Goal: Task Accomplishment & Management: Manage account settings

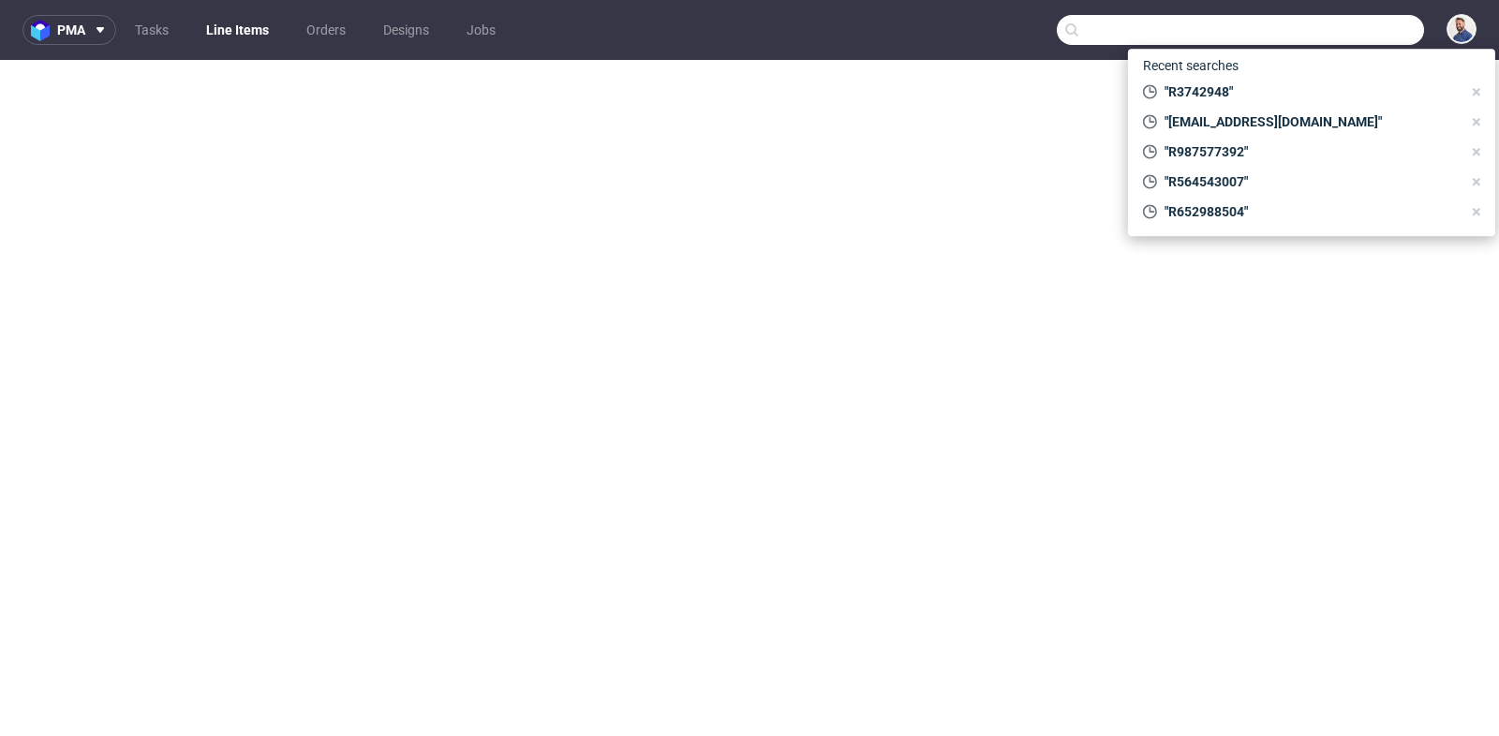
click at [1316, 29] on input "text" at bounding box center [1240, 30] width 367 height 30
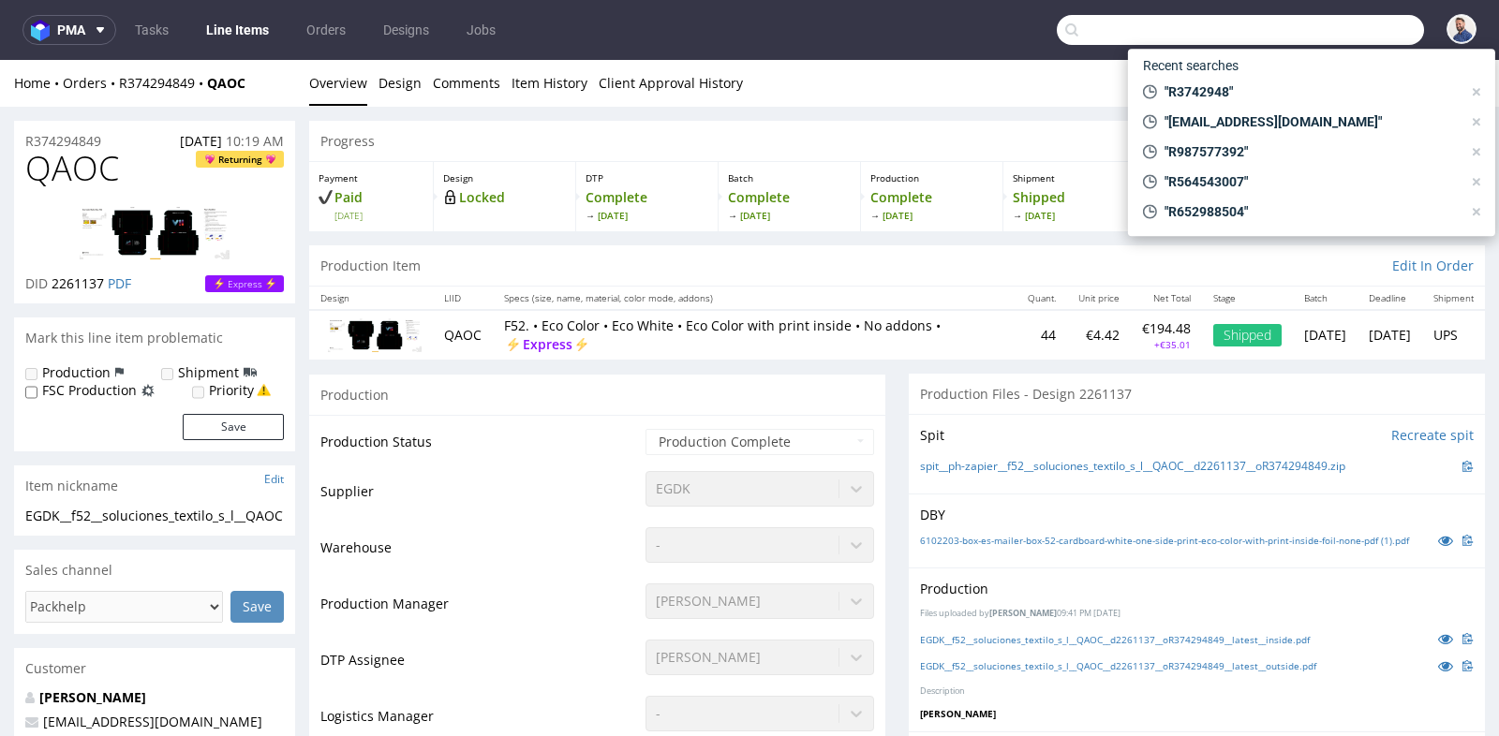
scroll to position [1956, 0]
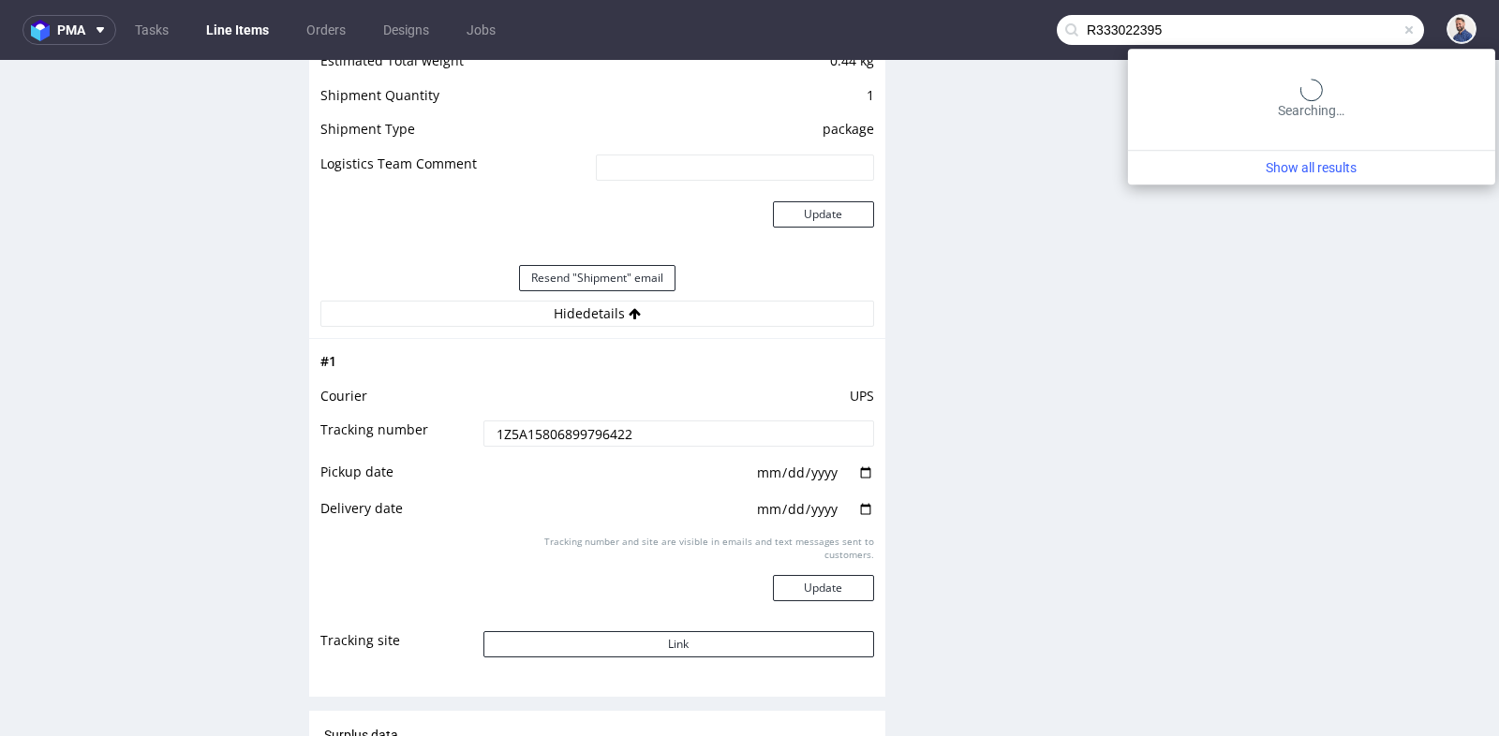
type input "R333022395"
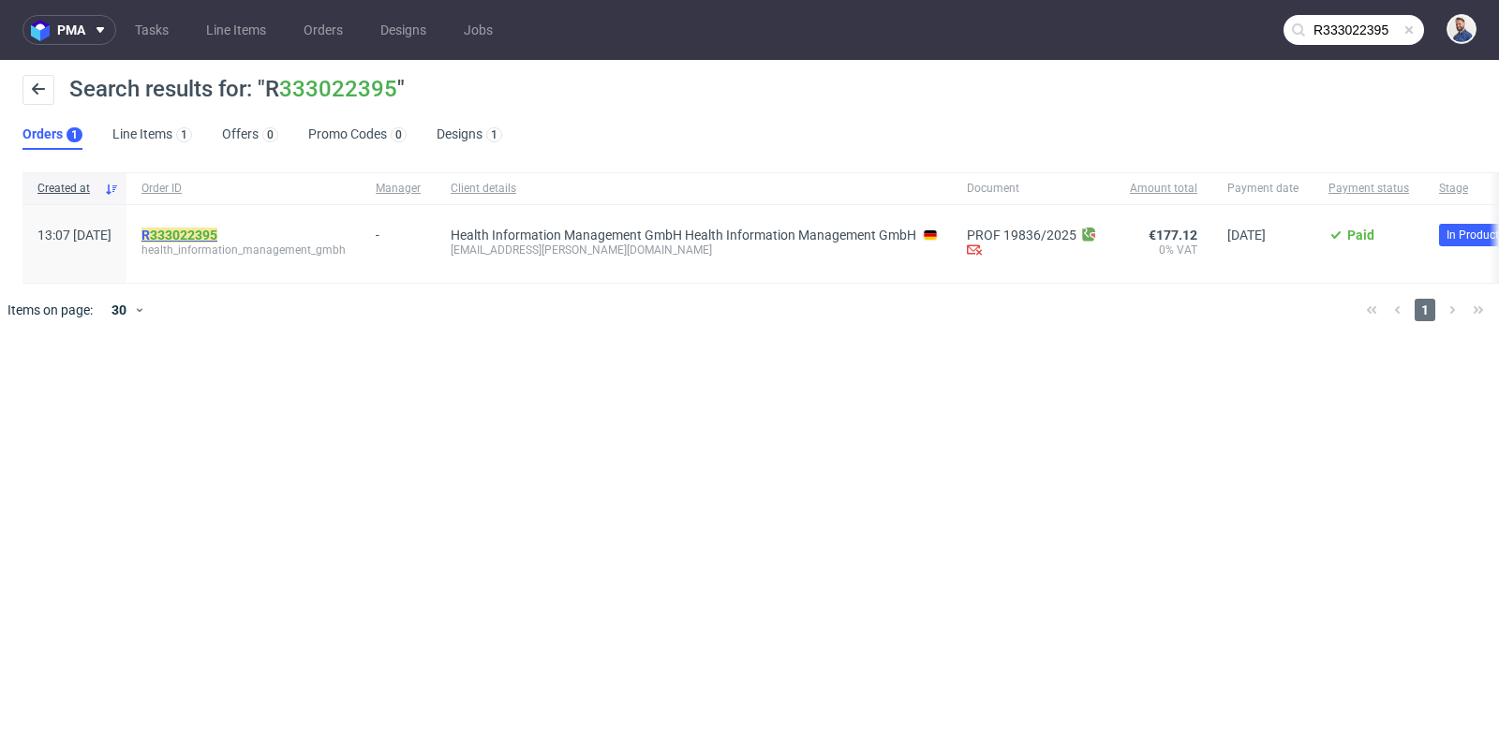
click at [217, 230] on link "333022395" at bounding box center [183, 235] width 67 height 15
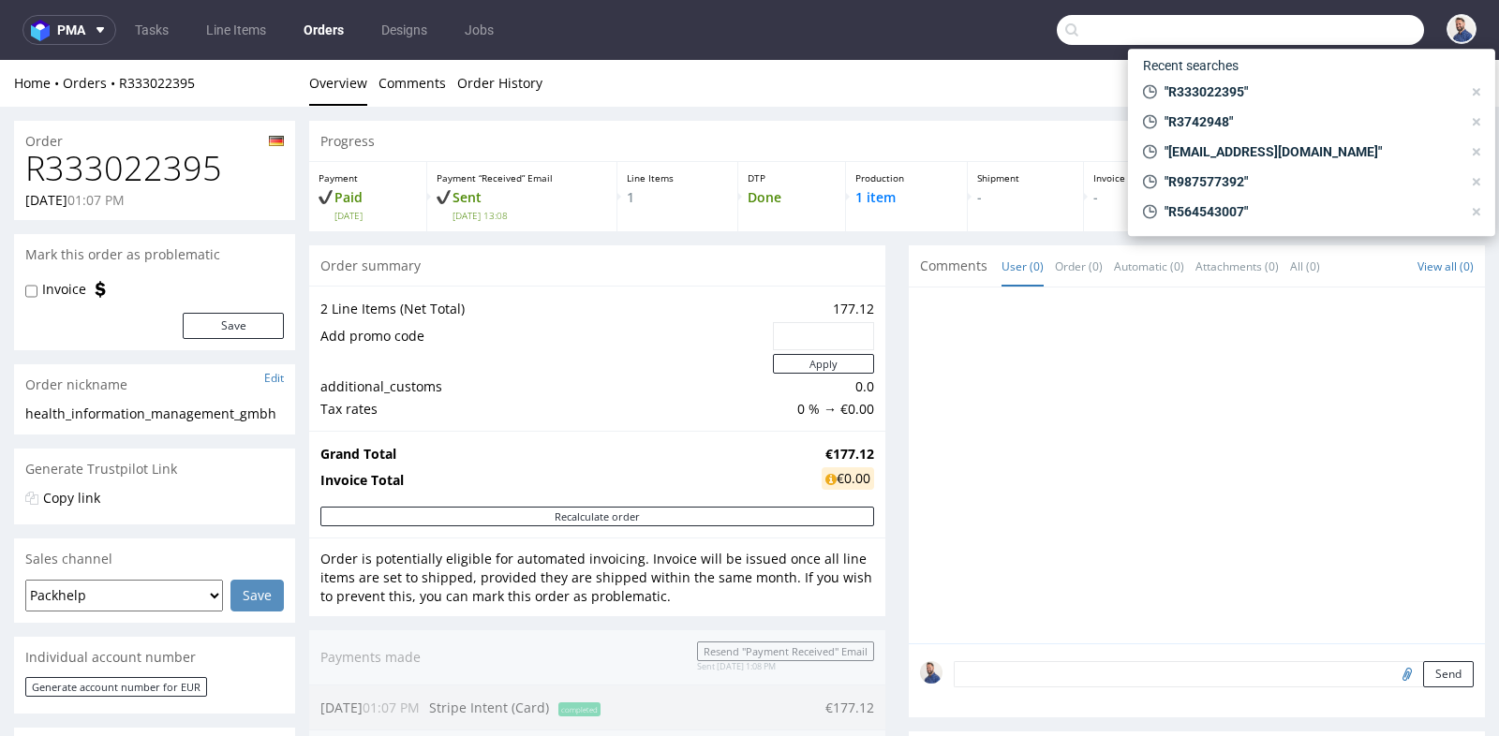
click at [1353, 31] on input "text" at bounding box center [1240, 30] width 367 height 30
paste input "[PERSON_NAME][EMAIL_ADDRESS][PERSON_NAME][DOMAIN_NAME]"
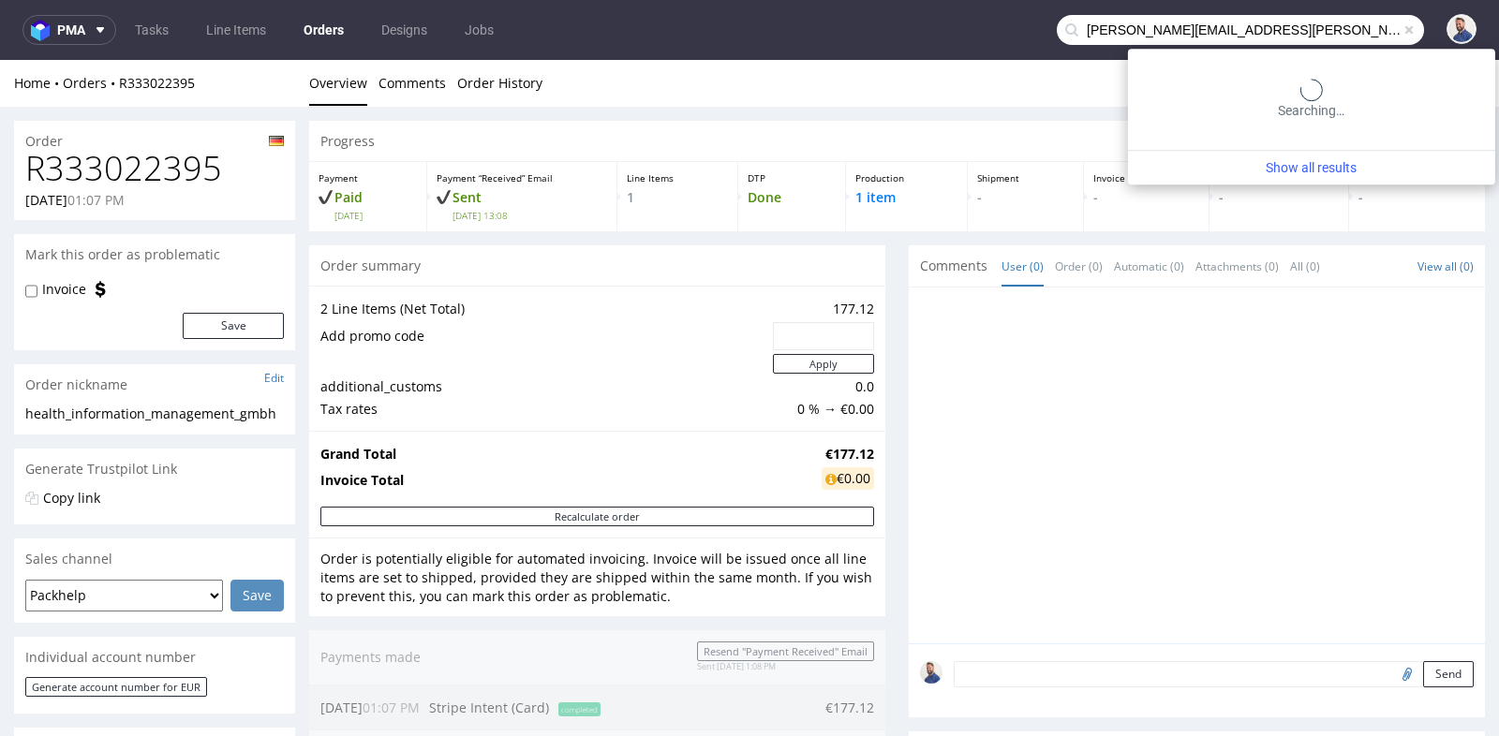
type input "[PERSON_NAME][EMAIL_ADDRESS][PERSON_NAME][DOMAIN_NAME]"
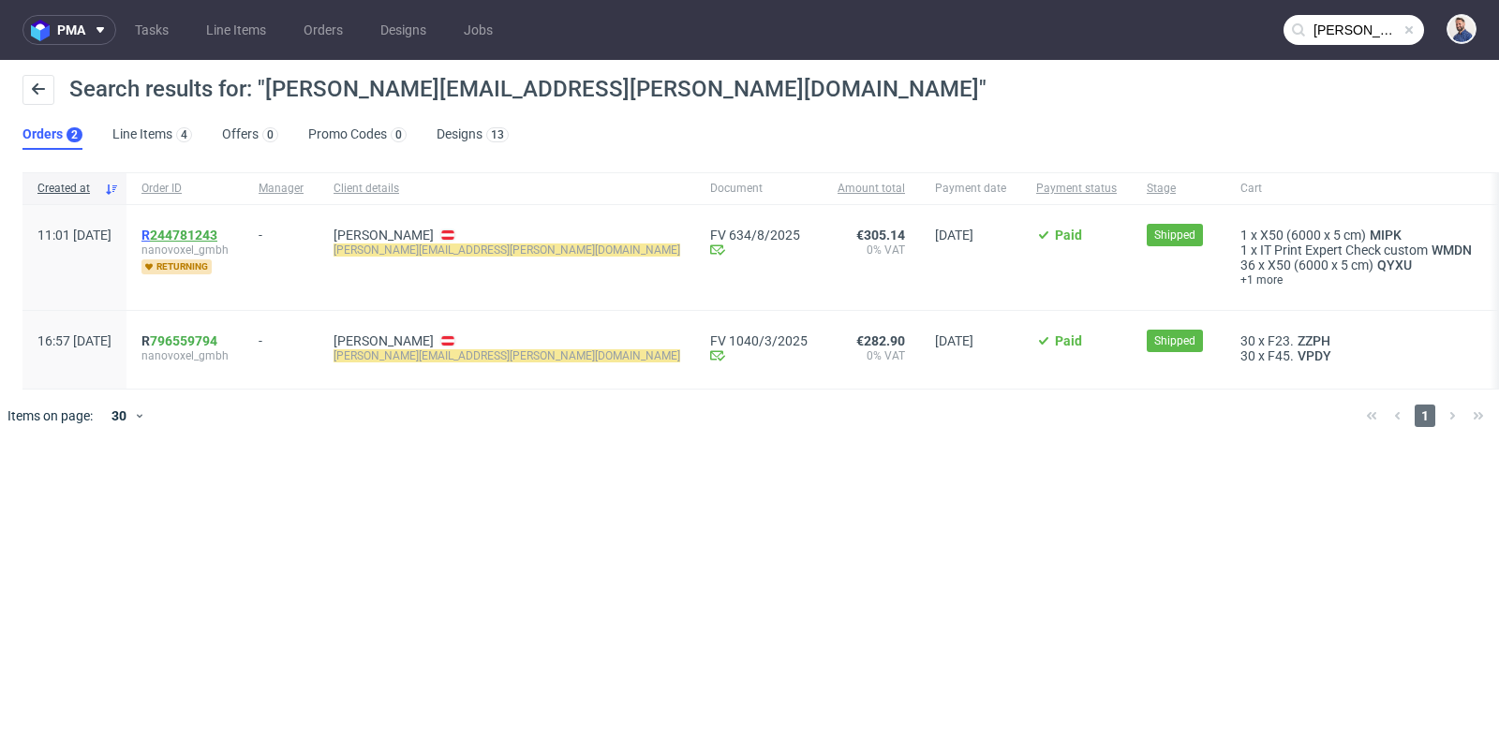
click at [217, 230] on link "244781243" at bounding box center [183, 235] width 67 height 15
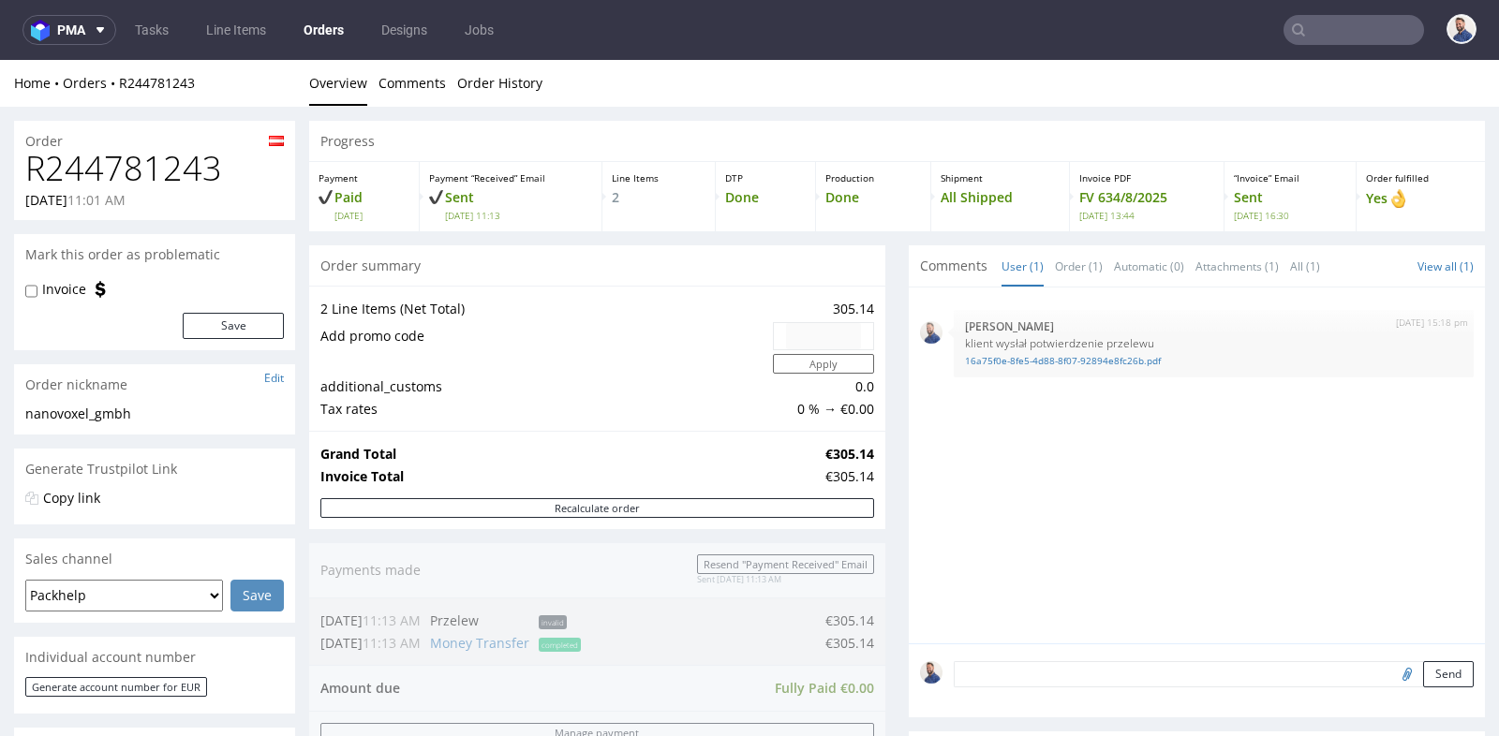
click at [892, 323] on div "Progress Payment Paid [DATE] Payment “Received” Email Sent [DATE] 11:13 Line It…" at bounding box center [897, 734] width 1176 height 1226
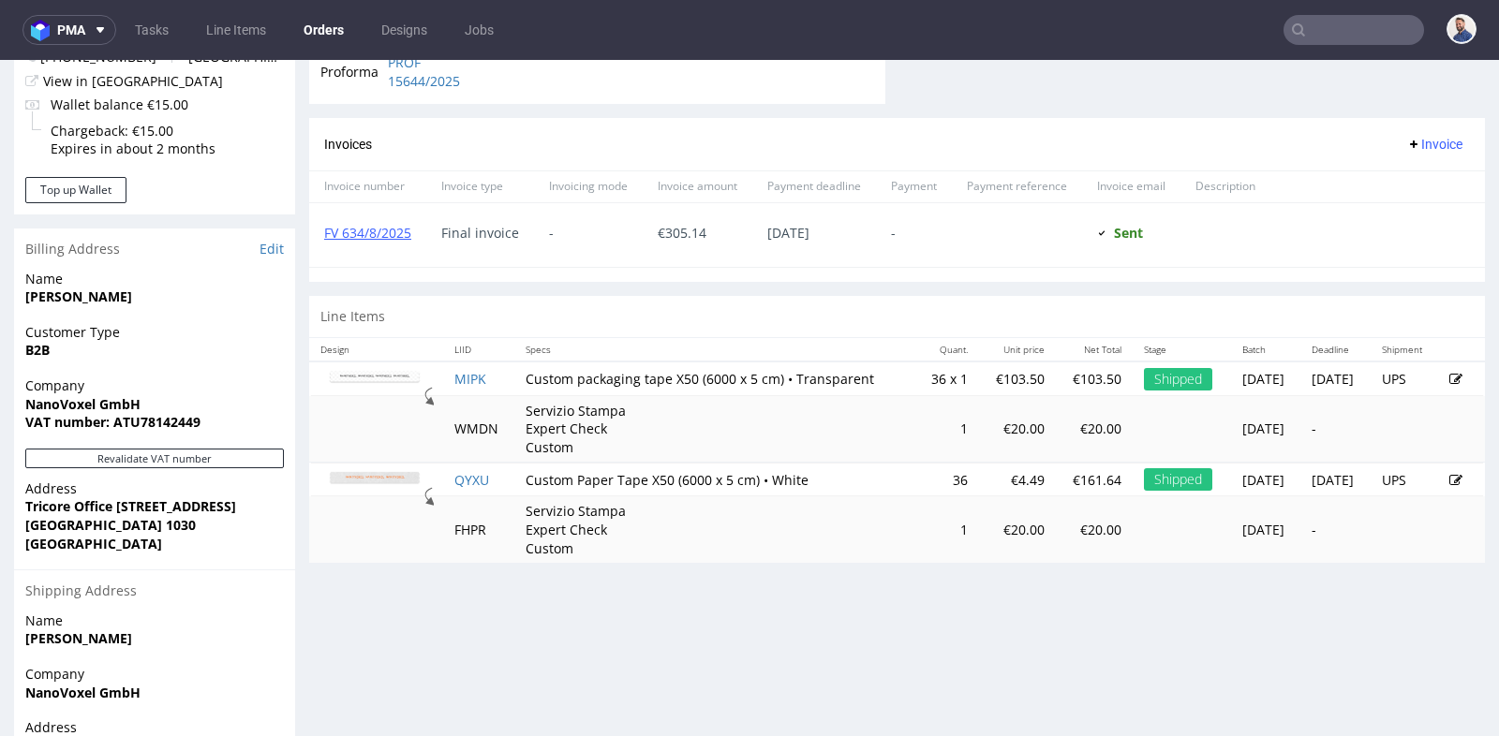
scroll to position [791, 0]
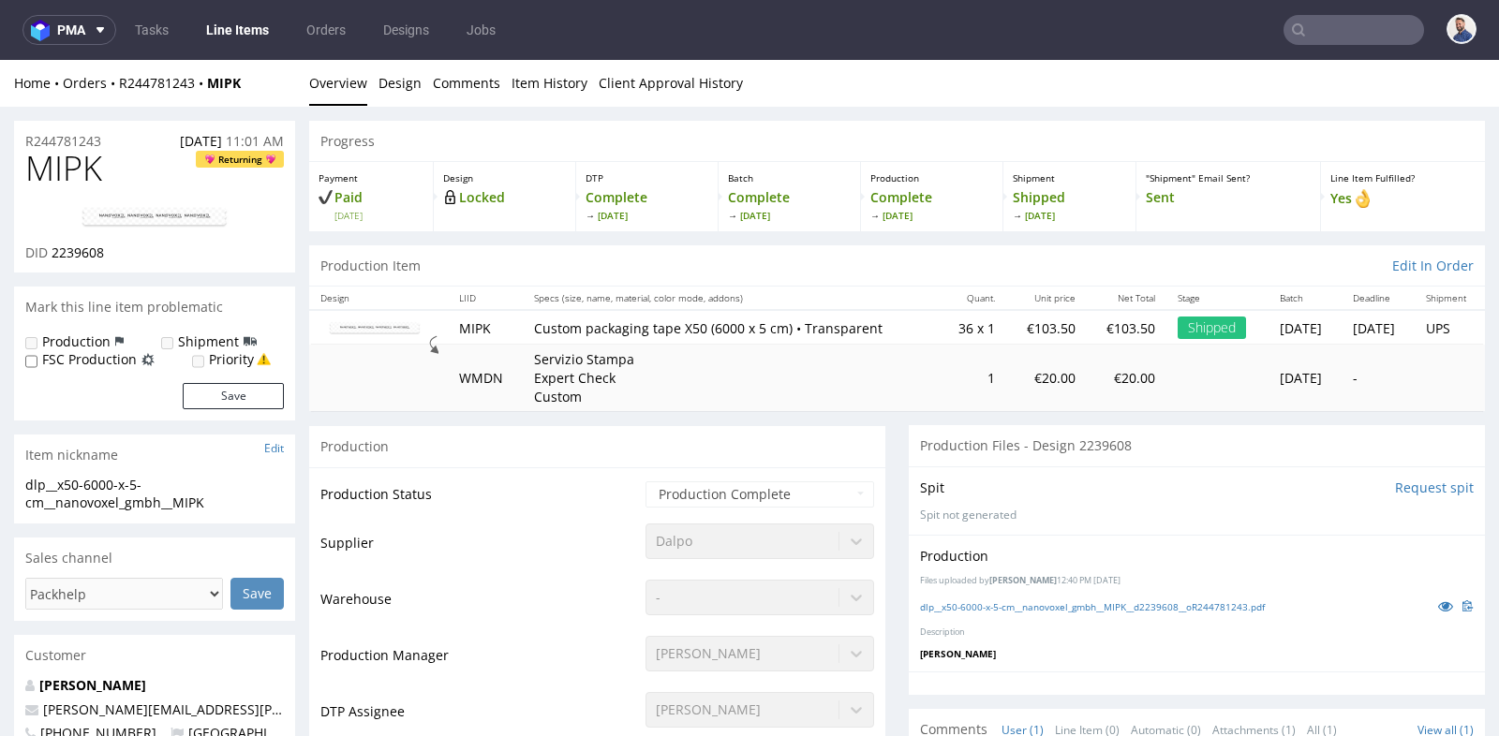
click at [1340, 27] on input "text" at bounding box center [1354, 30] width 141 height 30
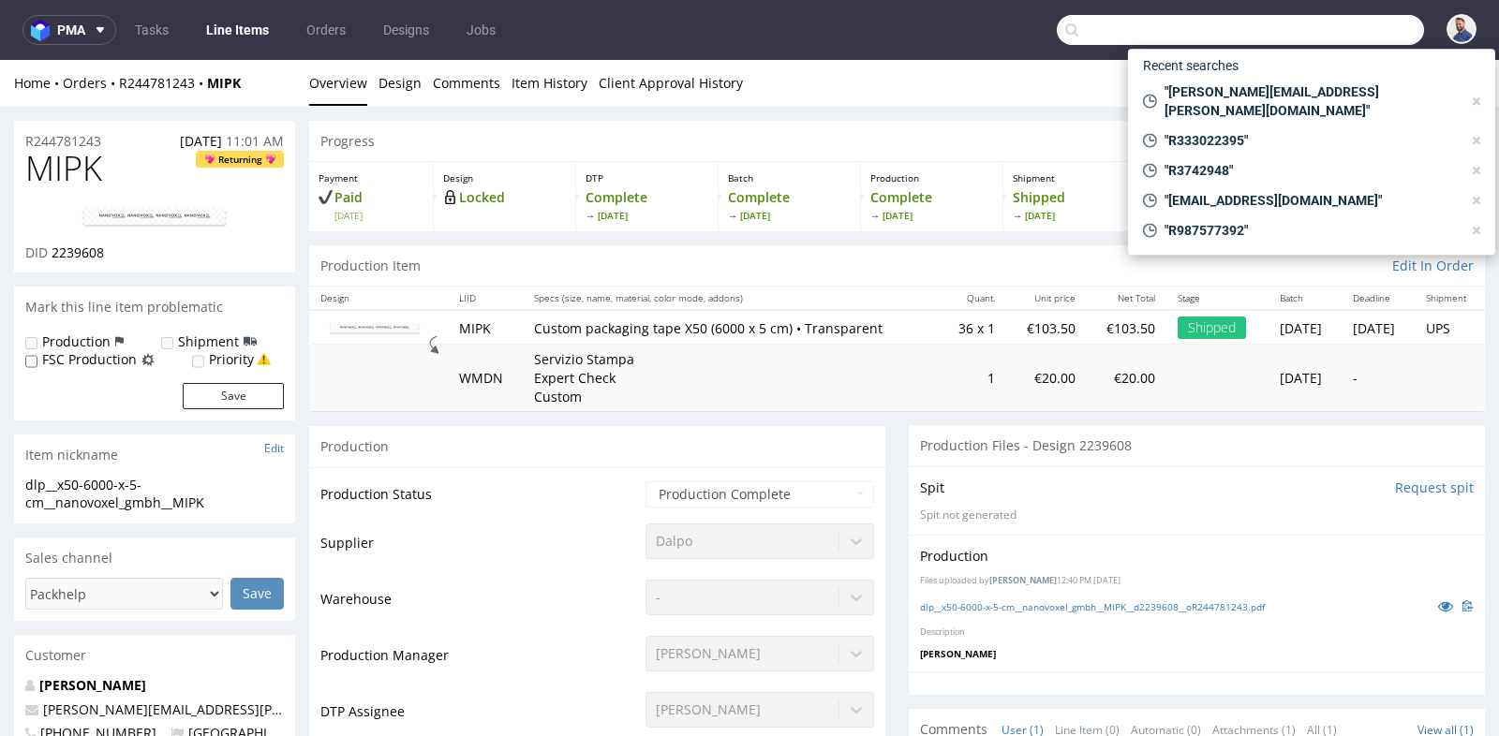
paste input "[EMAIL_ADDRESS][DOMAIN_NAME]"
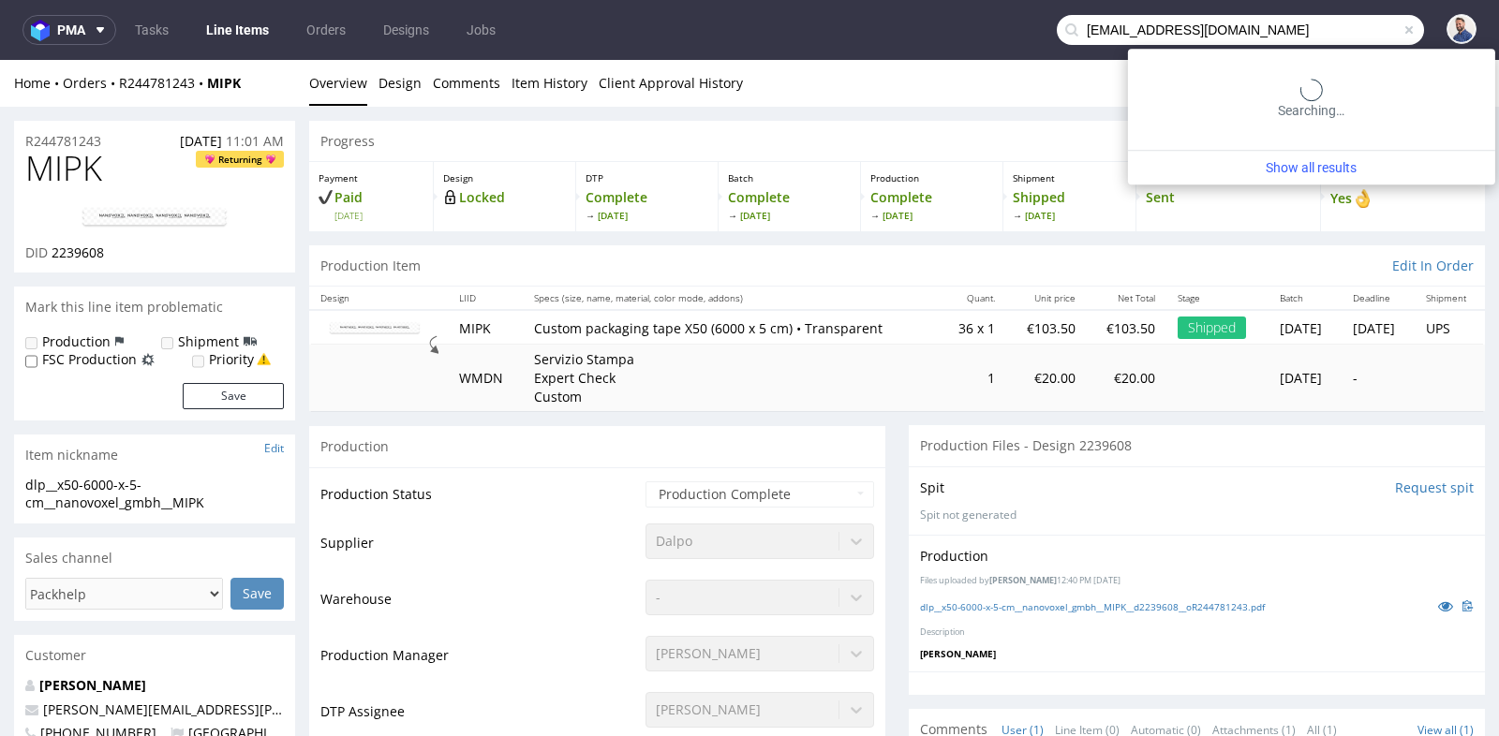
type input "[EMAIL_ADDRESS][DOMAIN_NAME]"
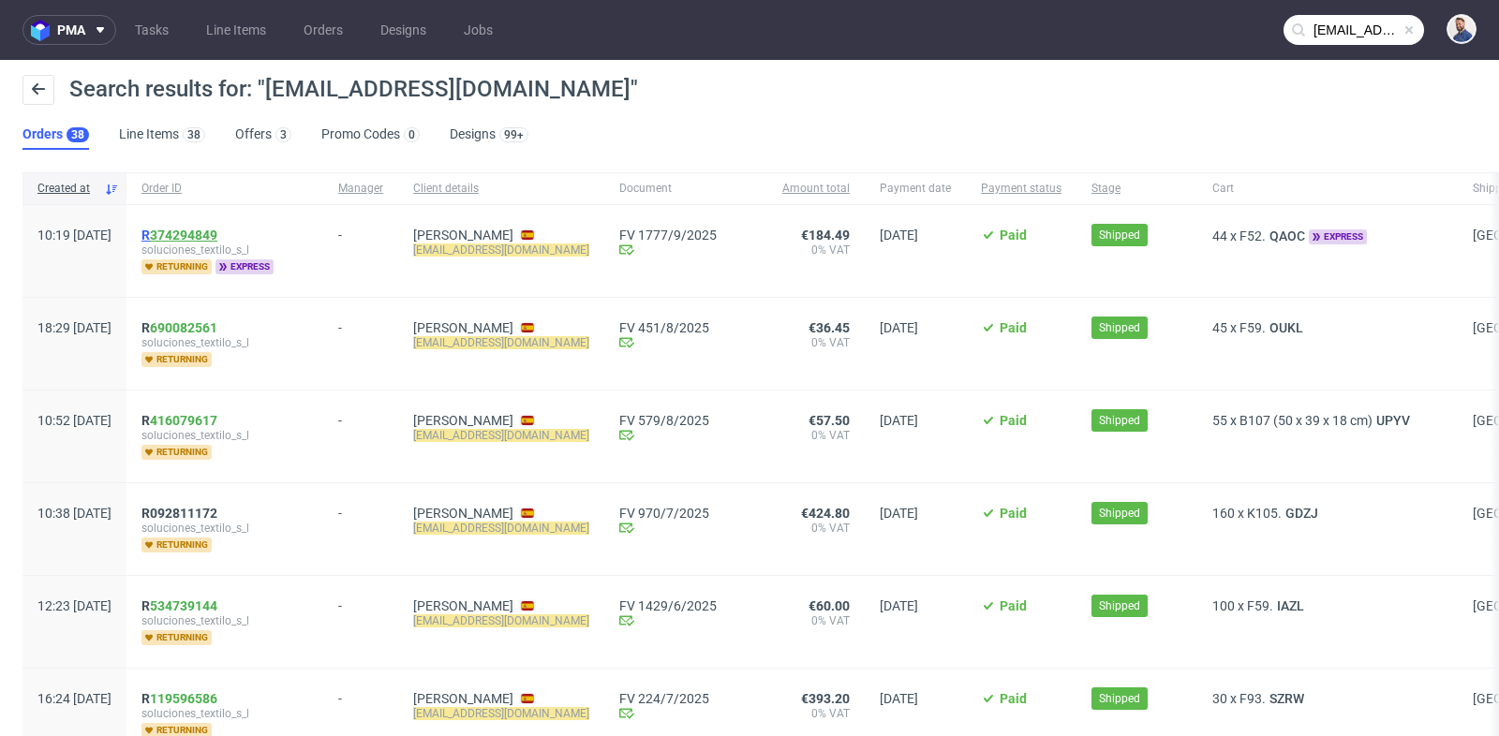
click at [217, 232] on link "374294849" at bounding box center [183, 235] width 67 height 15
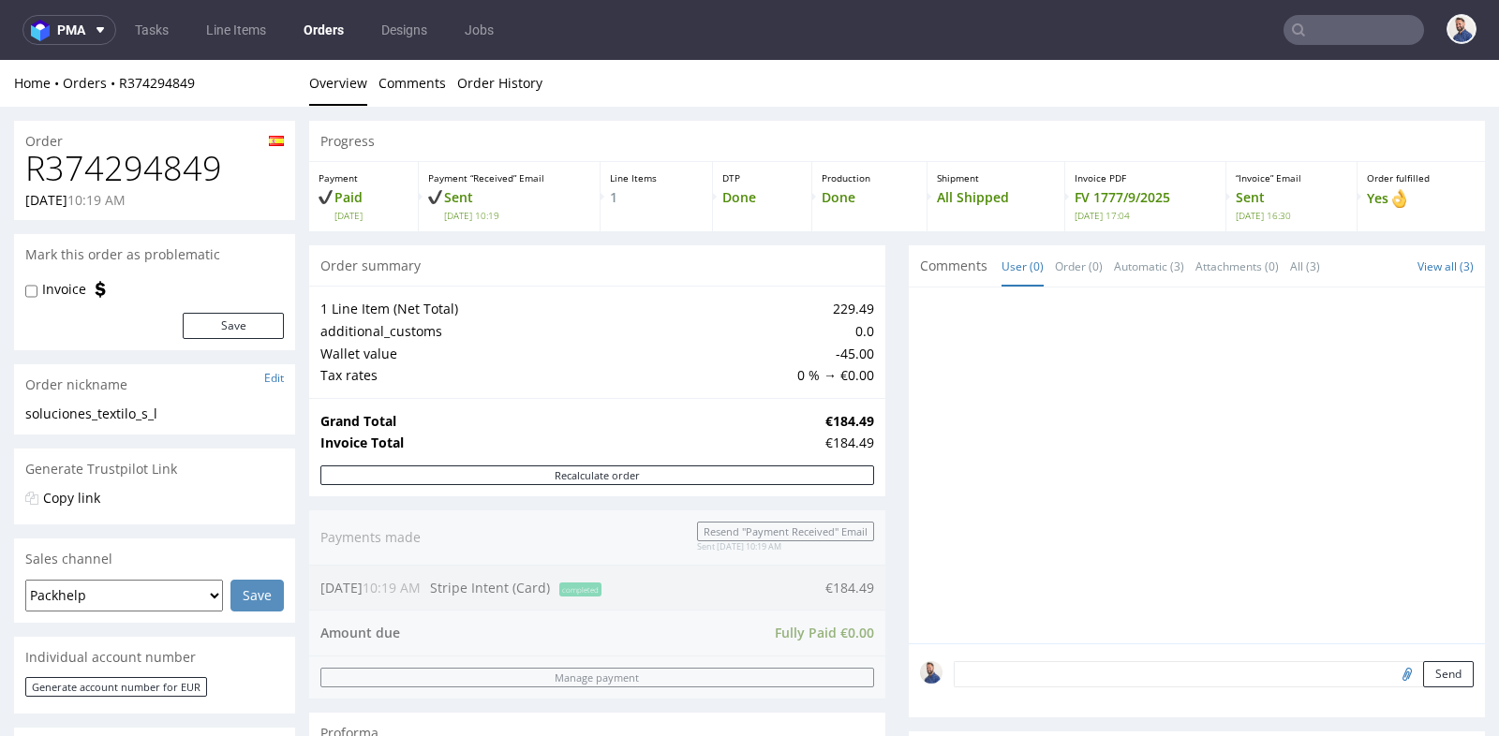
click at [1339, 32] on input "text" at bounding box center [1354, 30] width 141 height 30
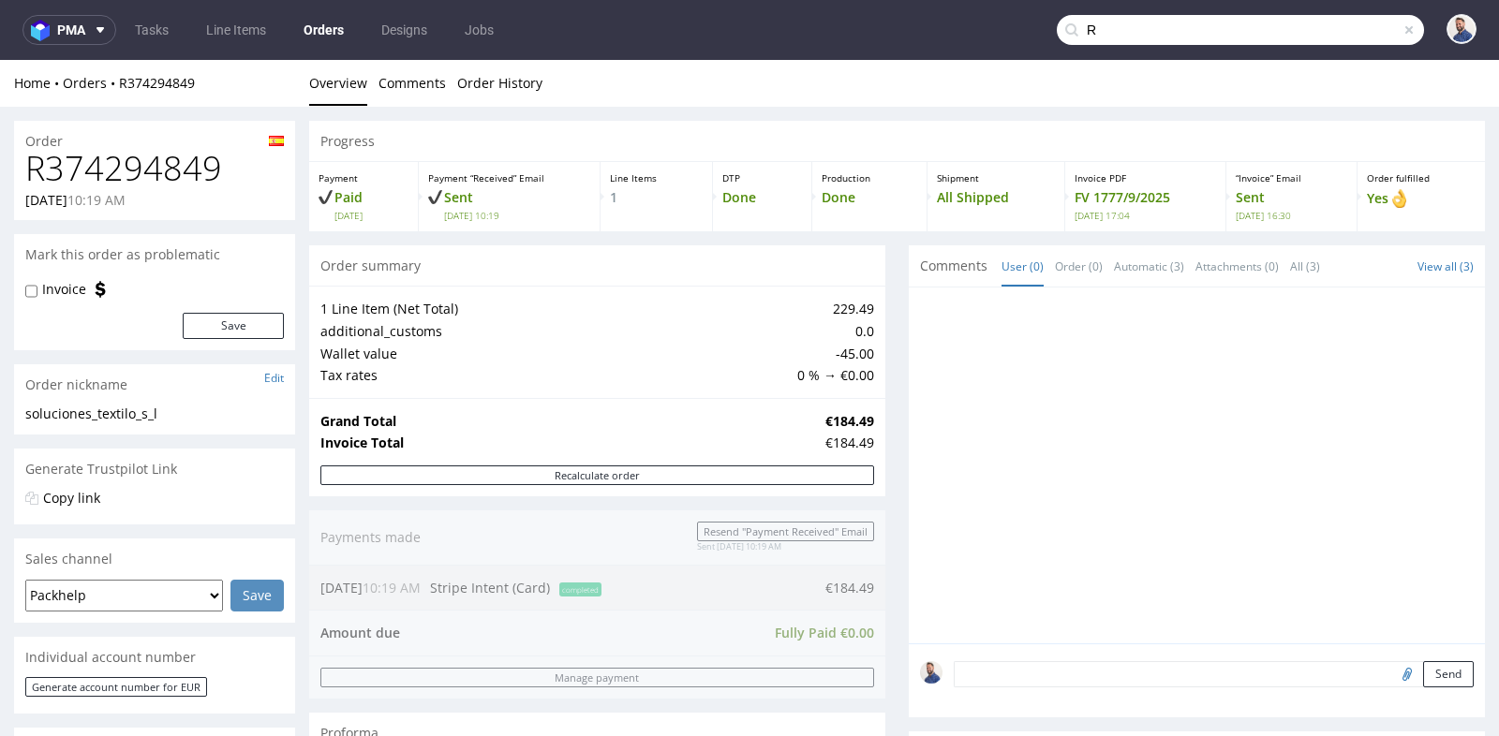
paste input "558579907"
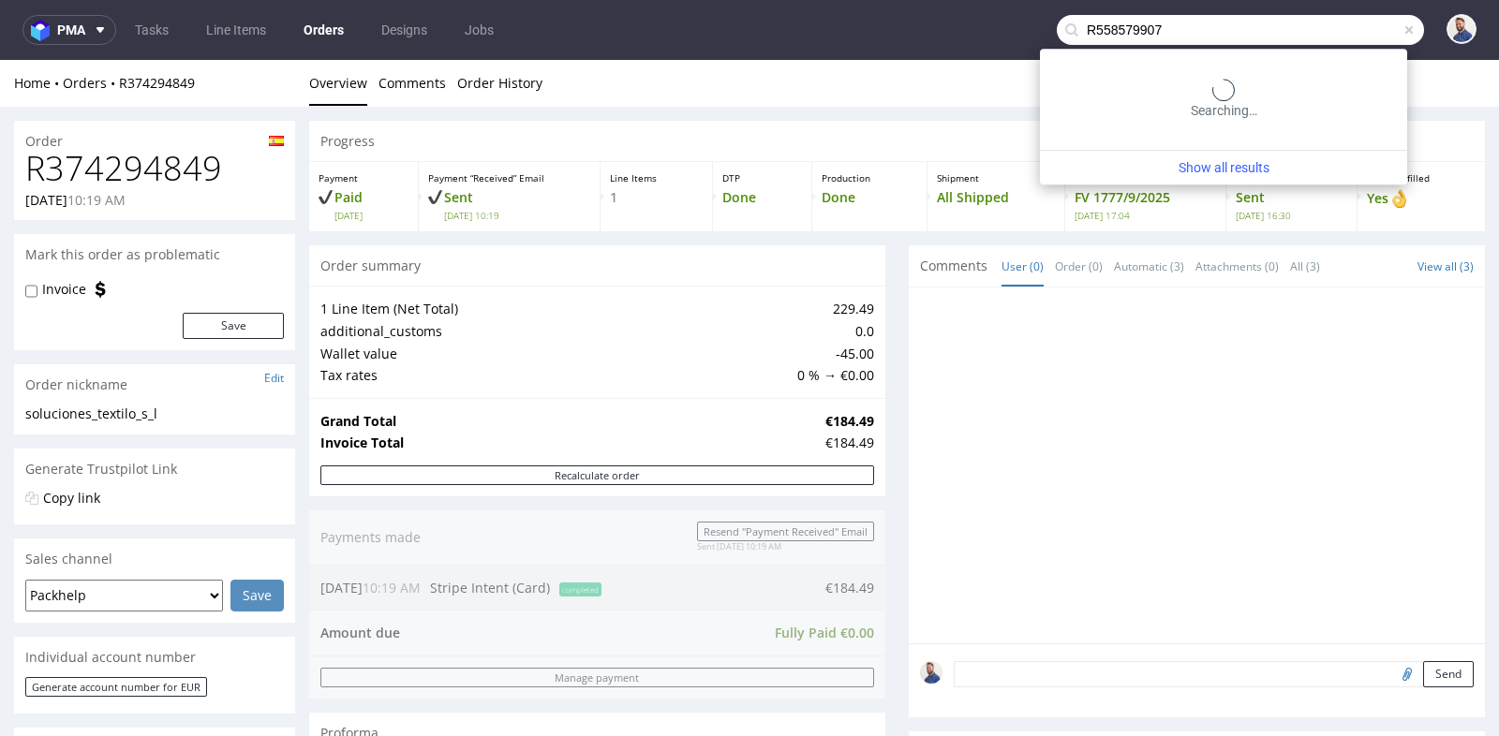
type input "R558579907"
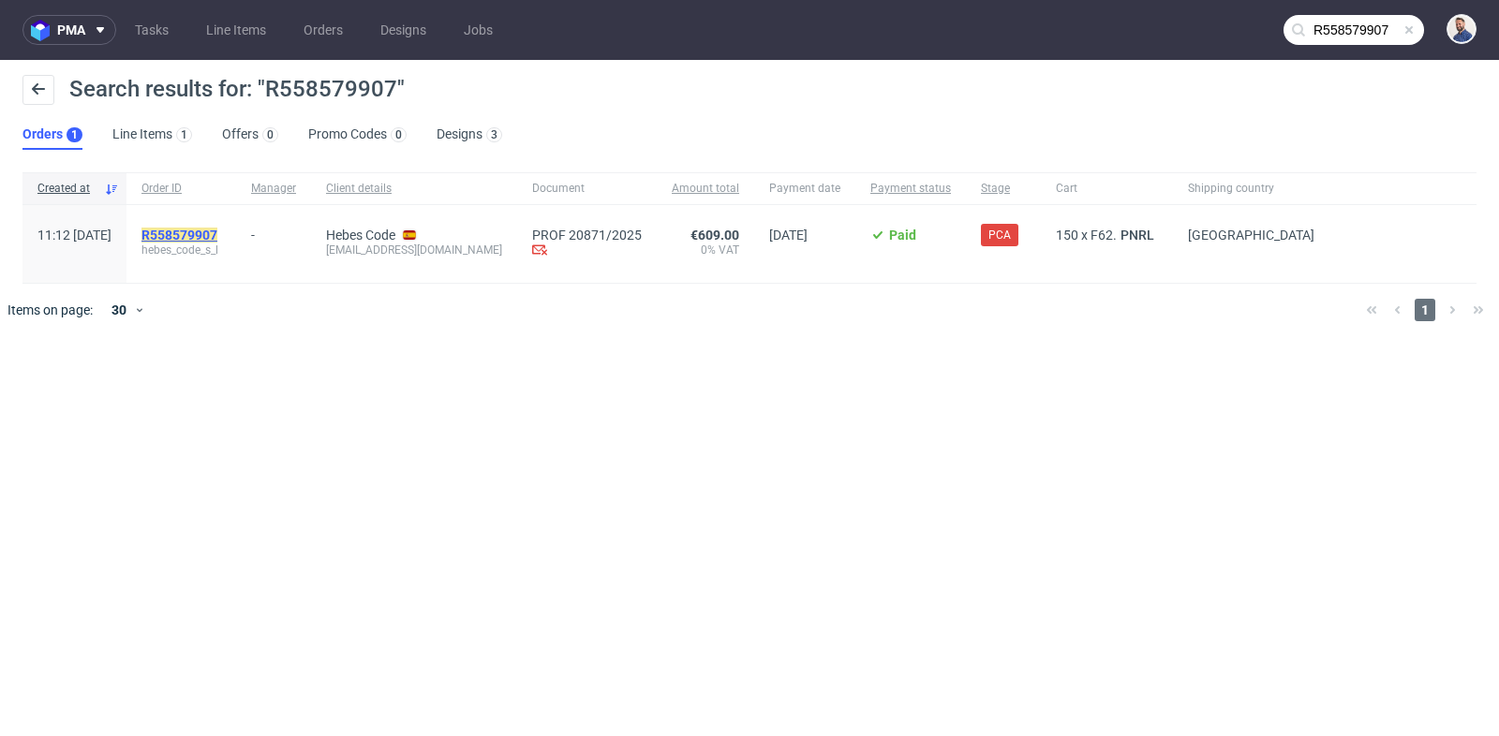
click at [217, 236] on mark "R558579907" at bounding box center [179, 235] width 76 height 15
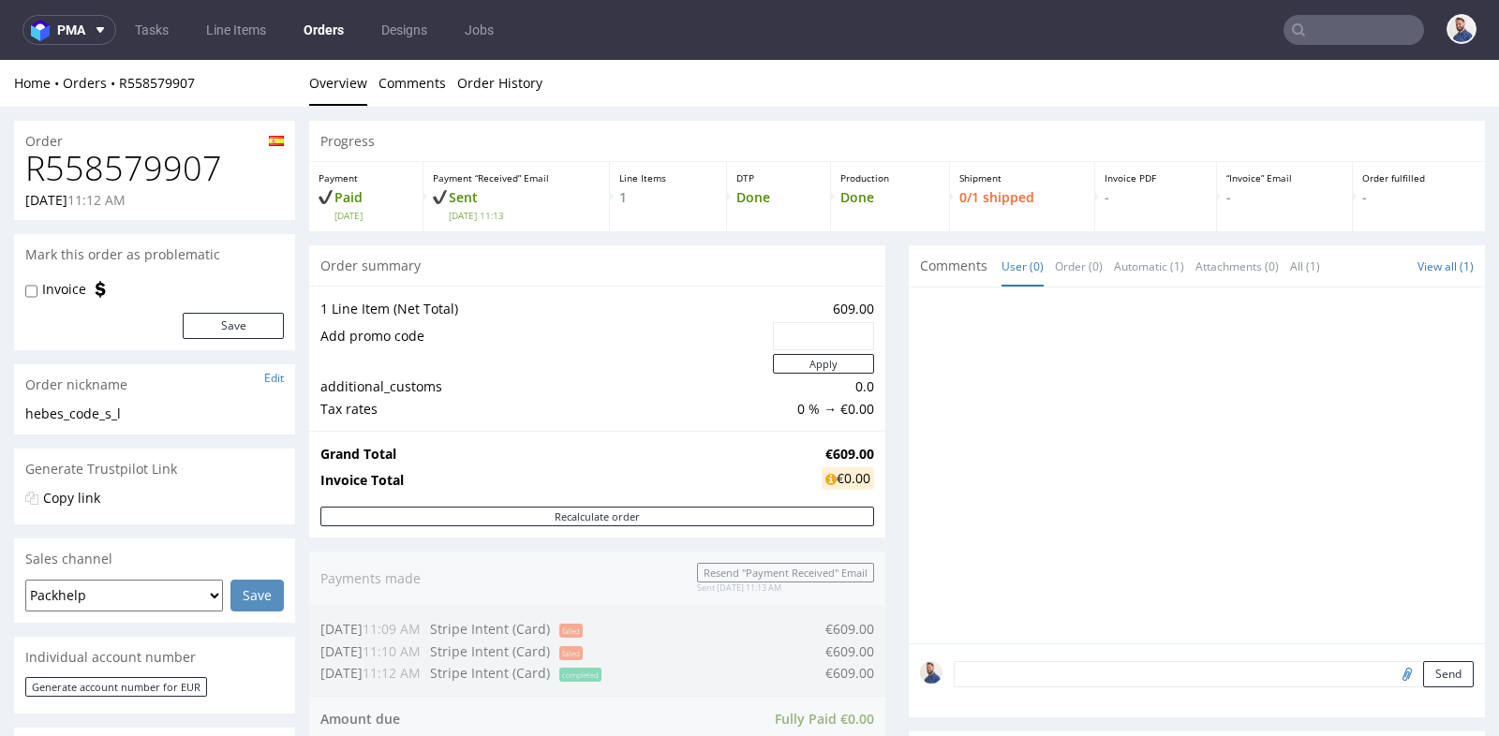
click at [873, 264] on div "Order summary" at bounding box center [597, 265] width 576 height 41
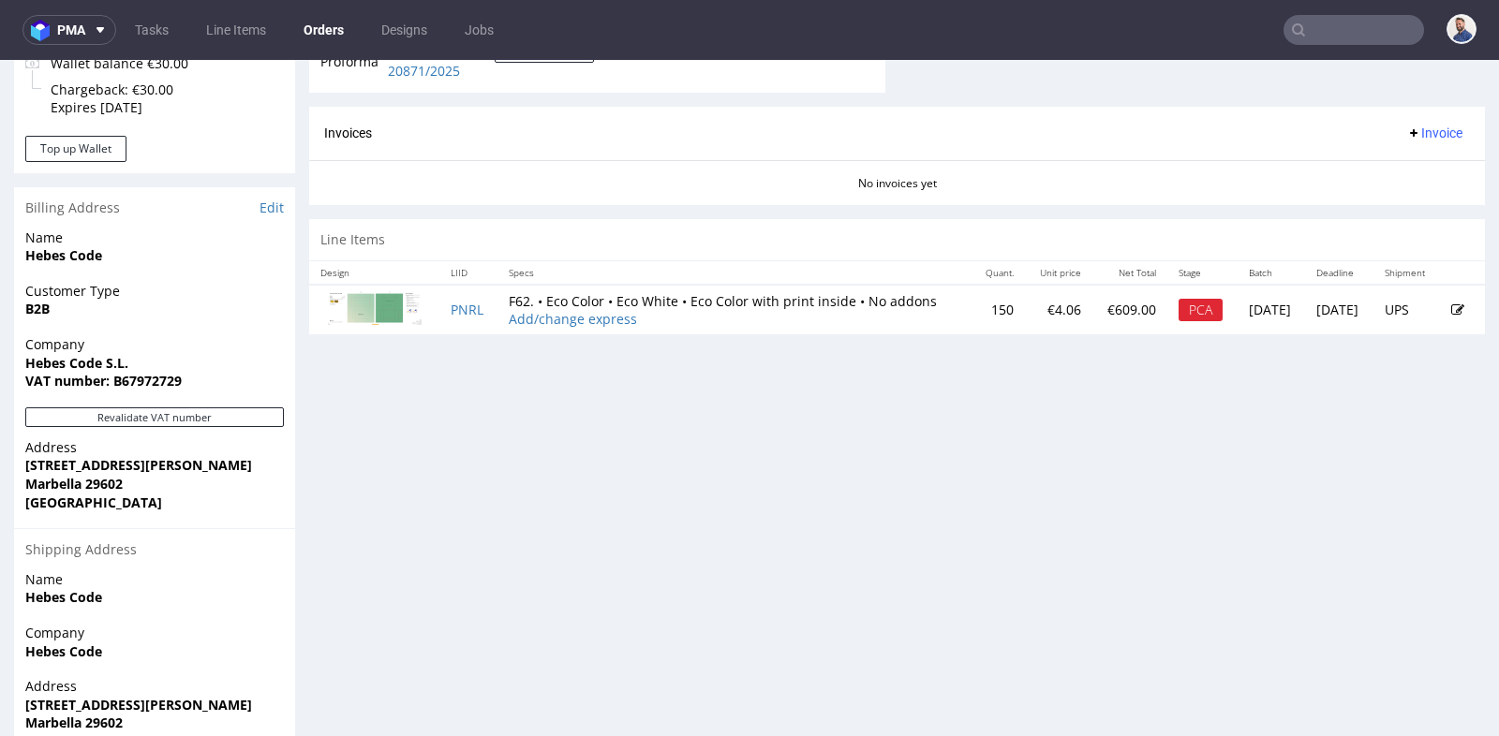
scroll to position [832, 0]
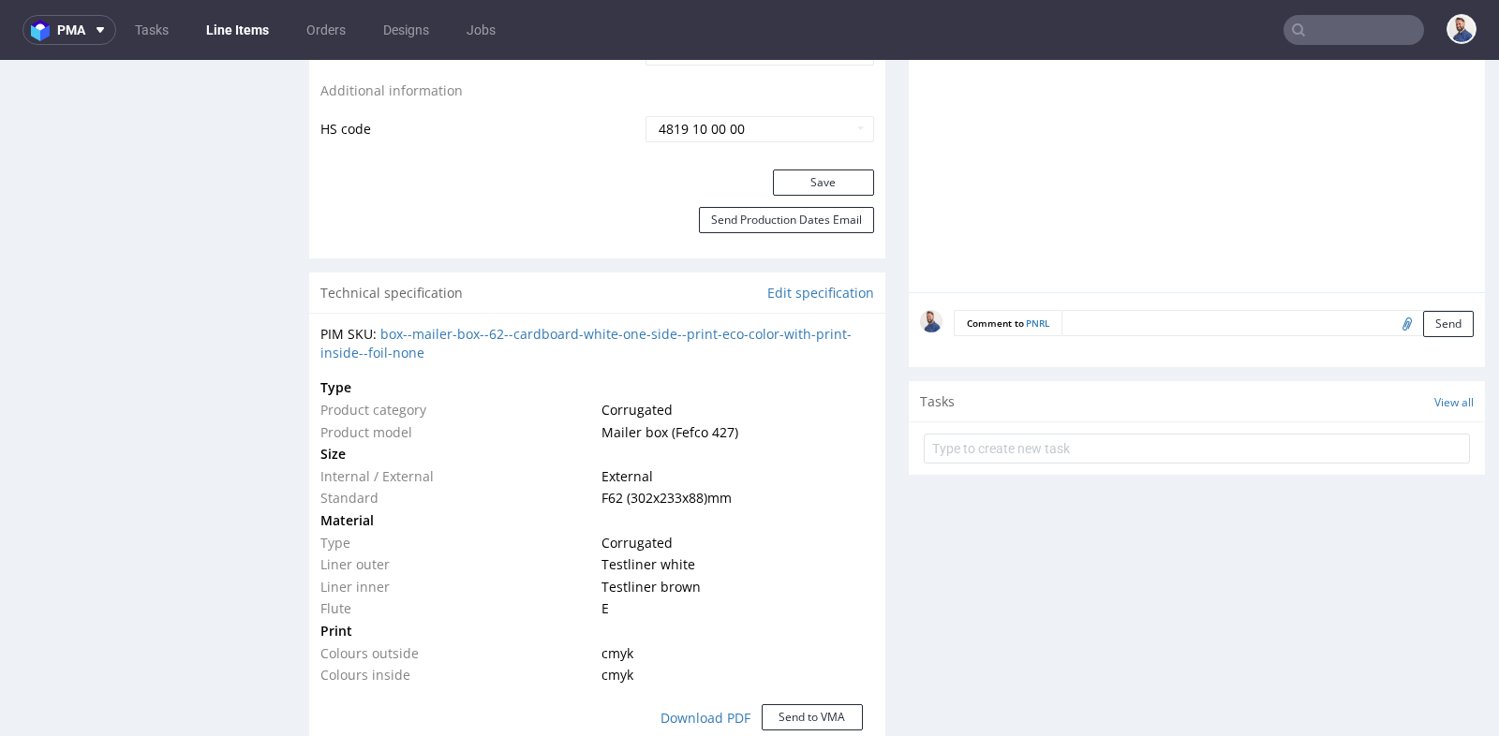
scroll to position [1124, 0]
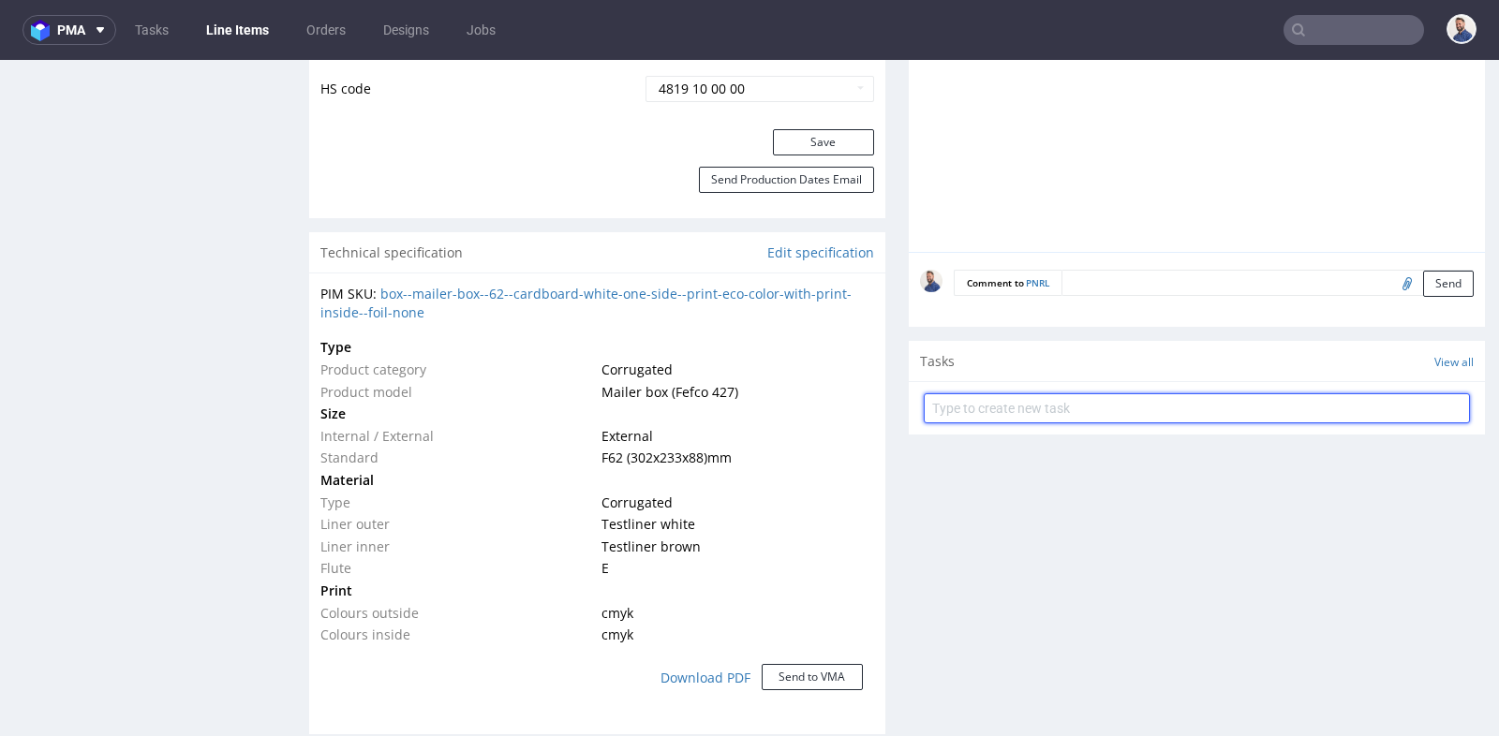
click at [1072, 404] on input "text" at bounding box center [1197, 409] width 546 height 30
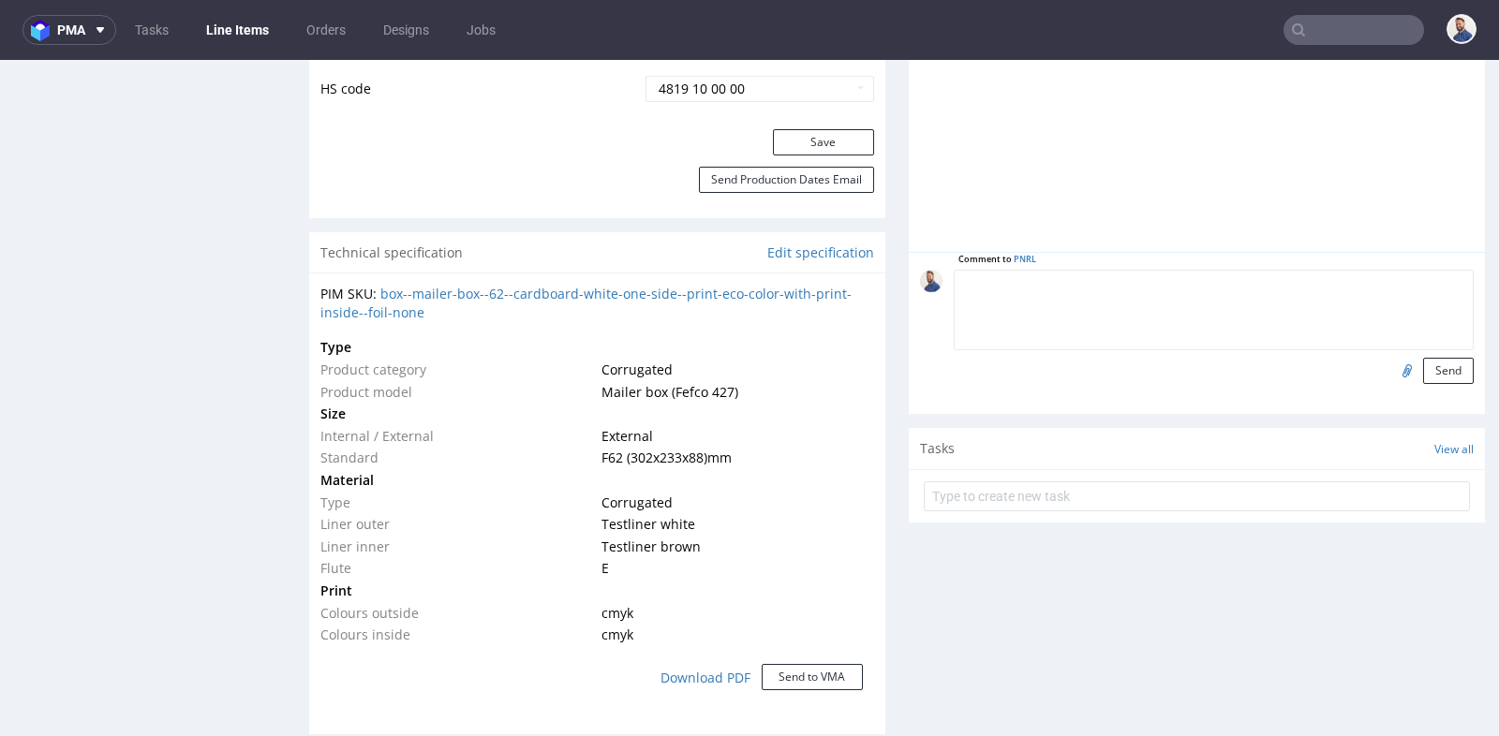
click at [1122, 278] on textarea at bounding box center [1214, 310] width 520 height 81
type textarea "K"
click at [885, 431] on div "Progress Payment Paid [DATE] Design Locked DTP DTP Client Approval Pending [DAT…" at bounding box center [897, 622] width 1176 height 3251
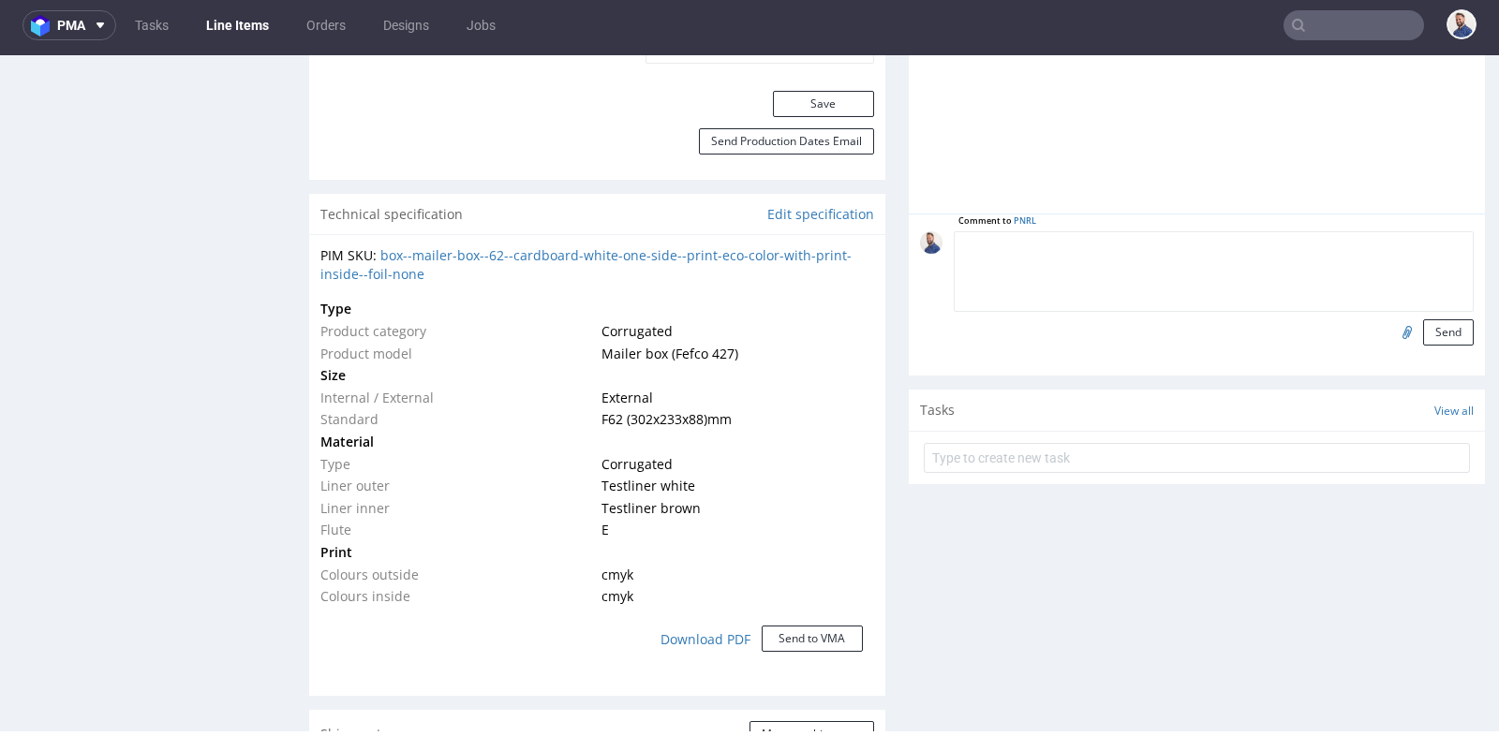
scroll to position [1154, 0]
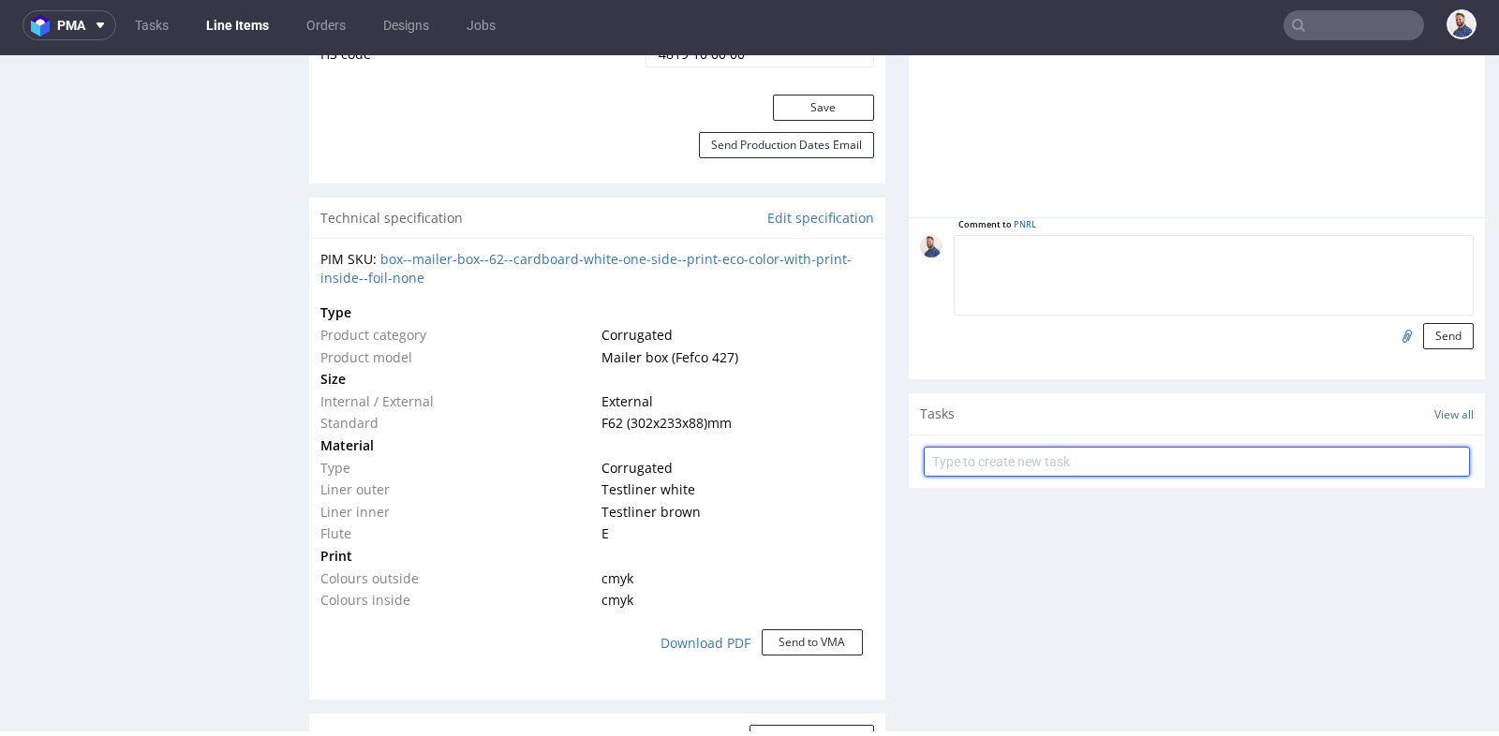
click at [1044, 452] on input "text" at bounding box center [1197, 462] width 546 height 30
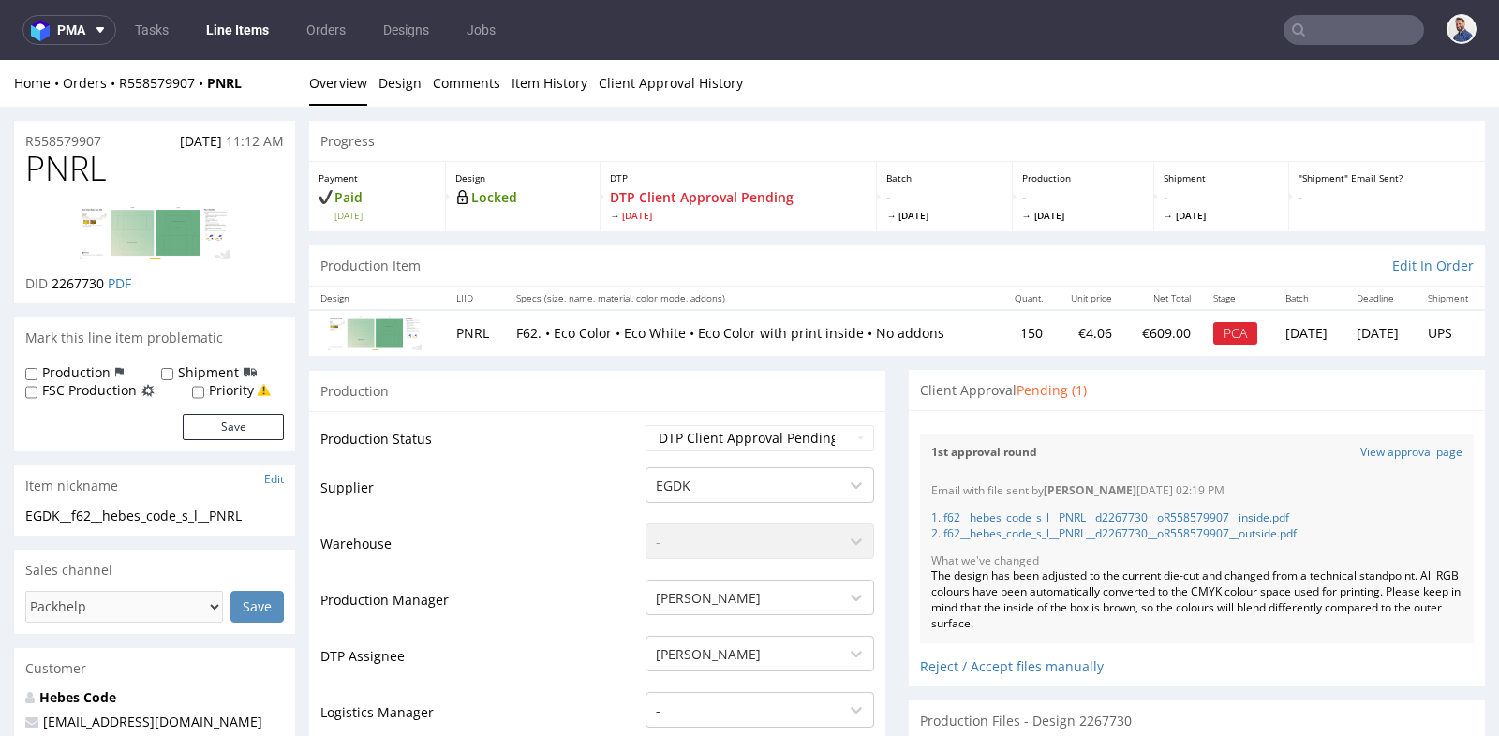
click at [872, 378] on div "Production" at bounding box center [597, 391] width 576 height 42
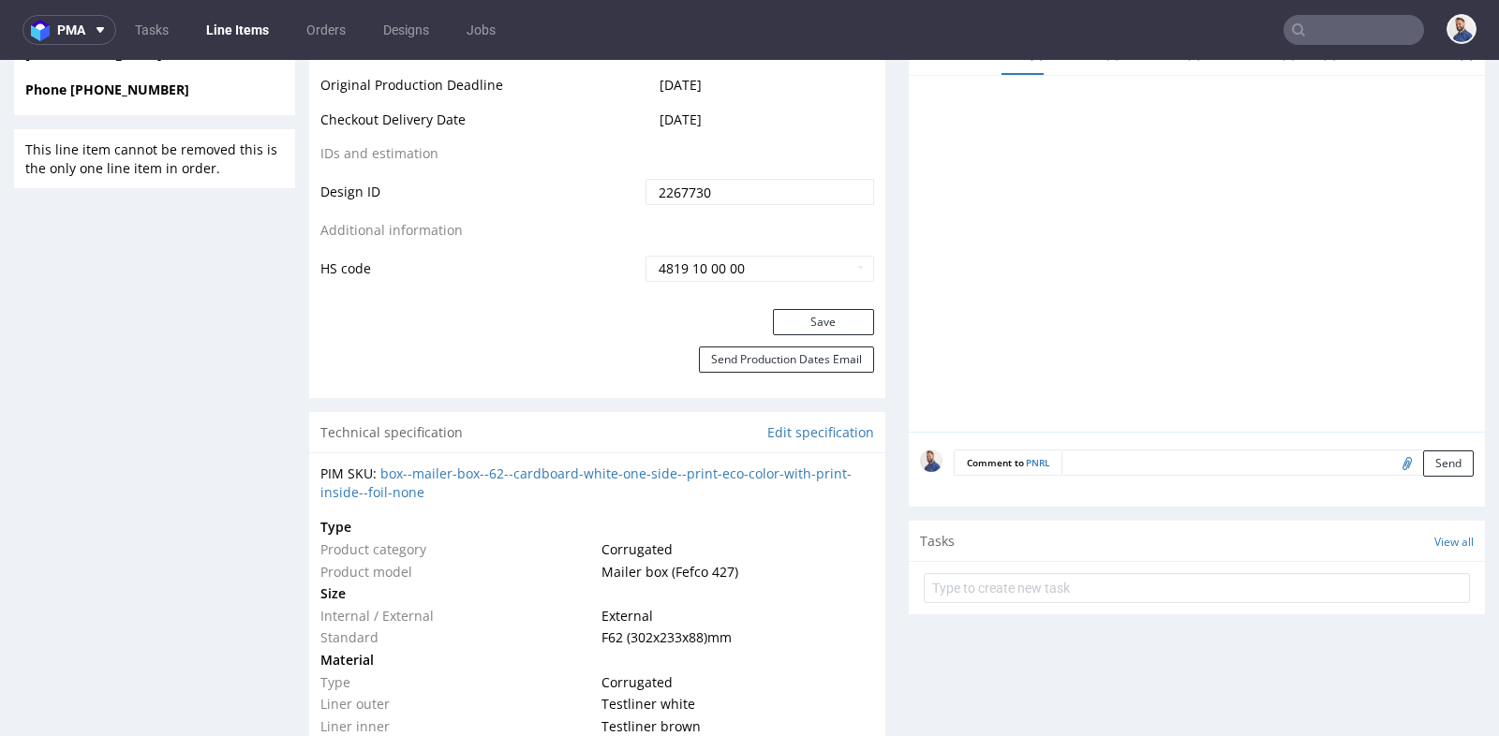
scroll to position [1041, 0]
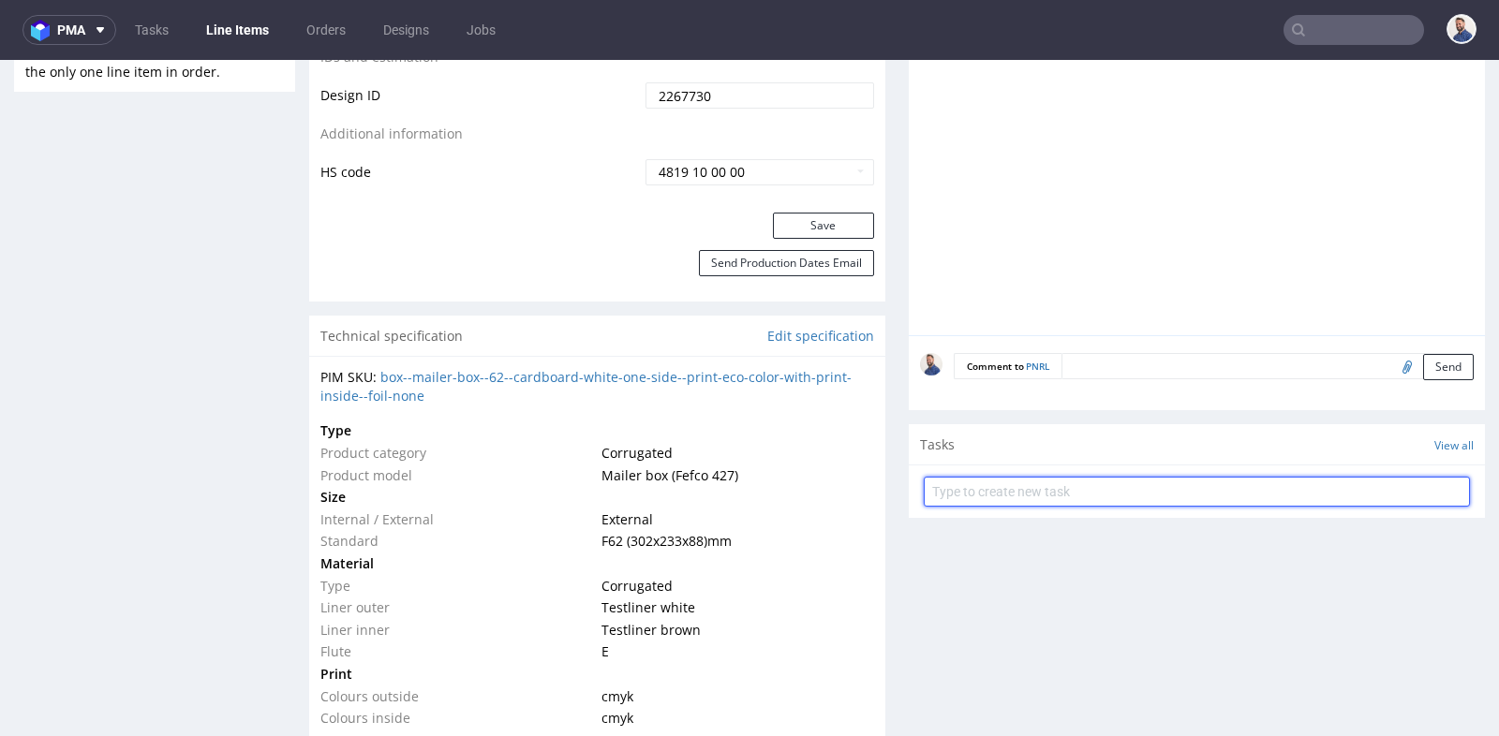
click at [1013, 491] on input "text" at bounding box center [1197, 492] width 546 height 30
type input "pca"
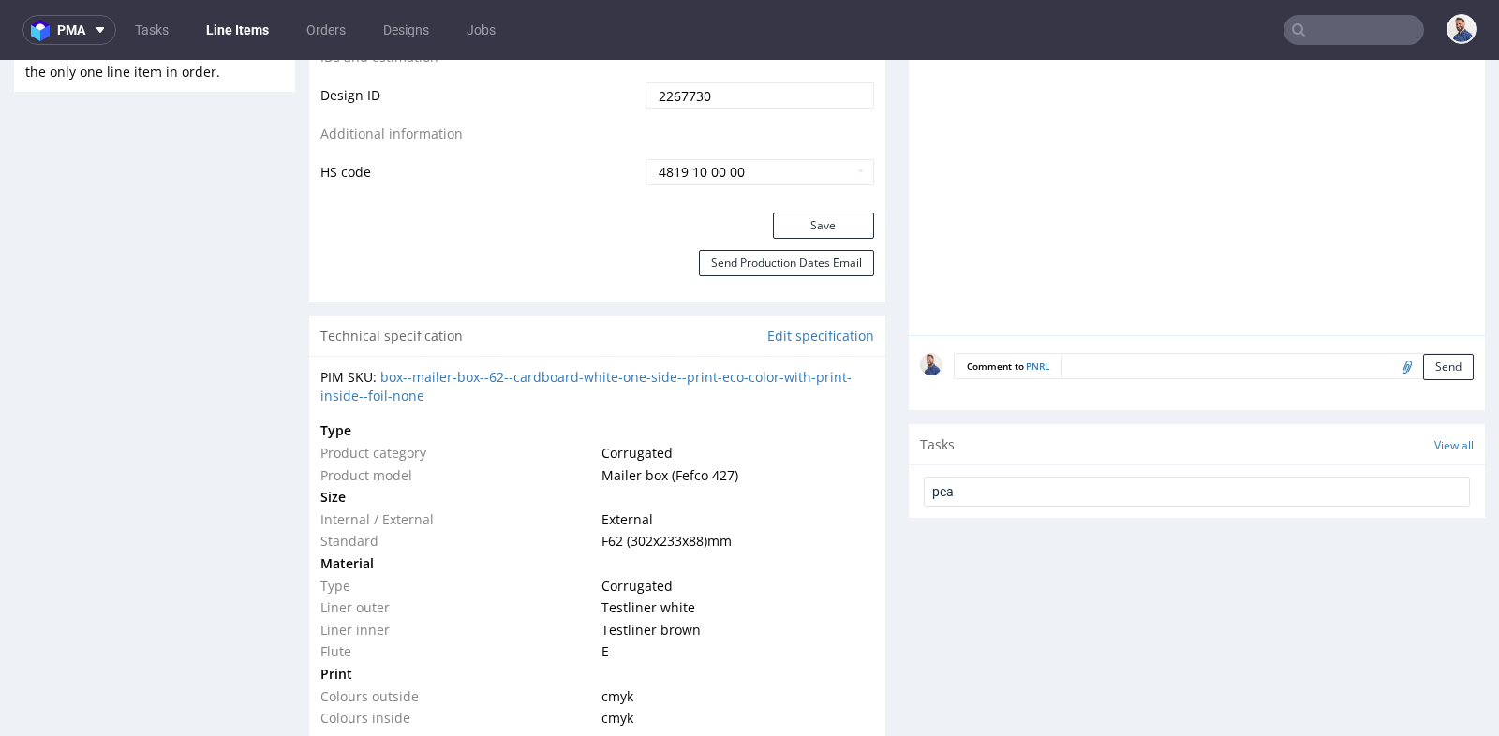
scroll to position [1040, 0]
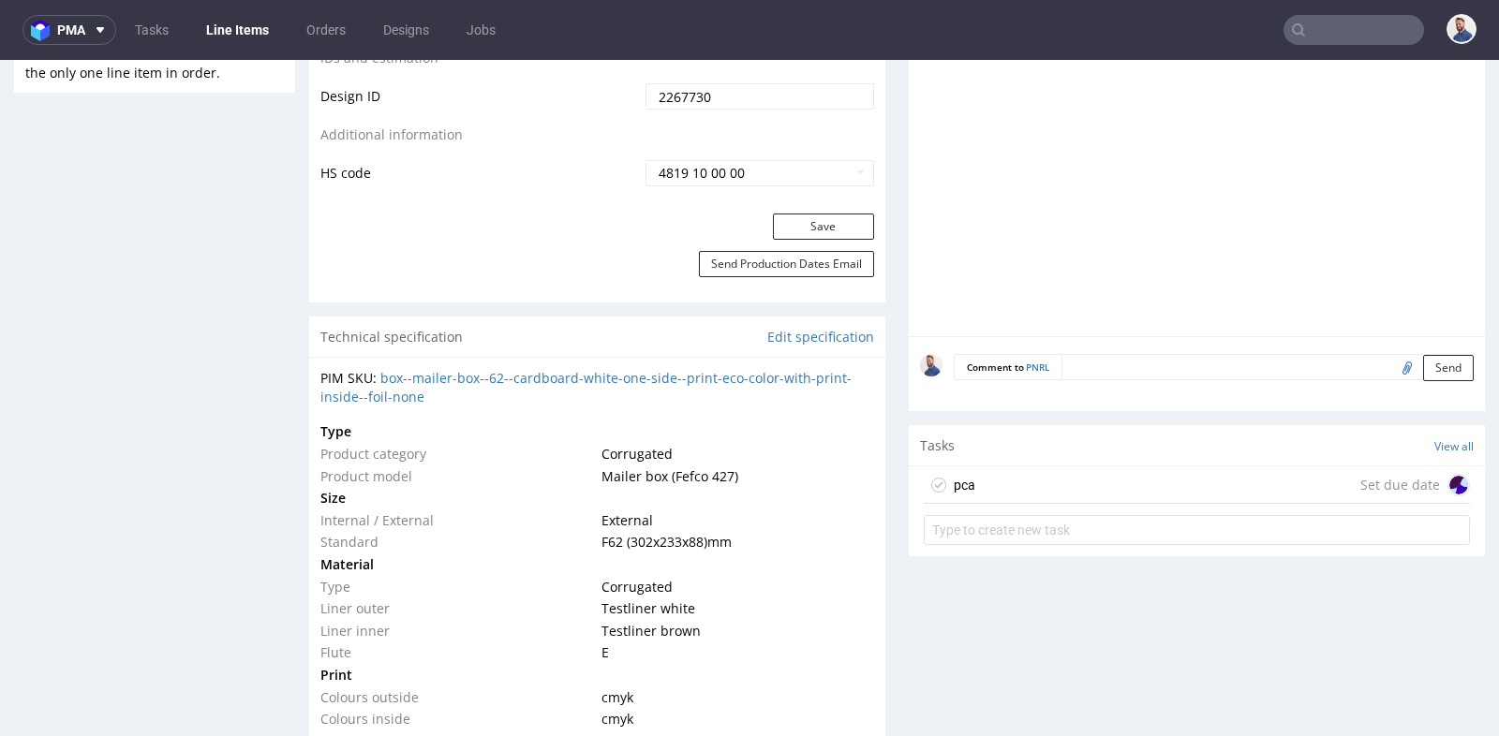
click at [1228, 473] on div "pca Set due date" at bounding box center [1197, 485] width 546 height 37
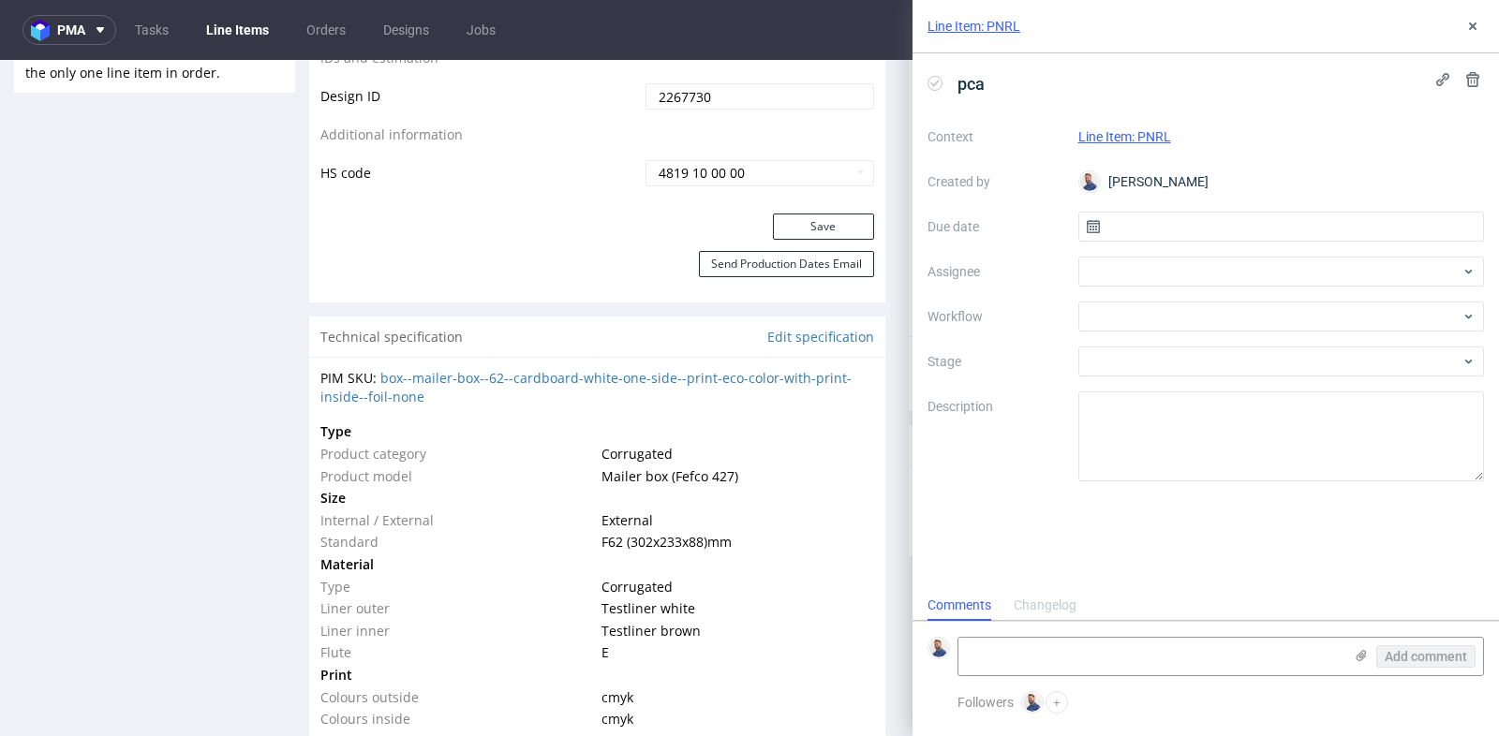
scroll to position [14, 0]
click at [1293, 230] on input "text" at bounding box center [1281, 227] width 407 height 30
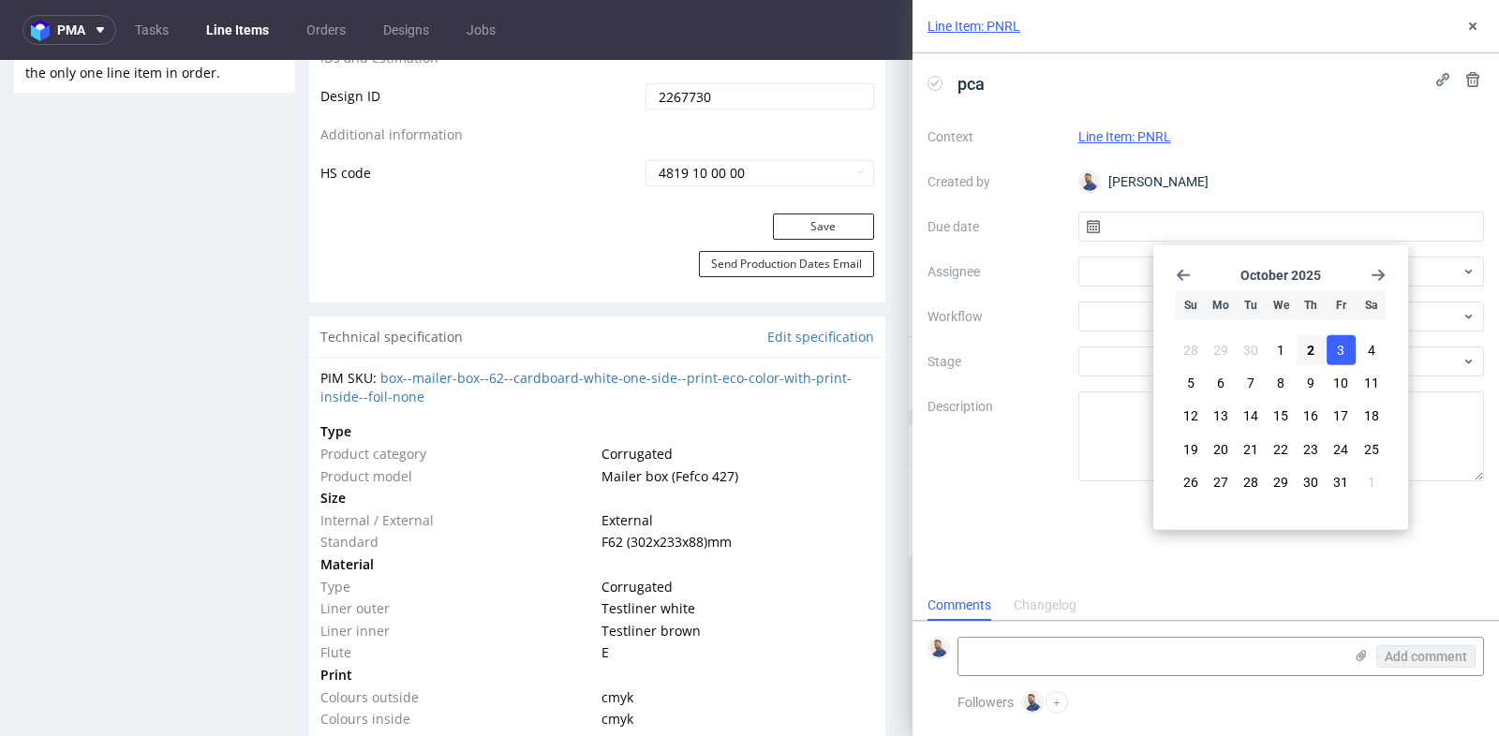
click at [1339, 346] on span "3" at bounding box center [1340, 350] width 7 height 19
type input "[DATE]"
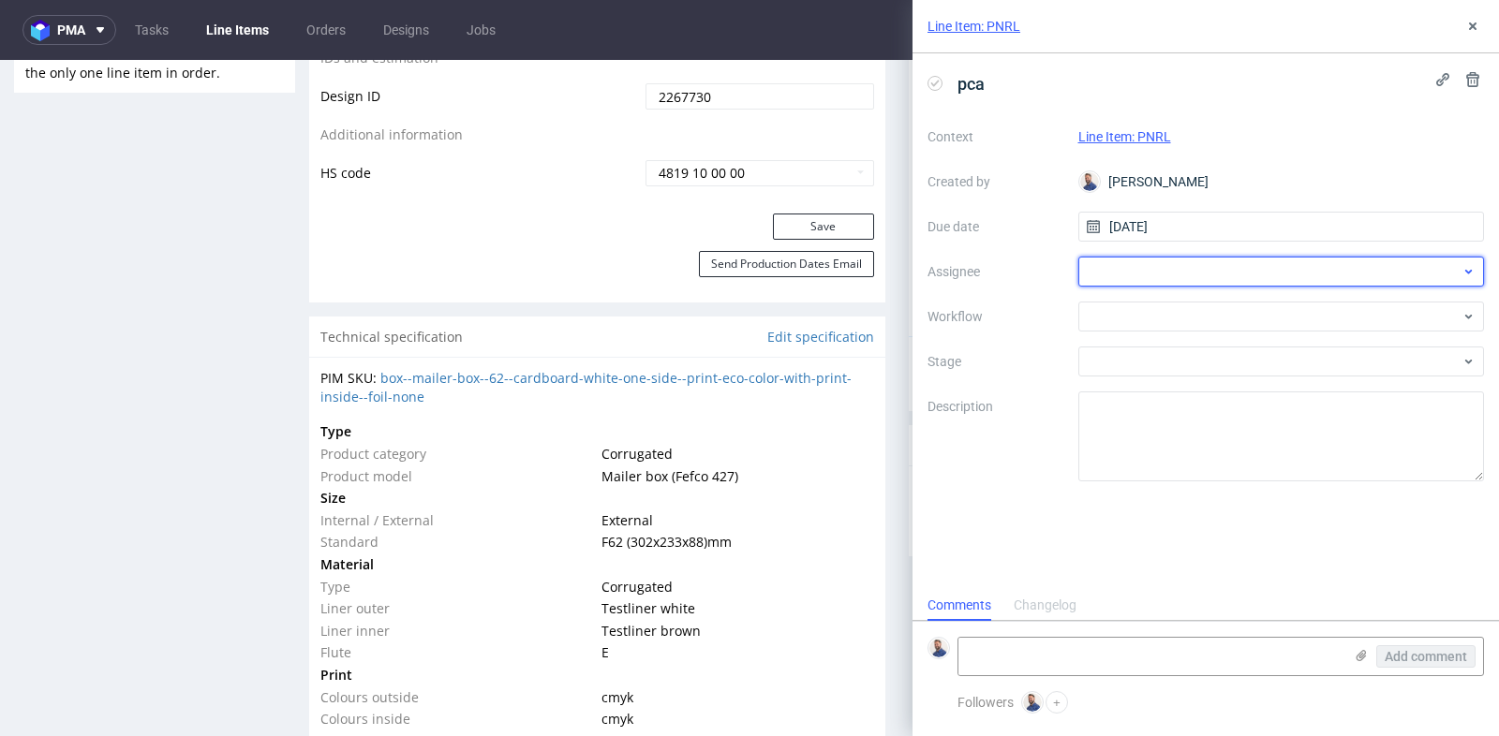
click at [1356, 278] on div at bounding box center [1281, 272] width 407 height 30
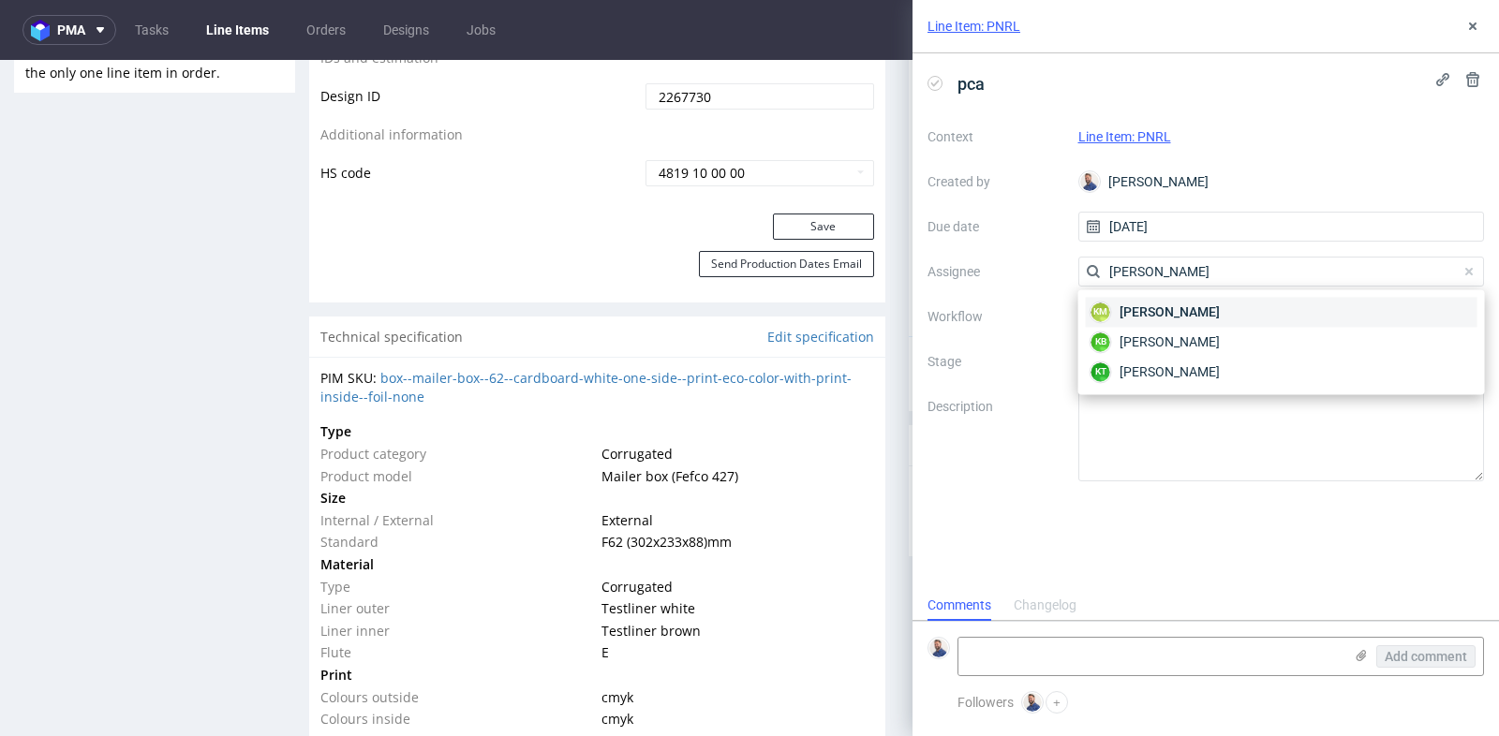
type input "[PERSON_NAME]"
click at [1288, 312] on div "KM [PERSON_NAME]" at bounding box center [1282, 312] width 392 height 30
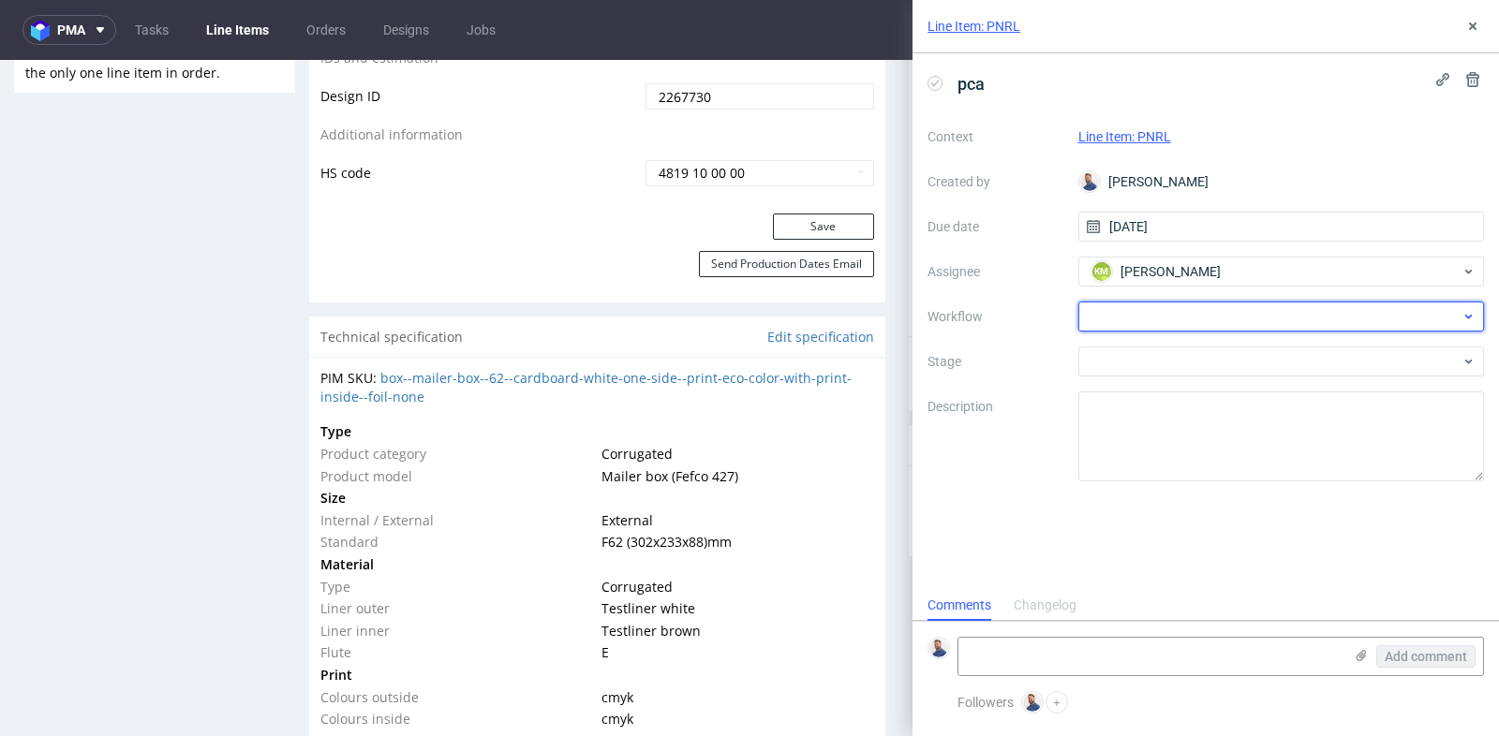
click at [1311, 319] on div at bounding box center [1281, 317] width 407 height 30
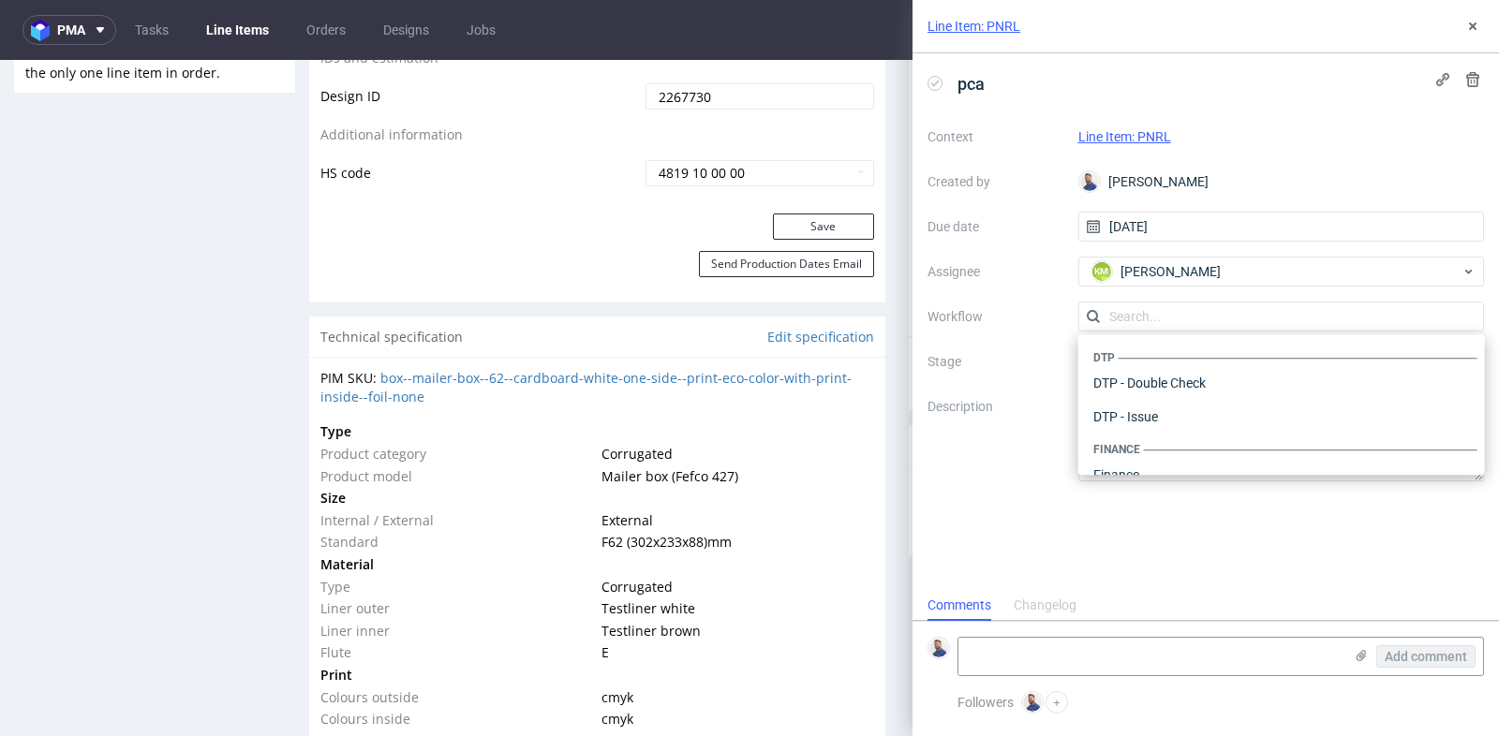
scroll to position [1152, 0]
click at [1276, 348] on div "Super Express PCA - Spanish" at bounding box center [1282, 360] width 392 height 34
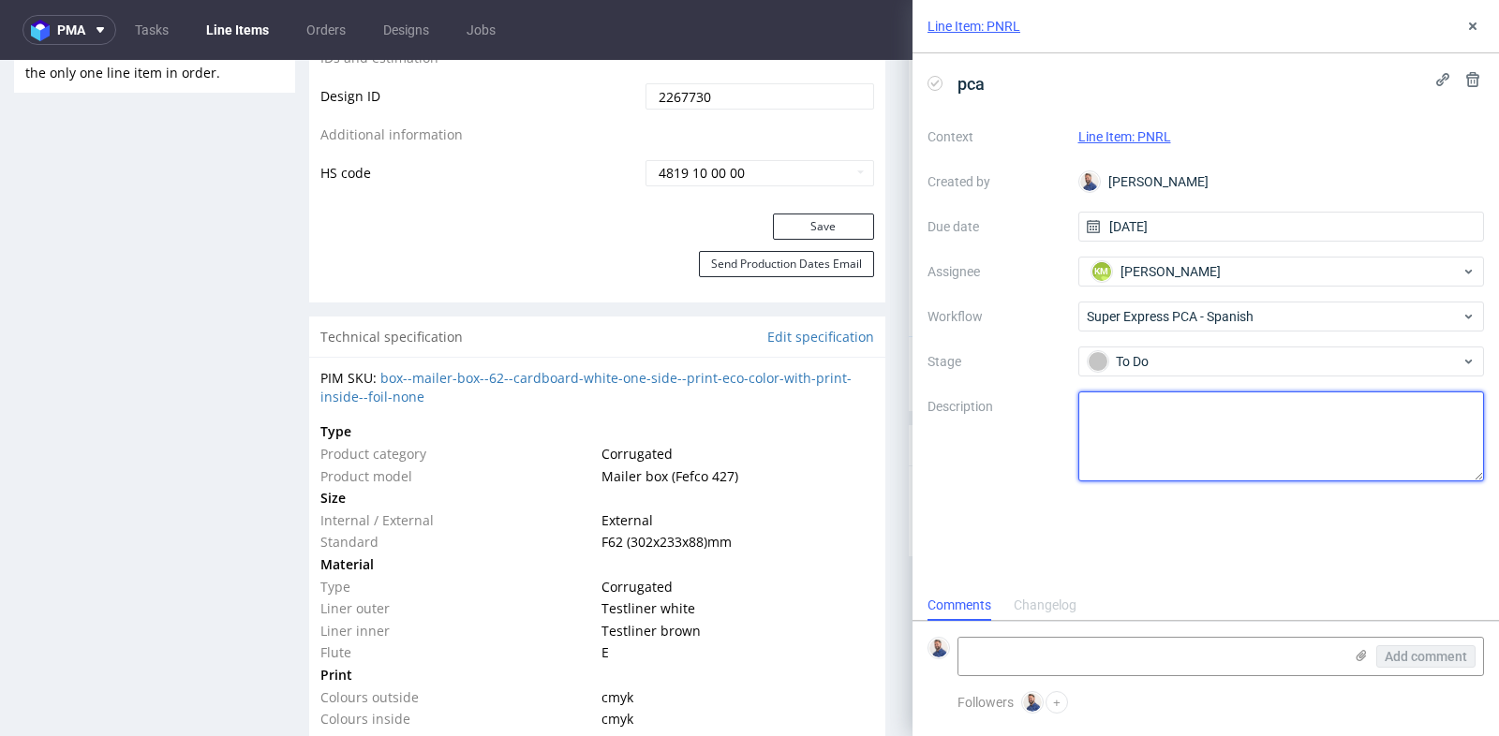
click at [1236, 409] on textarea at bounding box center [1281, 437] width 407 height 90
paste textarea "Czy w pliku 2 projekt [DATE] będzie się wyświetlał z tymi paskami? Tło to po pr…"
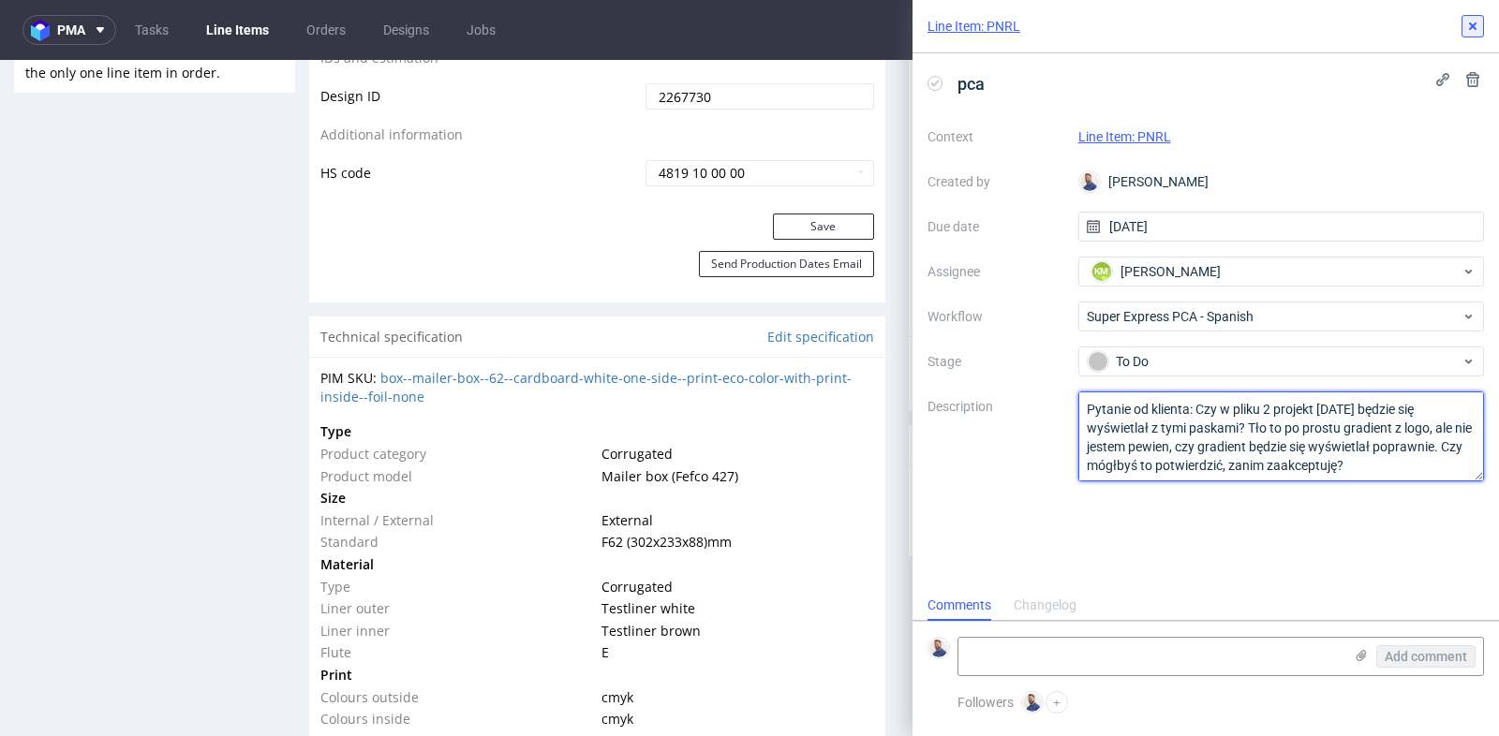
type textarea "Pytanie od klienta: Czy w pliku 2 projekt [DATE] będzie się wyświetlał z tymi p…"
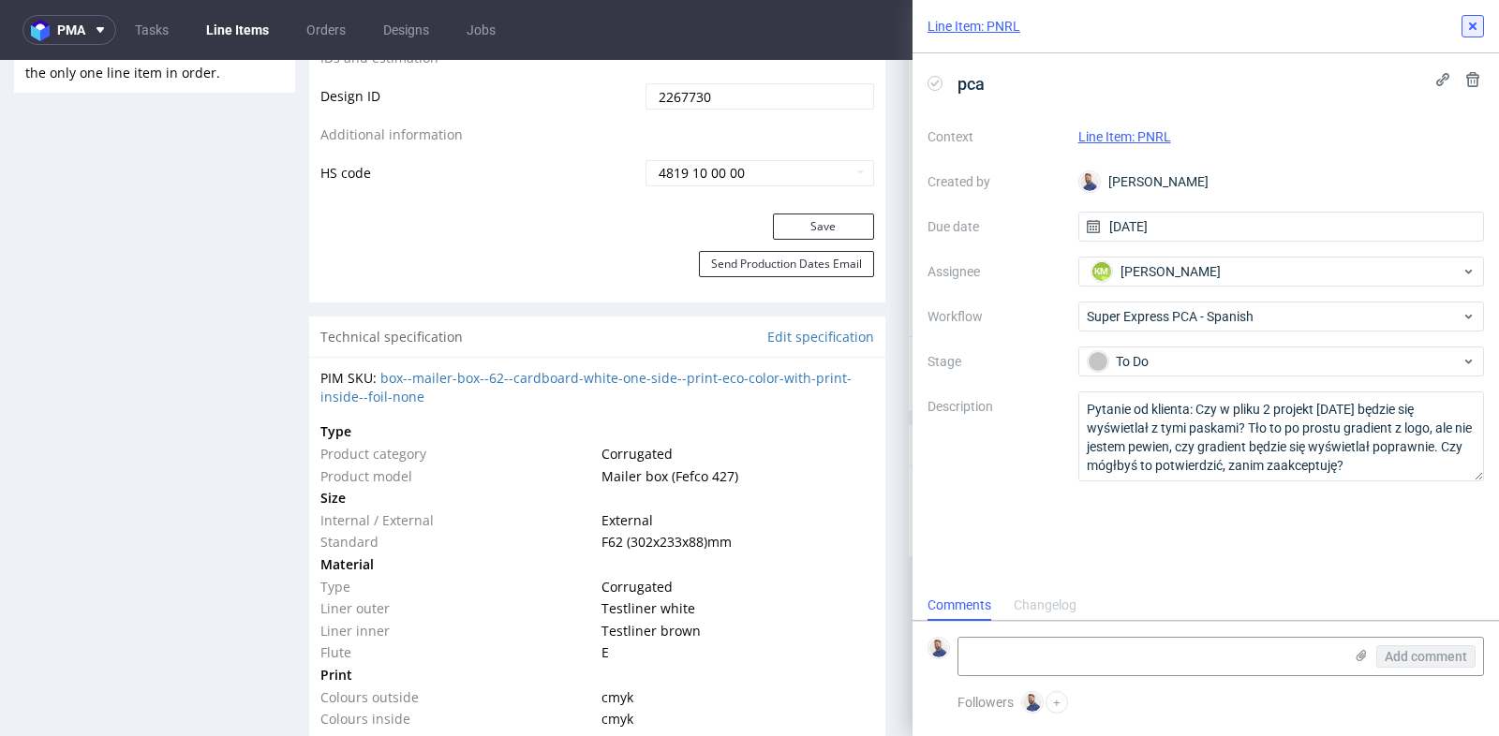
click at [1470, 22] on icon at bounding box center [1472, 26] width 15 height 15
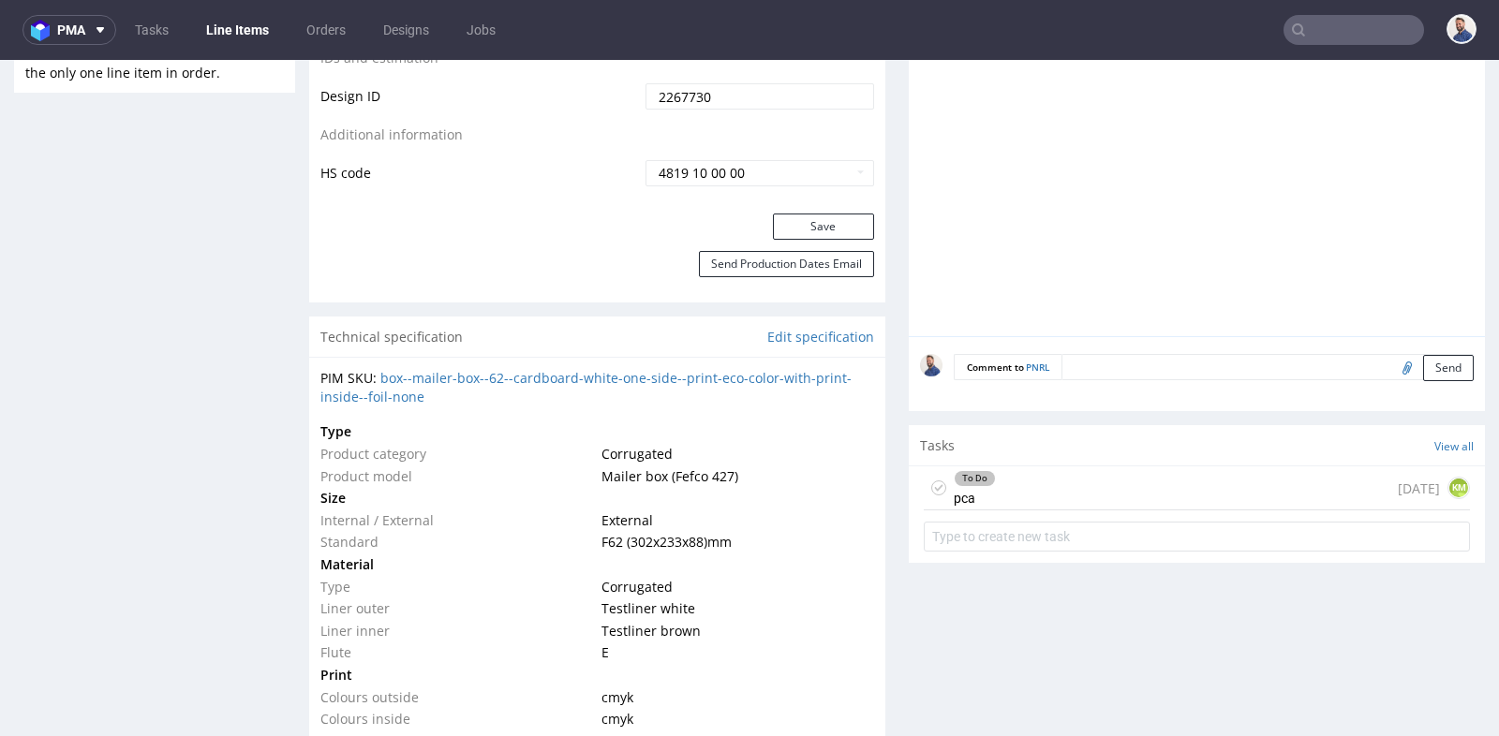
click at [883, 121] on div "Progress Payment Paid [DATE] Design Locked DTP DTP Client Approval Pending [DAT…" at bounding box center [897, 706] width 1176 height 3251
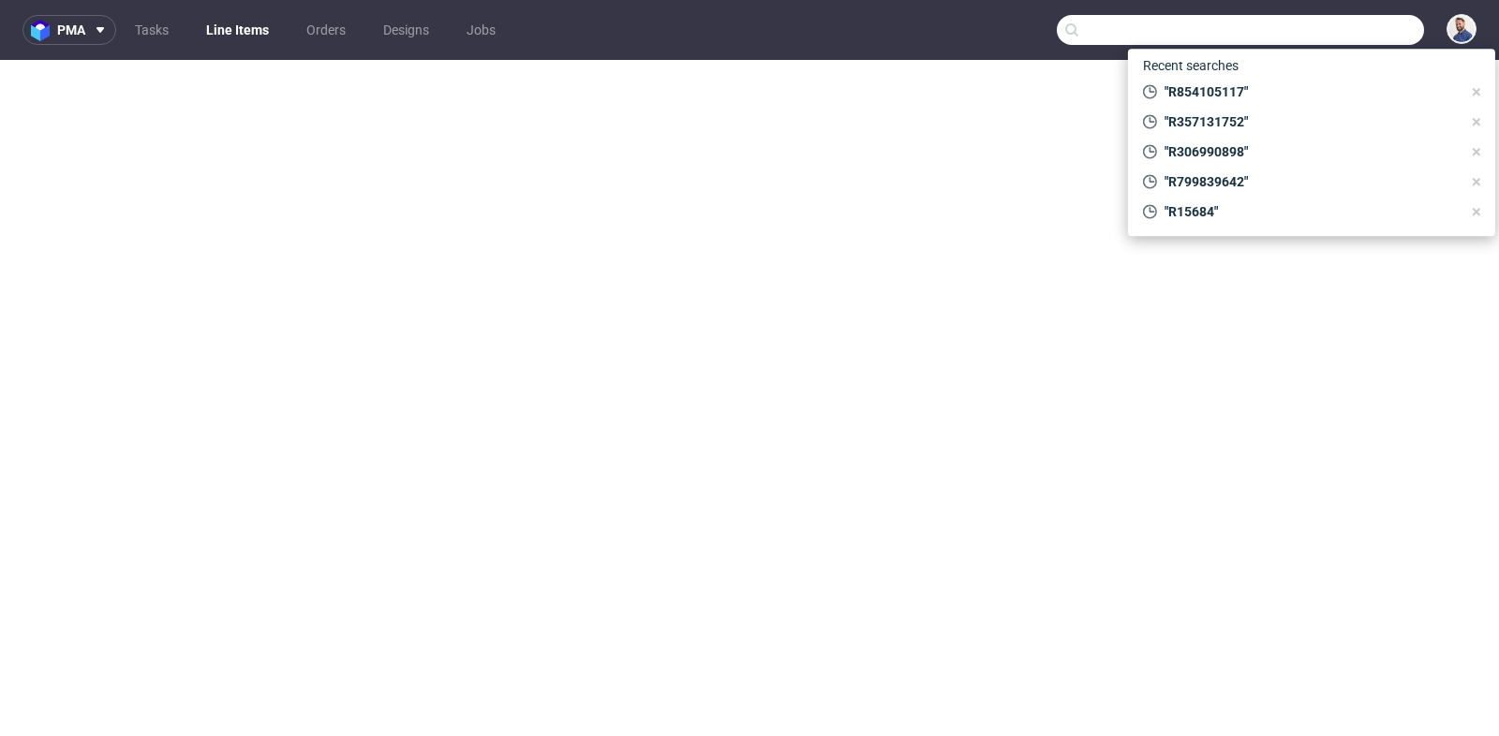
click at [1329, 33] on input "text" at bounding box center [1240, 30] width 367 height 30
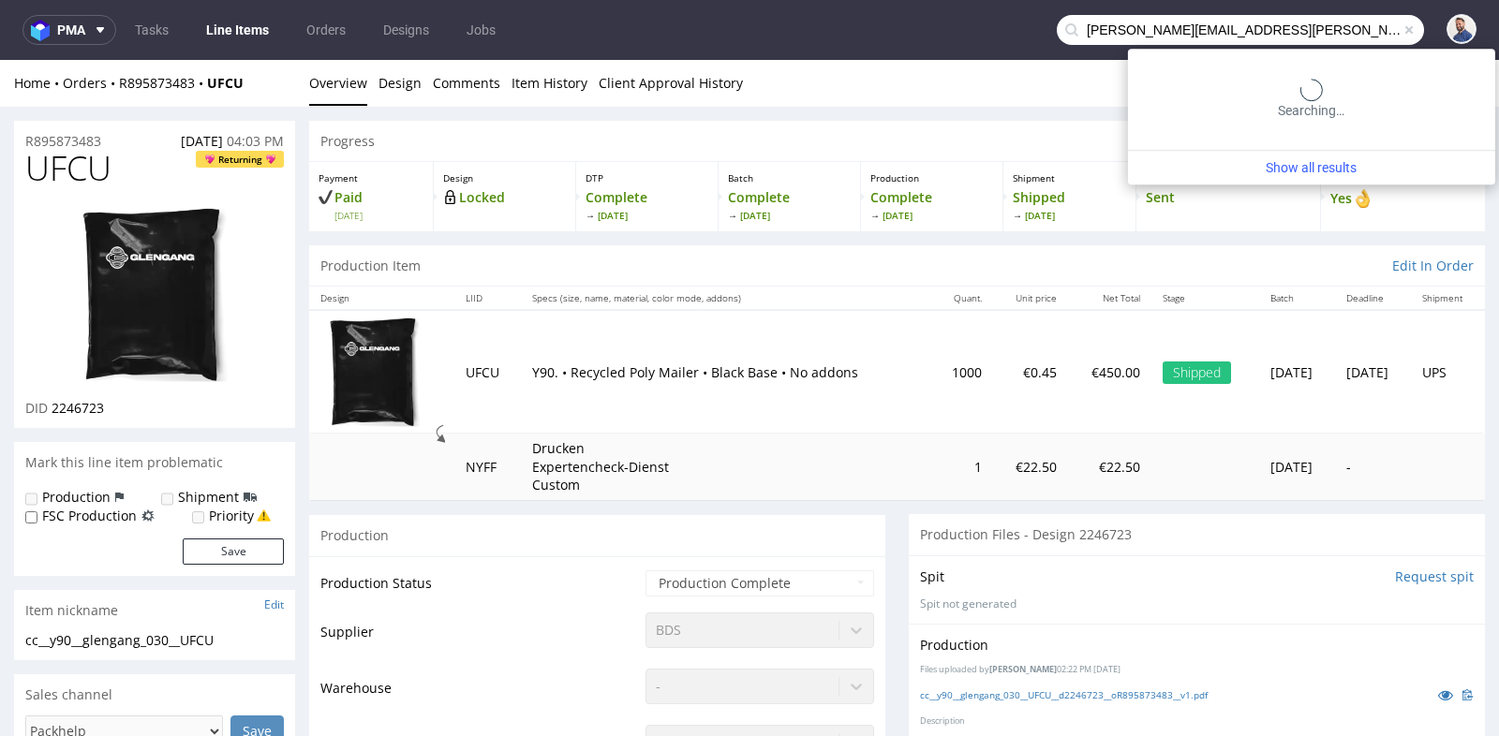
type input "[PERSON_NAME][EMAIL_ADDRESS][PERSON_NAME][DOMAIN_NAME]"
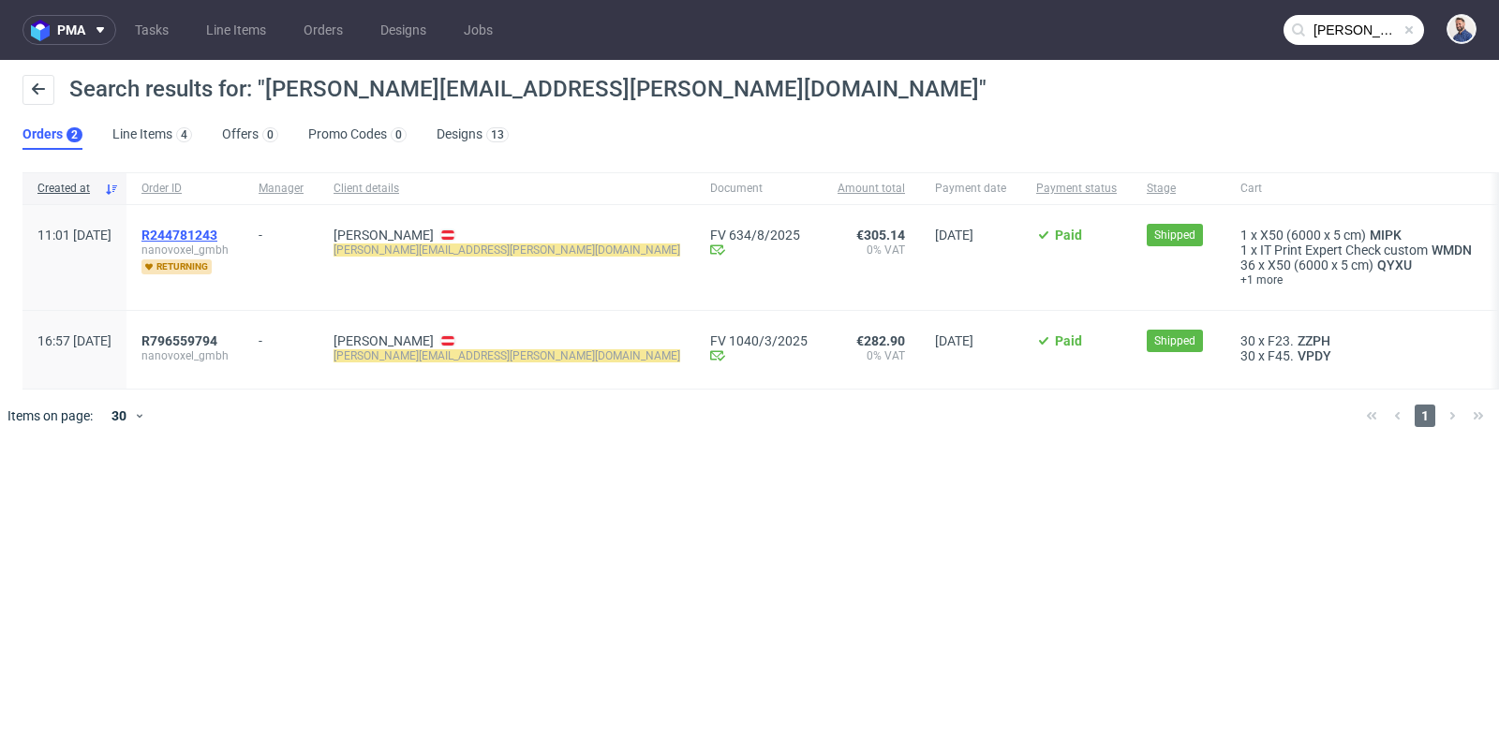
click at [217, 234] on span "R244781243" at bounding box center [179, 235] width 76 height 15
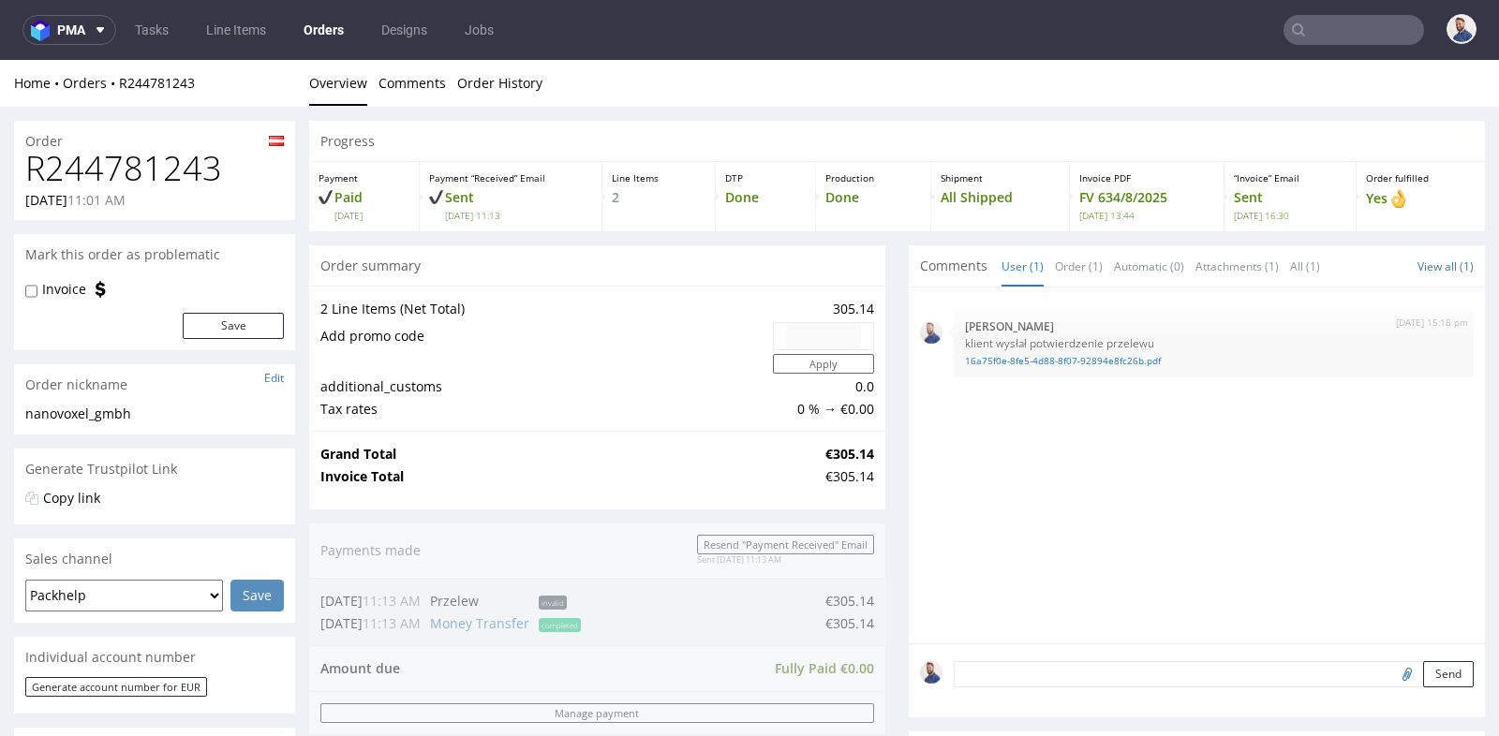
click at [876, 336] on div "2 Line Items (Net Total) 305.14 Add promo code Apply additional_customs 0.0 Tax…" at bounding box center [597, 358] width 576 height 145
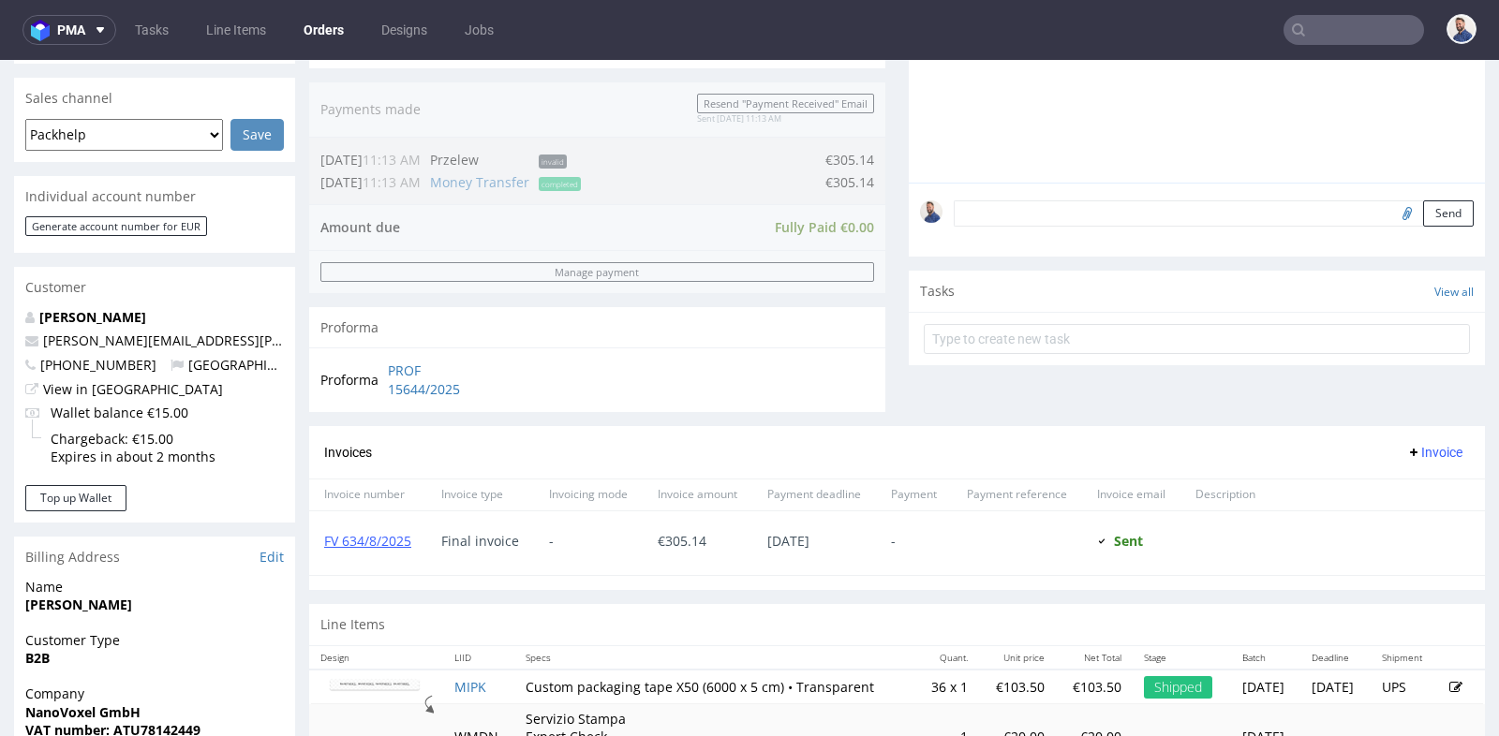
scroll to position [457, 0]
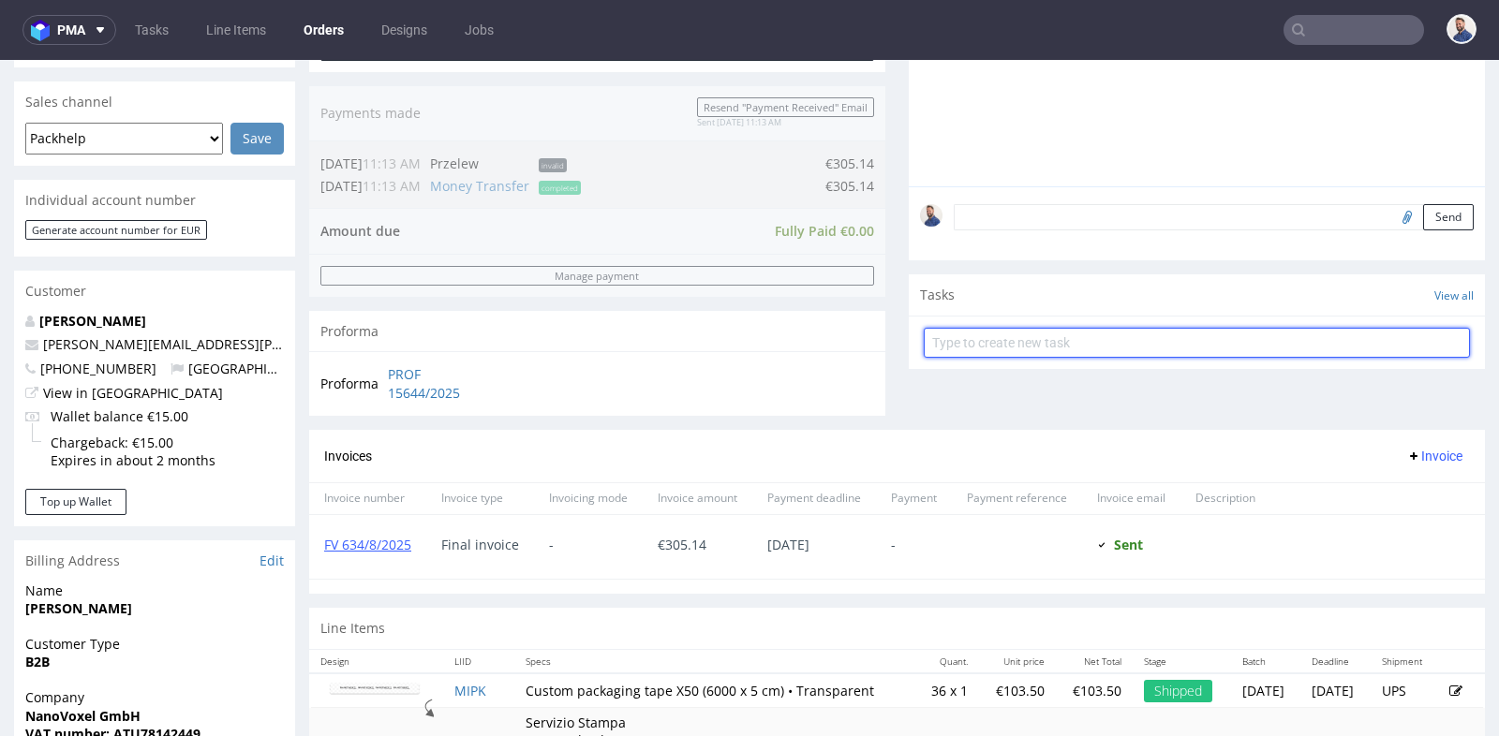
click at [964, 337] on input "text" at bounding box center [1197, 343] width 546 height 30
type input "refund"
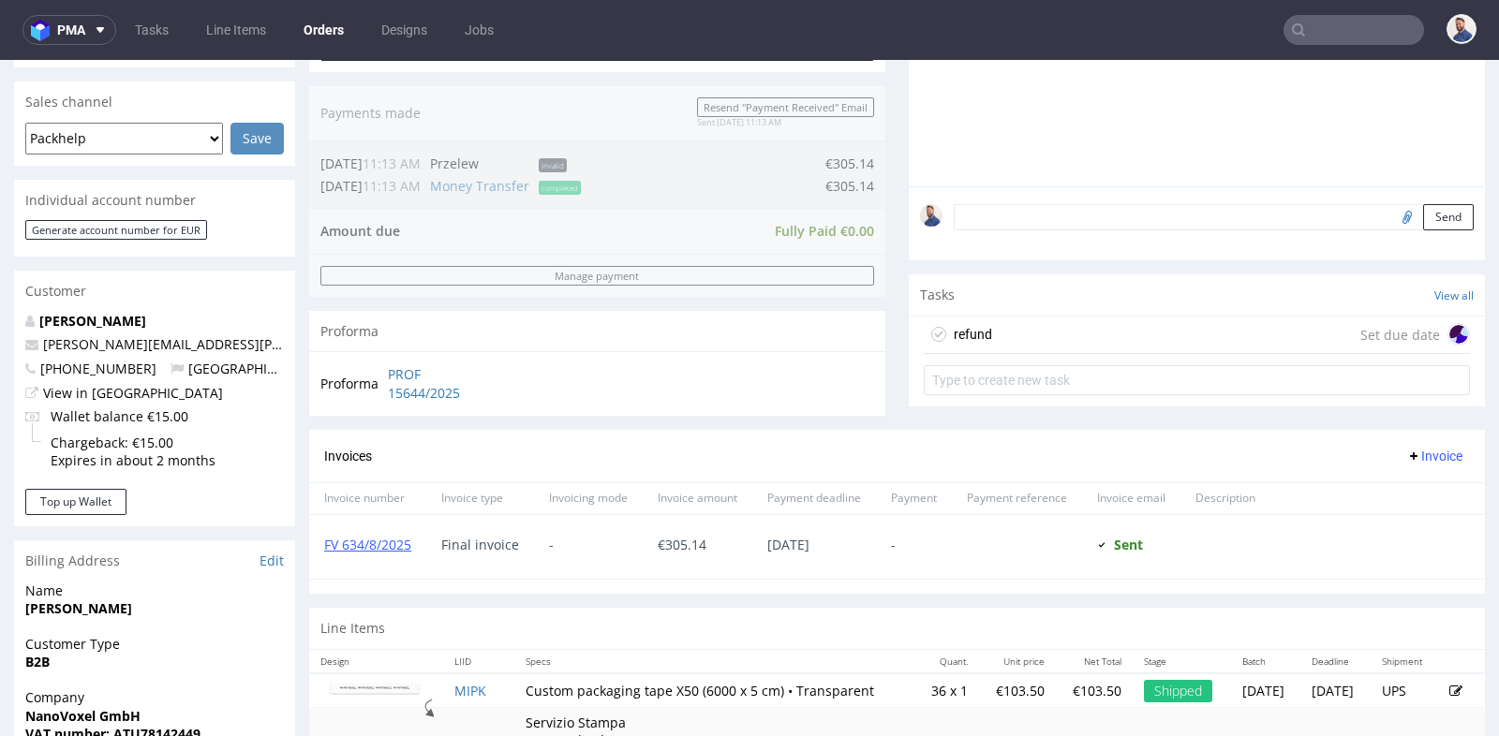
click at [1018, 324] on div "refund Set due date" at bounding box center [1197, 335] width 546 height 37
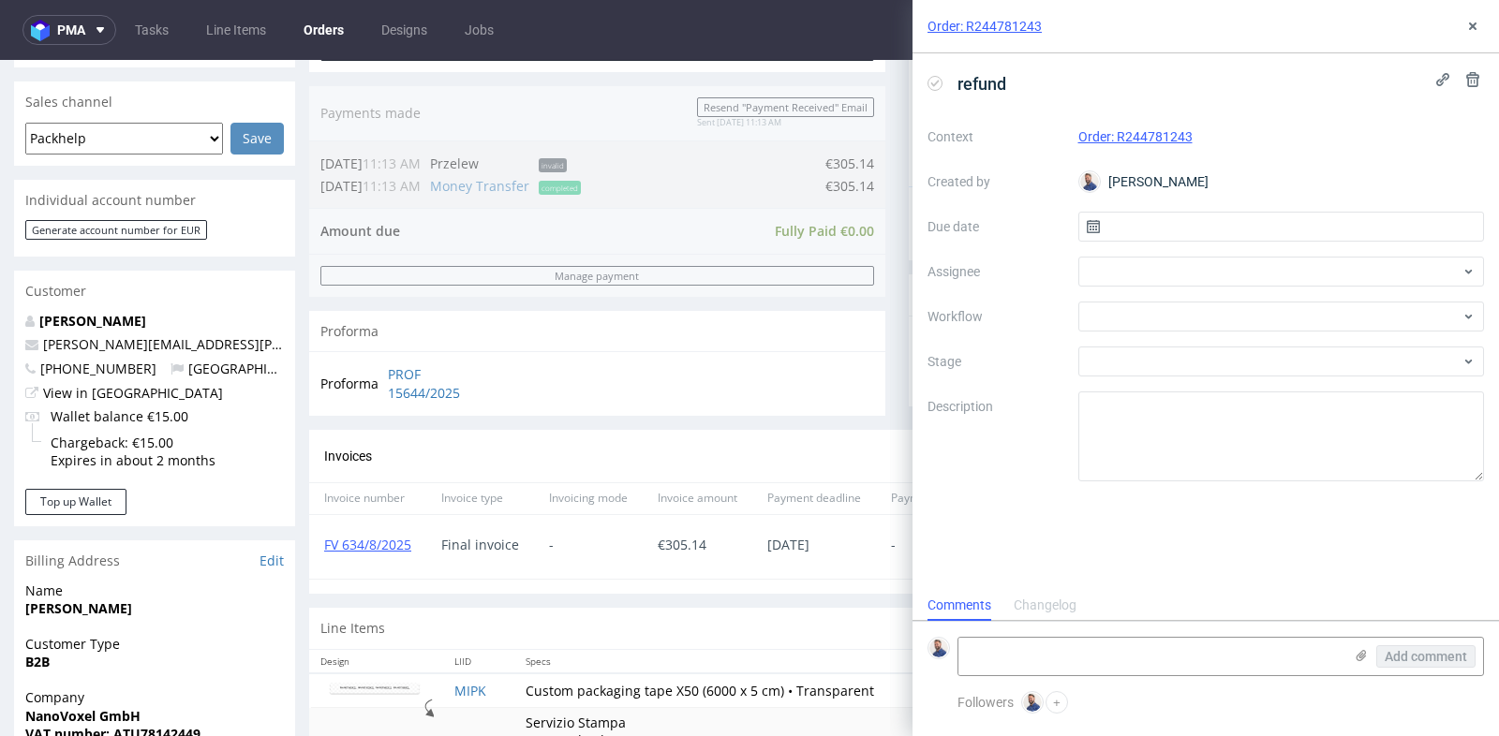
scroll to position [14, 0]
click at [1125, 273] on div at bounding box center [1281, 272] width 407 height 30
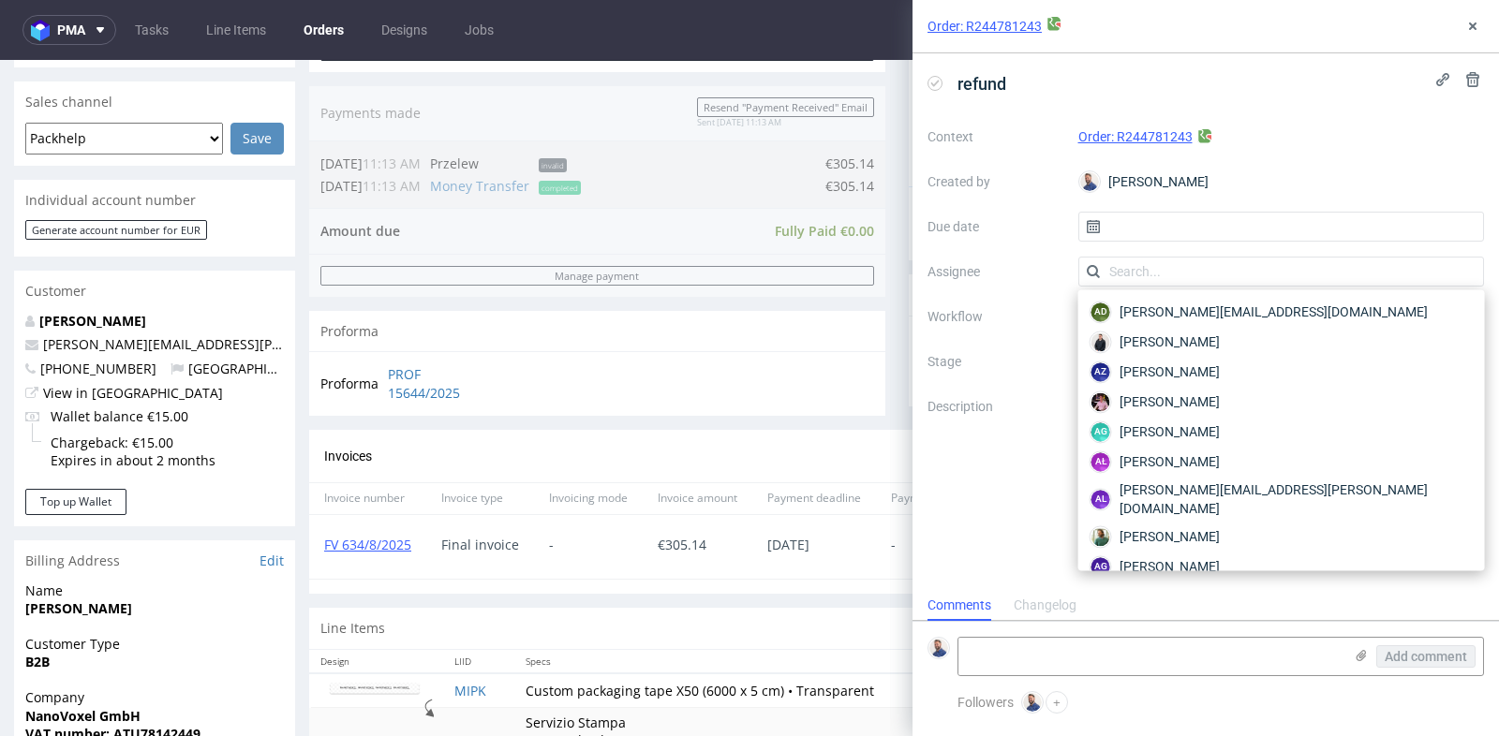
type input "r"
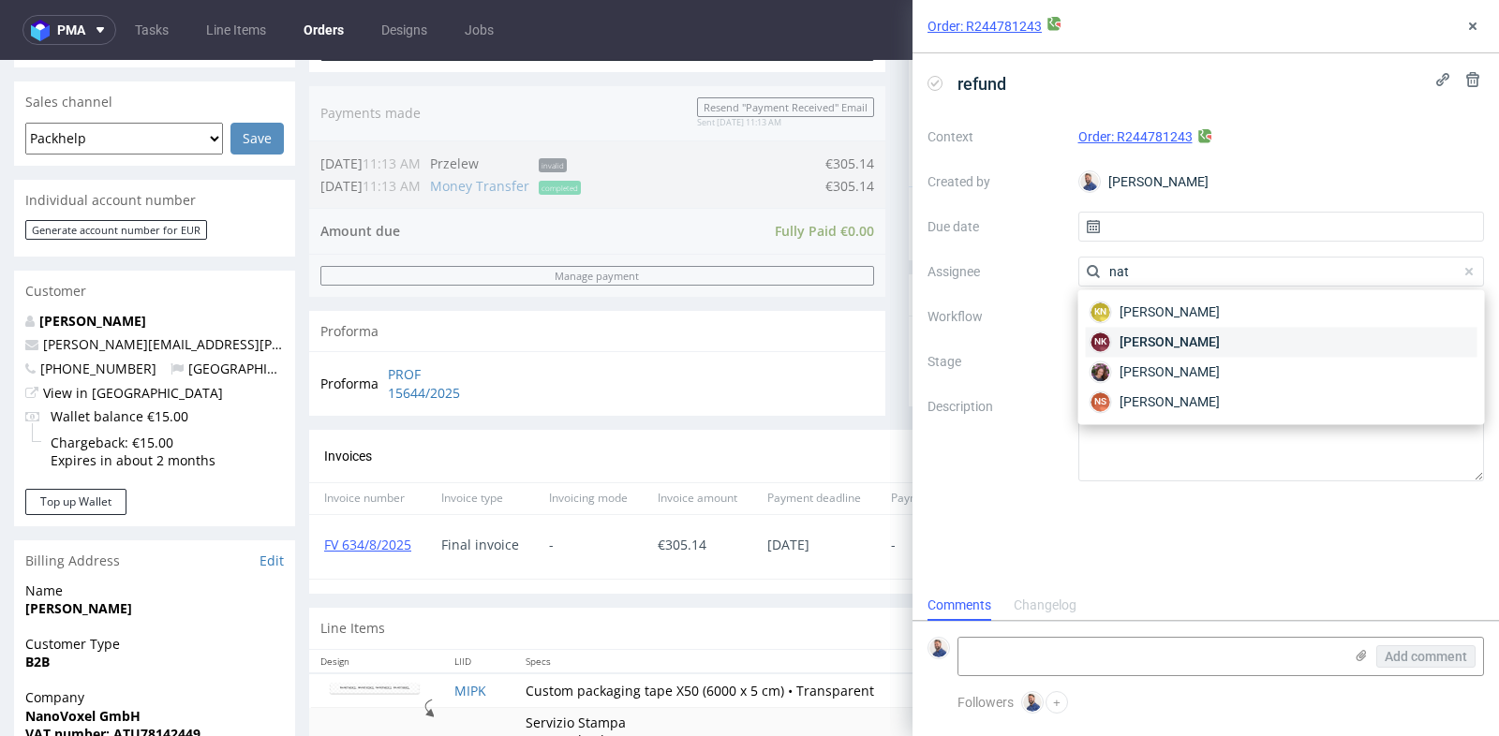
type input "nat"
click at [1152, 332] on div "NK Natalia Kaczorowska" at bounding box center [1282, 342] width 392 height 30
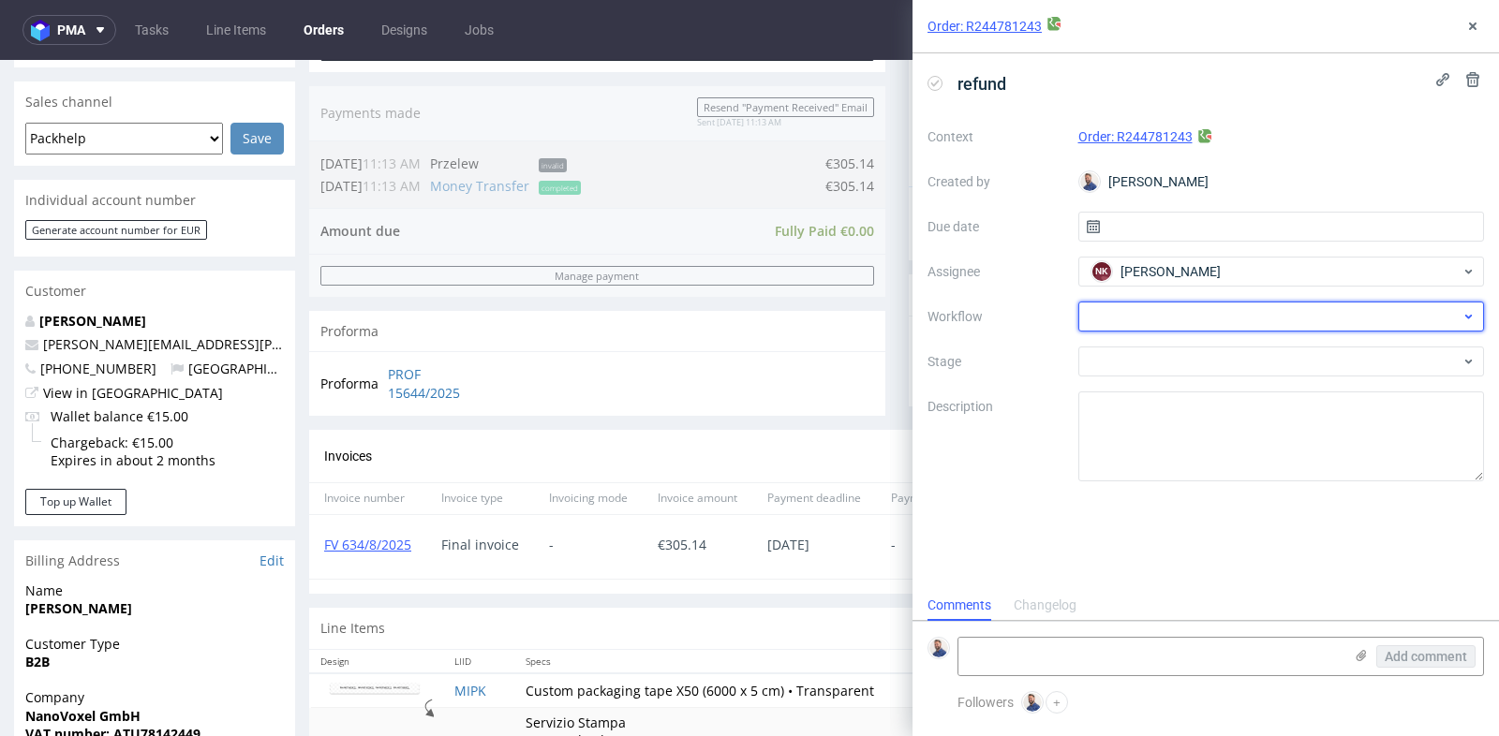
click at [1235, 328] on div at bounding box center [1281, 317] width 407 height 30
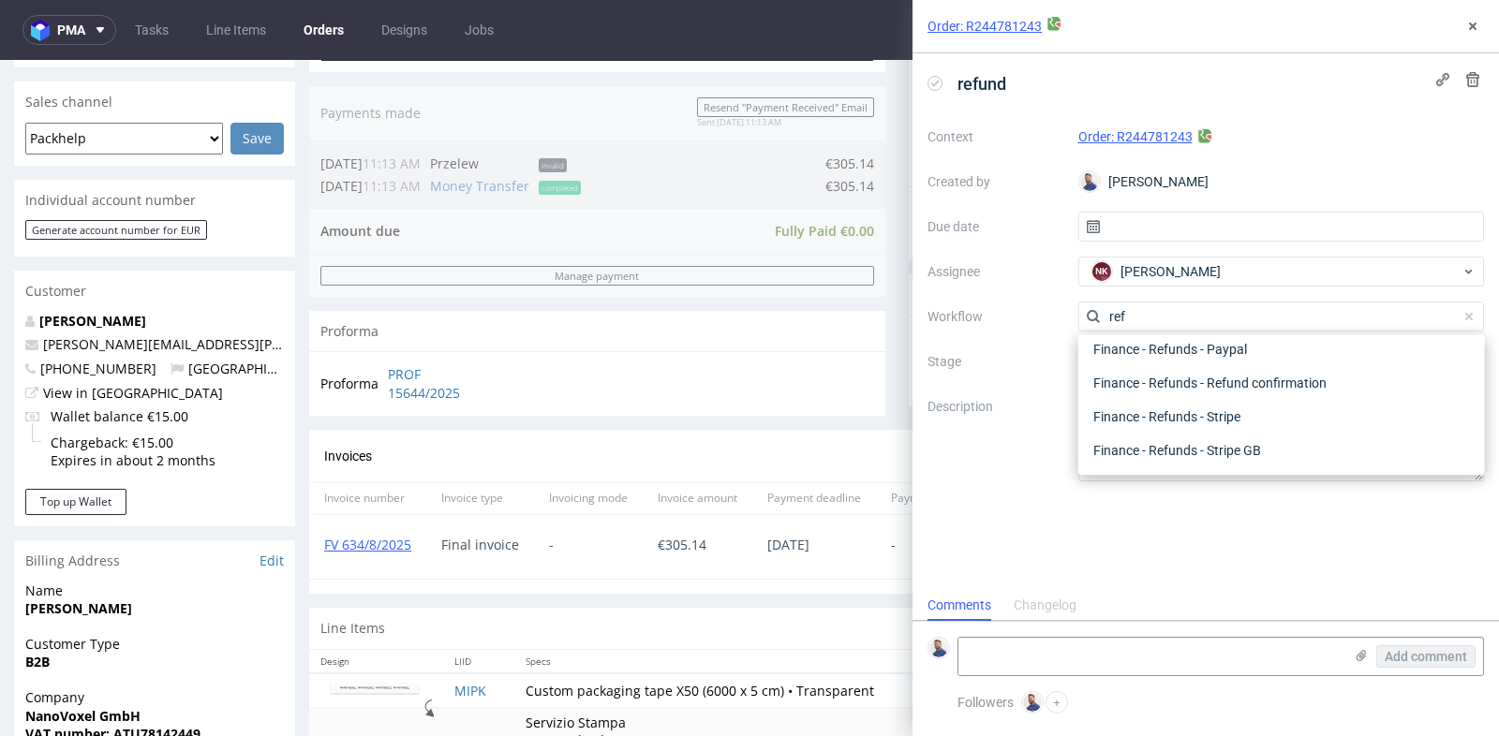
scroll to position [100, 0]
type input "refund"
click at [1241, 379] on div "Finance - Refunds - Money transfer" at bounding box center [1282, 383] width 392 height 34
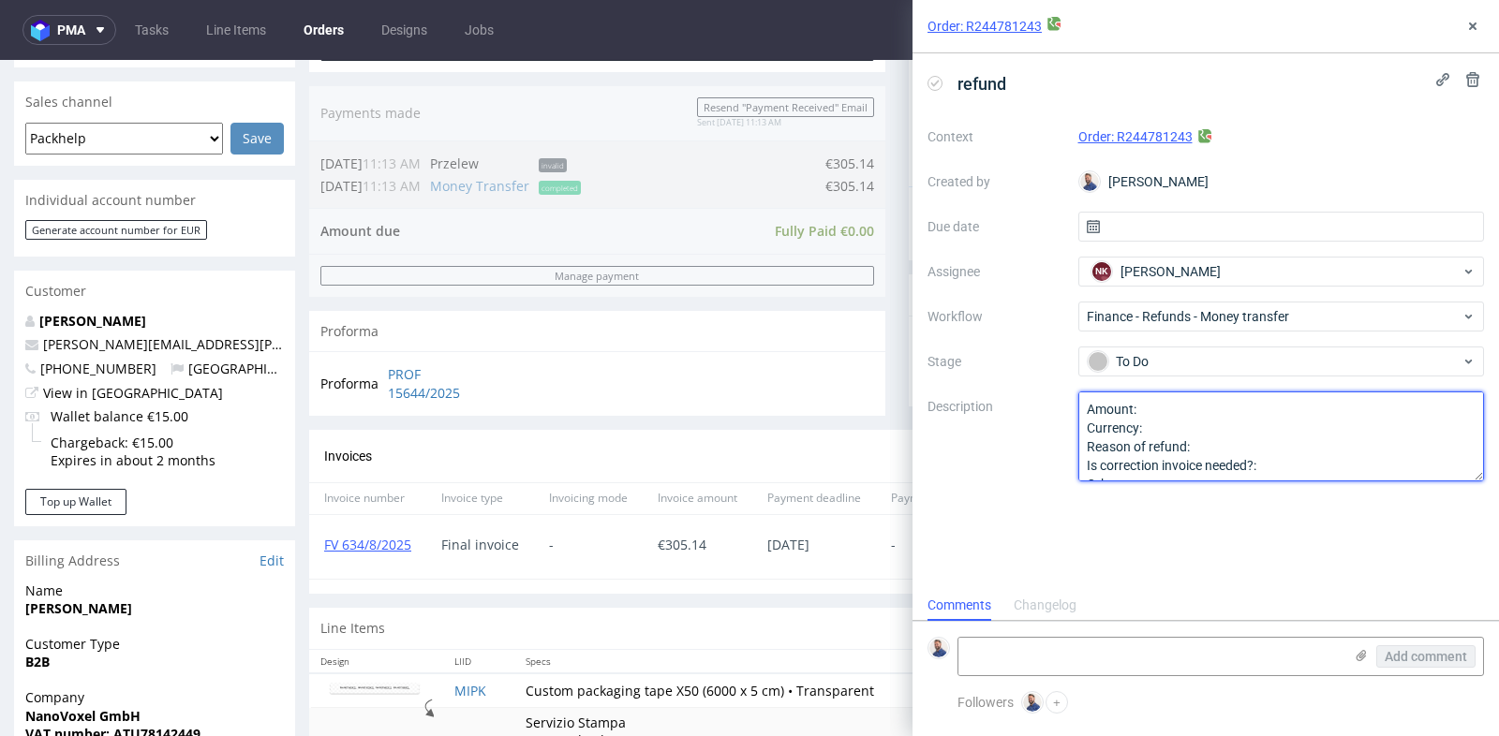
click at [1240, 418] on textarea "Amount: Currency: Reason of refund: Is correction invoice needed?: Other:" at bounding box center [1281, 437] width 407 height 90
click at [1240, 411] on textarea "Amount: Currency: Reason of refund: Is correction invoice needed?: Other:" at bounding box center [1281, 437] width 407 height 90
click at [1236, 433] on textarea "Amount: Currency: Reason of refund: Is correction invoice needed?: Other:" at bounding box center [1281, 437] width 407 height 90
click at [1255, 444] on textarea "Amount: Currency: Reason of refund: Is correction invoice needed?: Other:" at bounding box center [1281, 437] width 407 height 90
click at [1286, 470] on textarea "Amount: Currency: Reason of refund: Is correction invoice needed?: Other:" at bounding box center [1281, 437] width 407 height 90
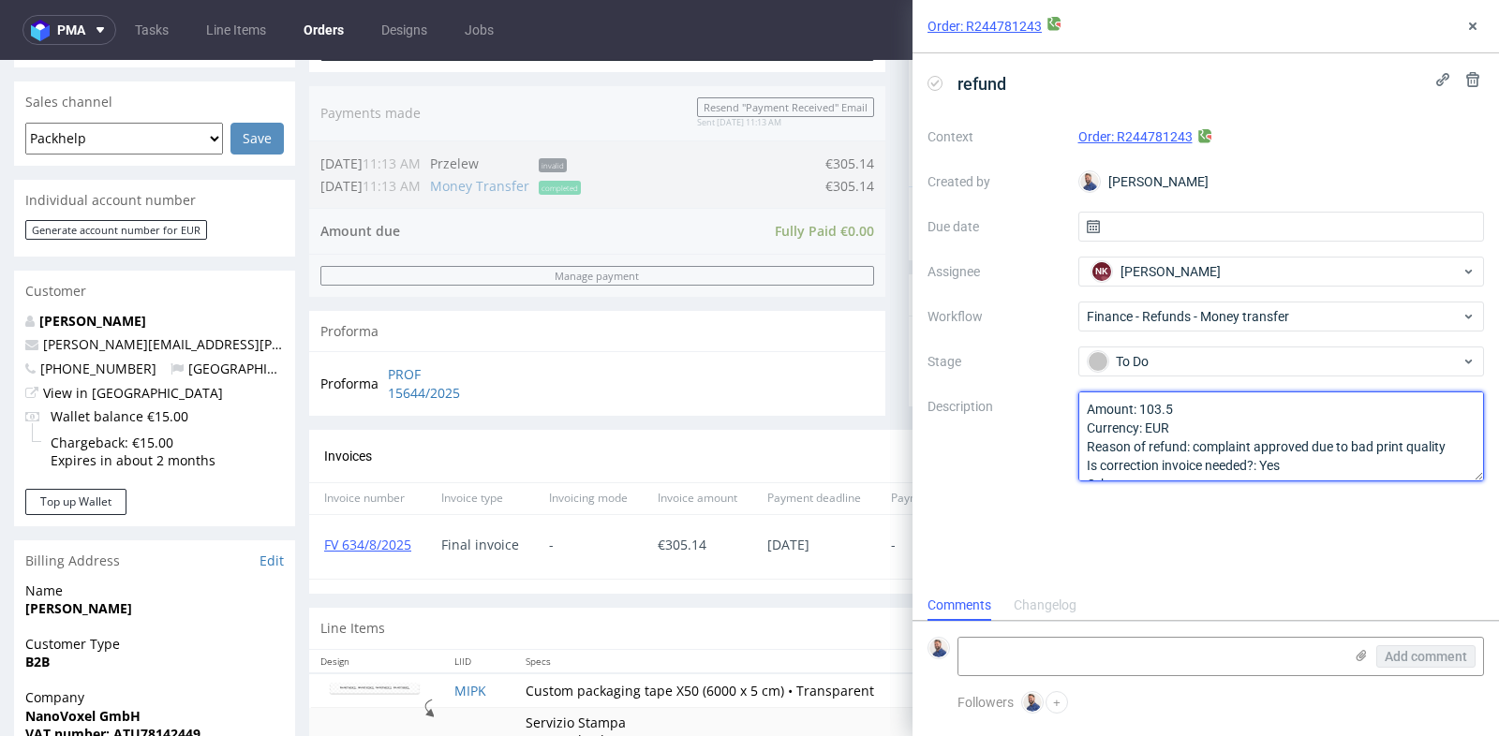
scroll to position [10, 0]
type textarea "Amount: 103.5 Currency: EUR Reason of refund: complaint approved due to bad pri…"
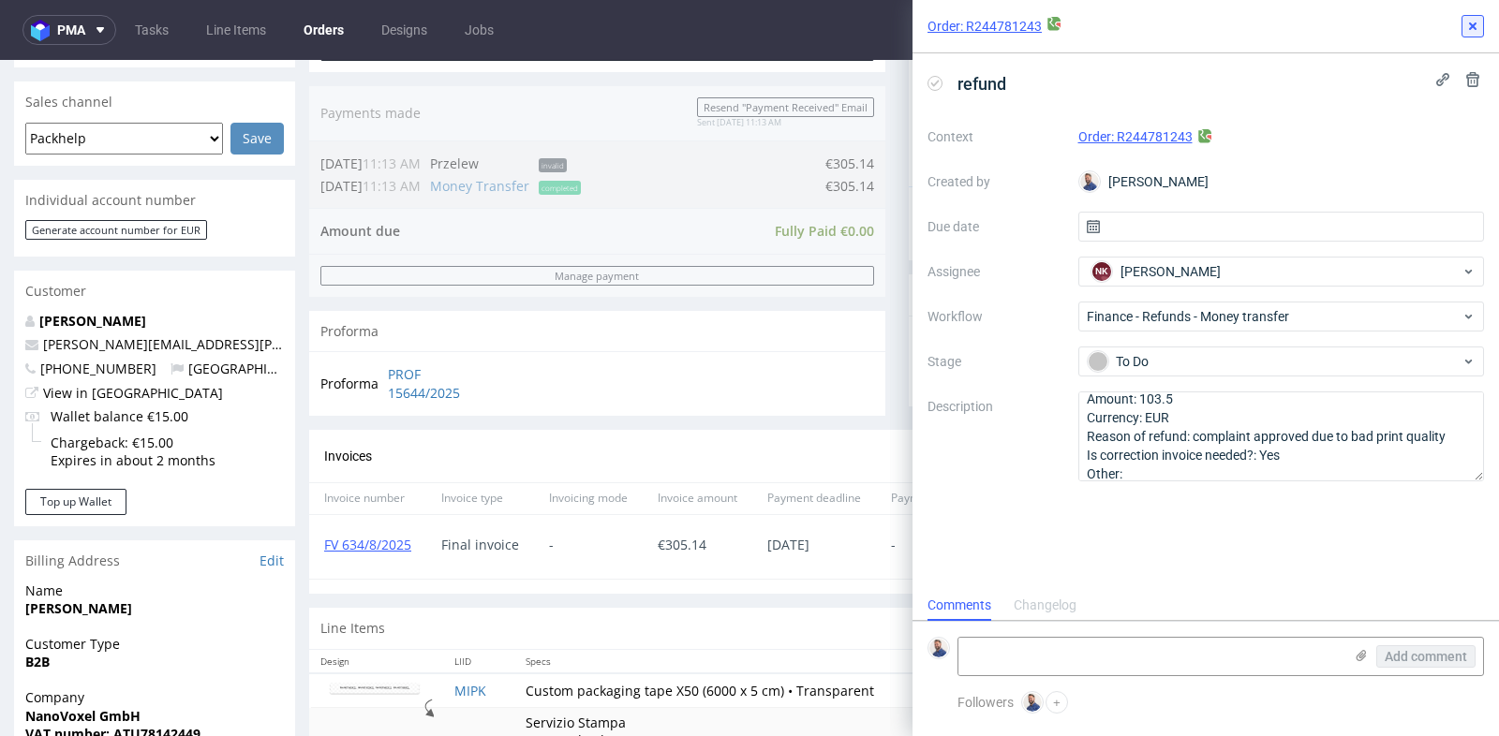
click at [1471, 31] on icon at bounding box center [1472, 26] width 15 height 15
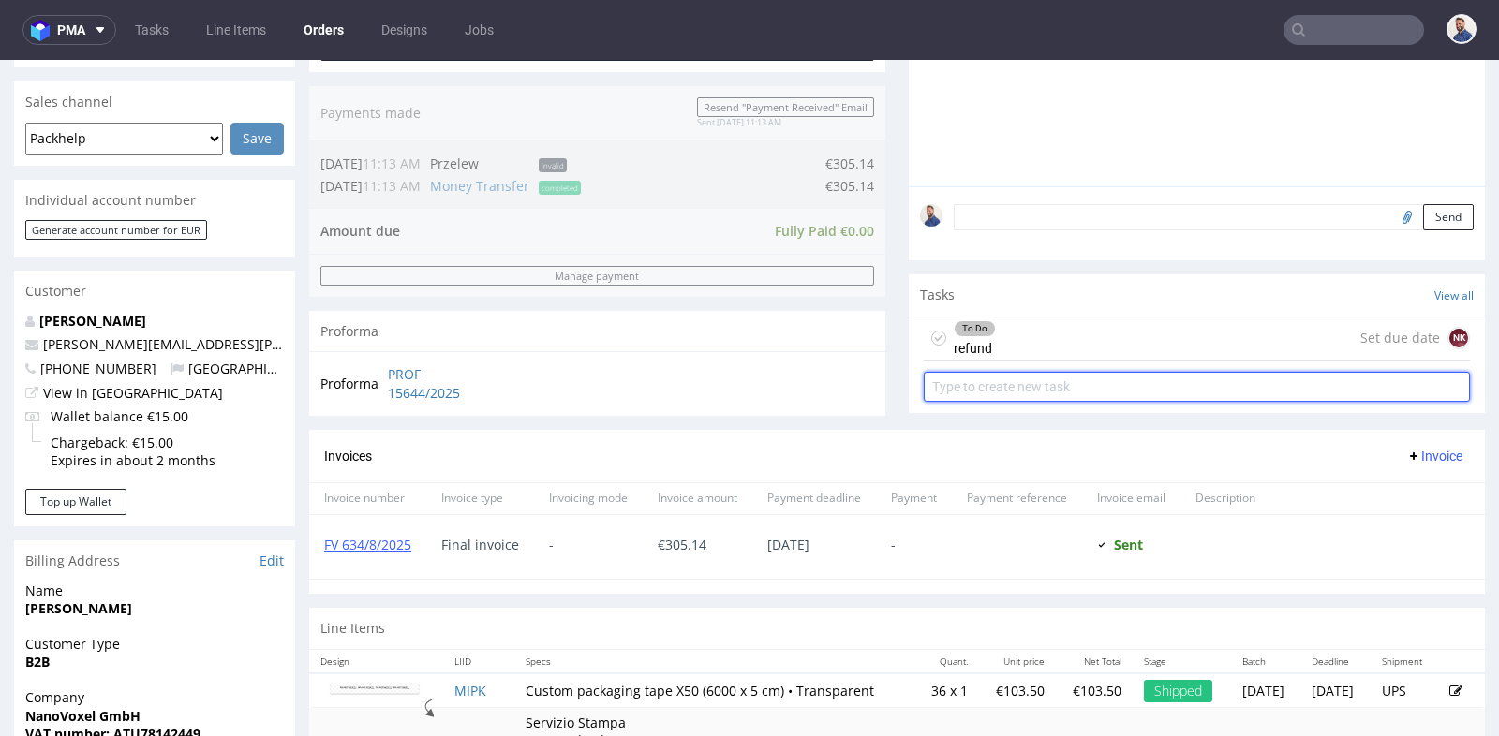
click at [1184, 378] on input "text" at bounding box center [1197, 387] width 546 height 30
type input "correction invoice"
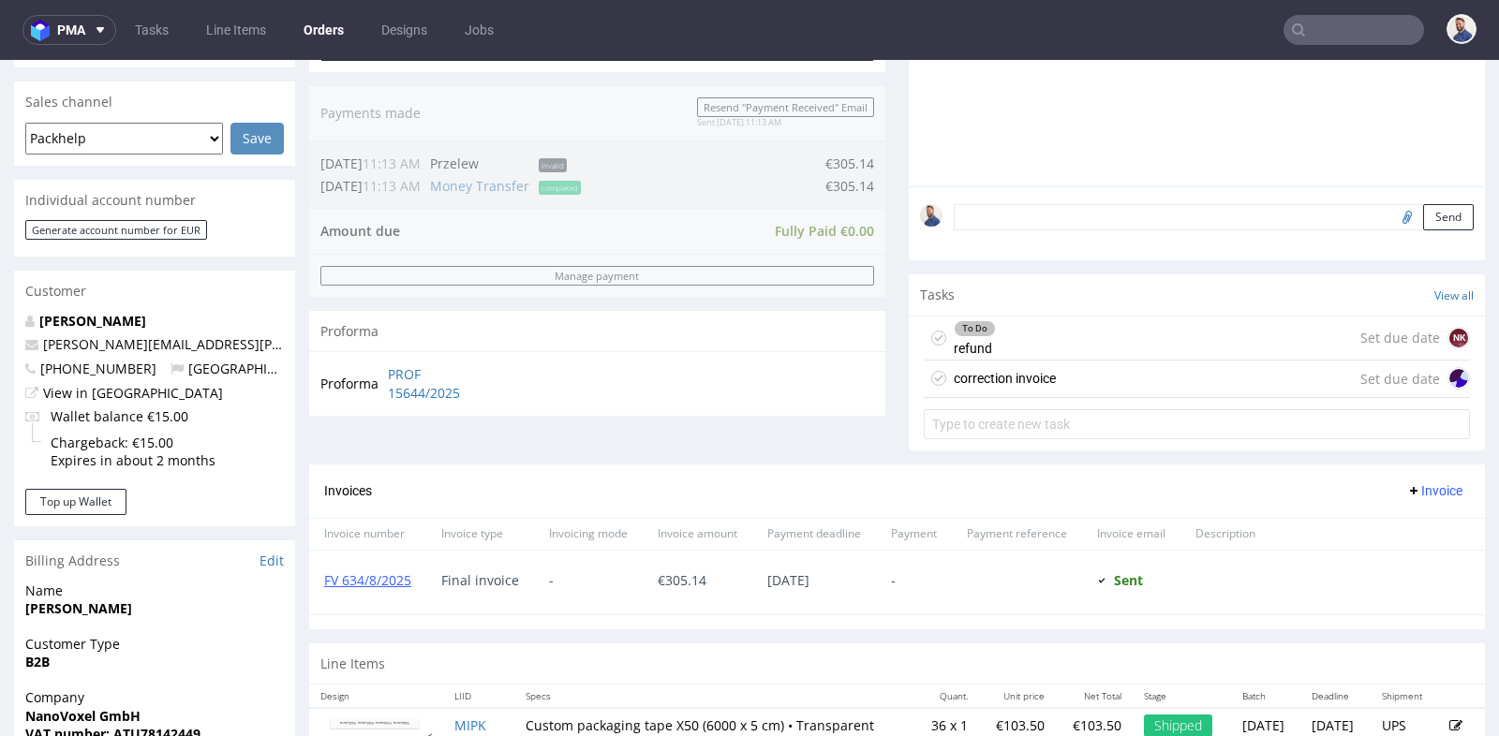
click at [1165, 382] on div "correction invoice Set due date" at bounding box center [1197, 379] width 546 height 37
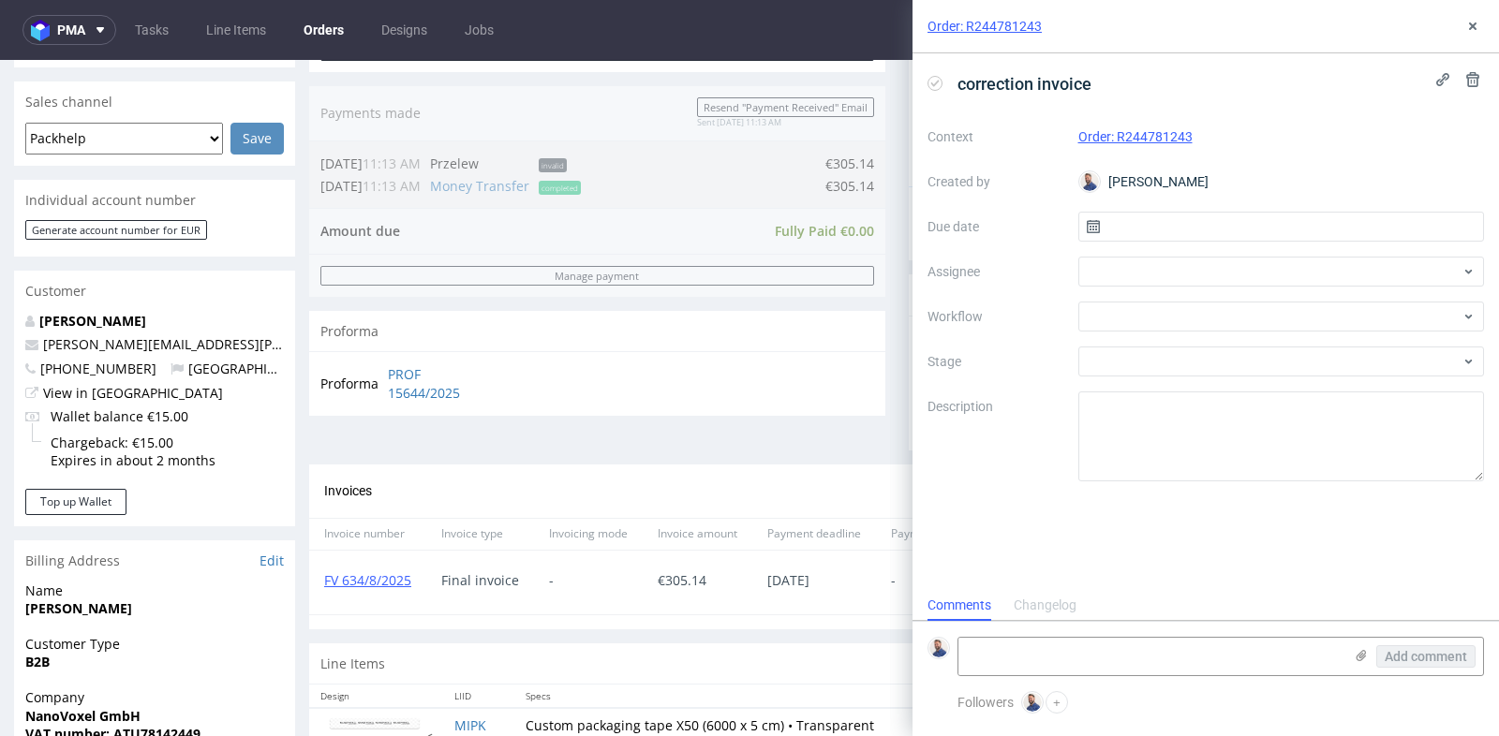
scroll to position [14, 0]
click at [1236, 246] on div "Context Order: R244781243 Created by Michał Rachański Due date Assignee Workflo…" at bounding box center [1206, 302] width 557 height 360
click at [1236, 236] on input "text" at bounding box center [1281, 227] width 407 height 30
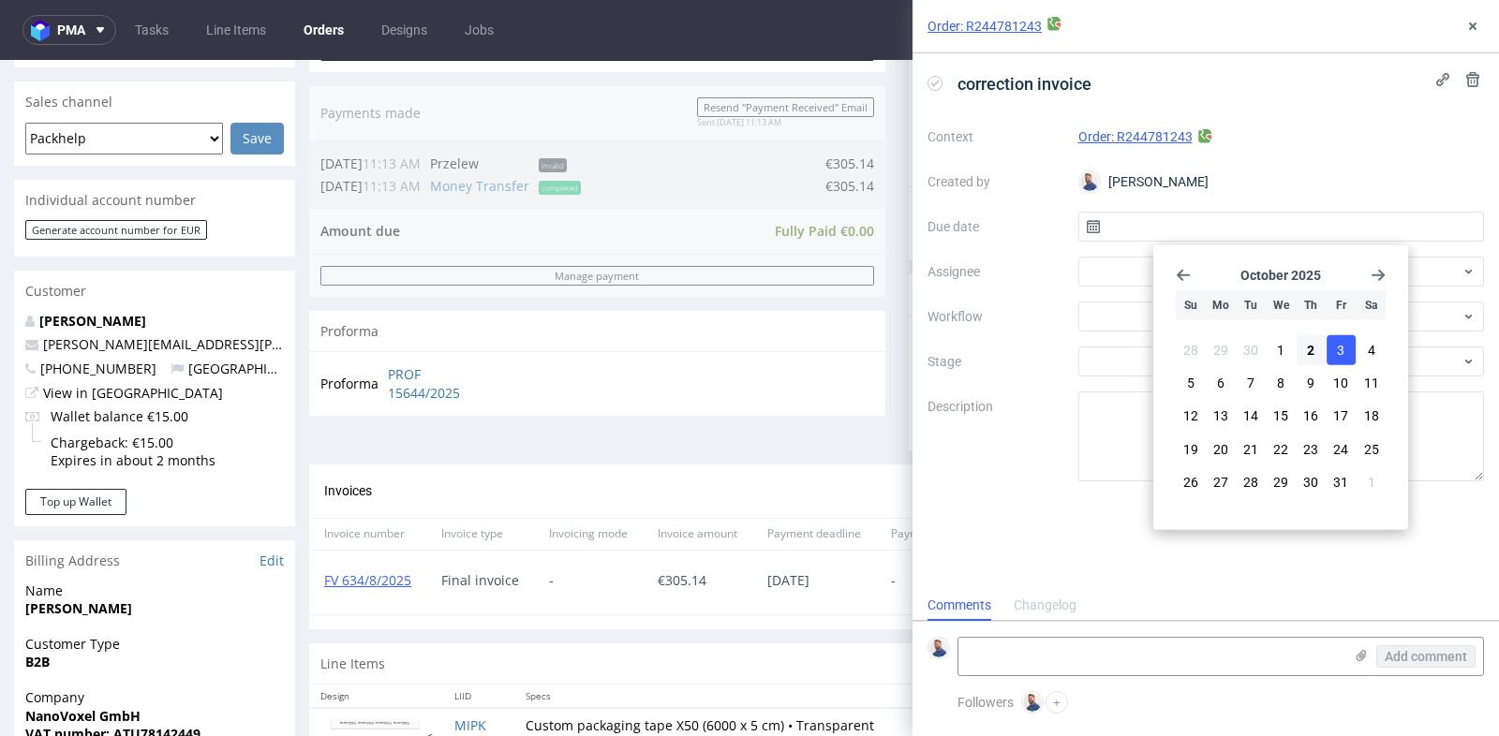
click at [1334, 347] on button "3" at bounding box center [1341, 350] width 29 height 30
type input "[DATE]"
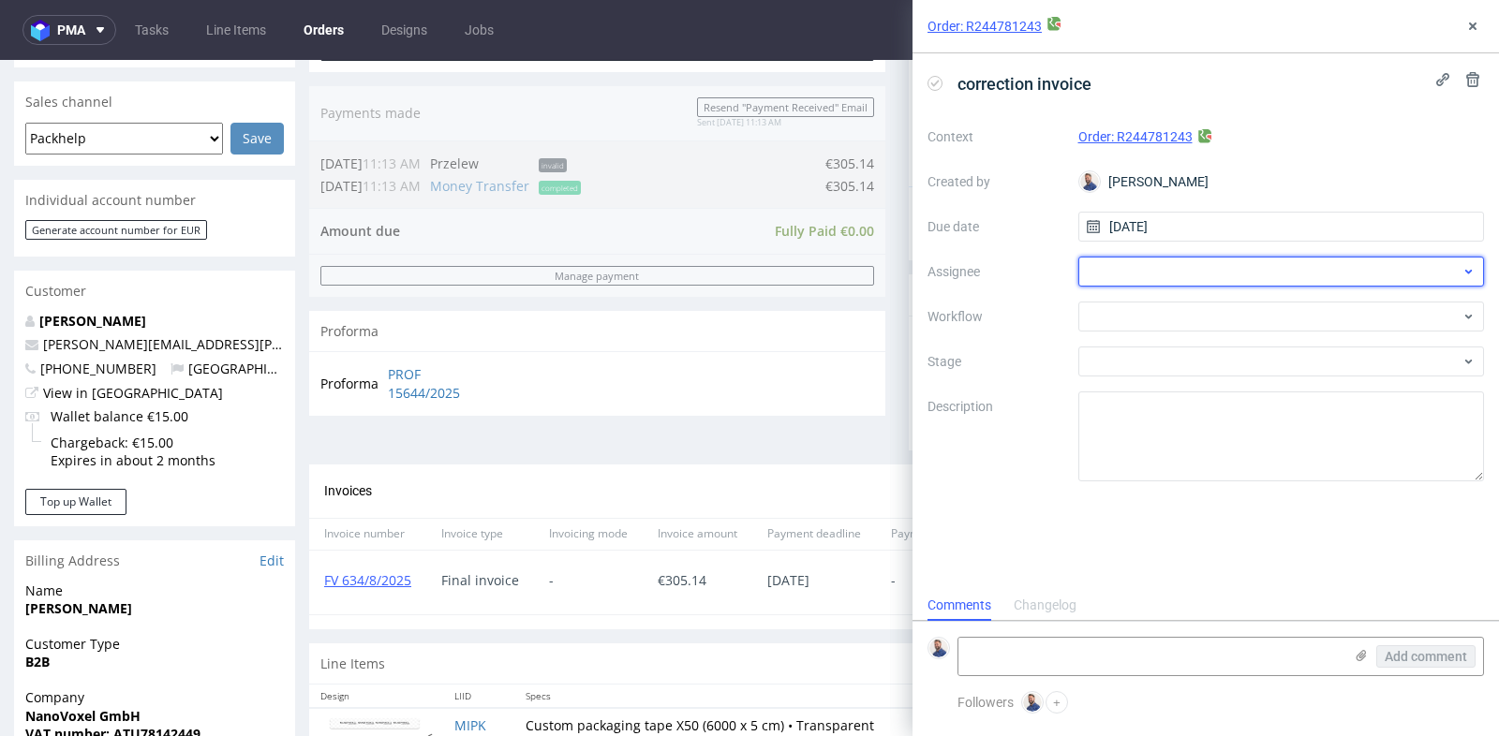
click at [1182, 273] on div at bounding box center [1281, 272] width 407 height 30
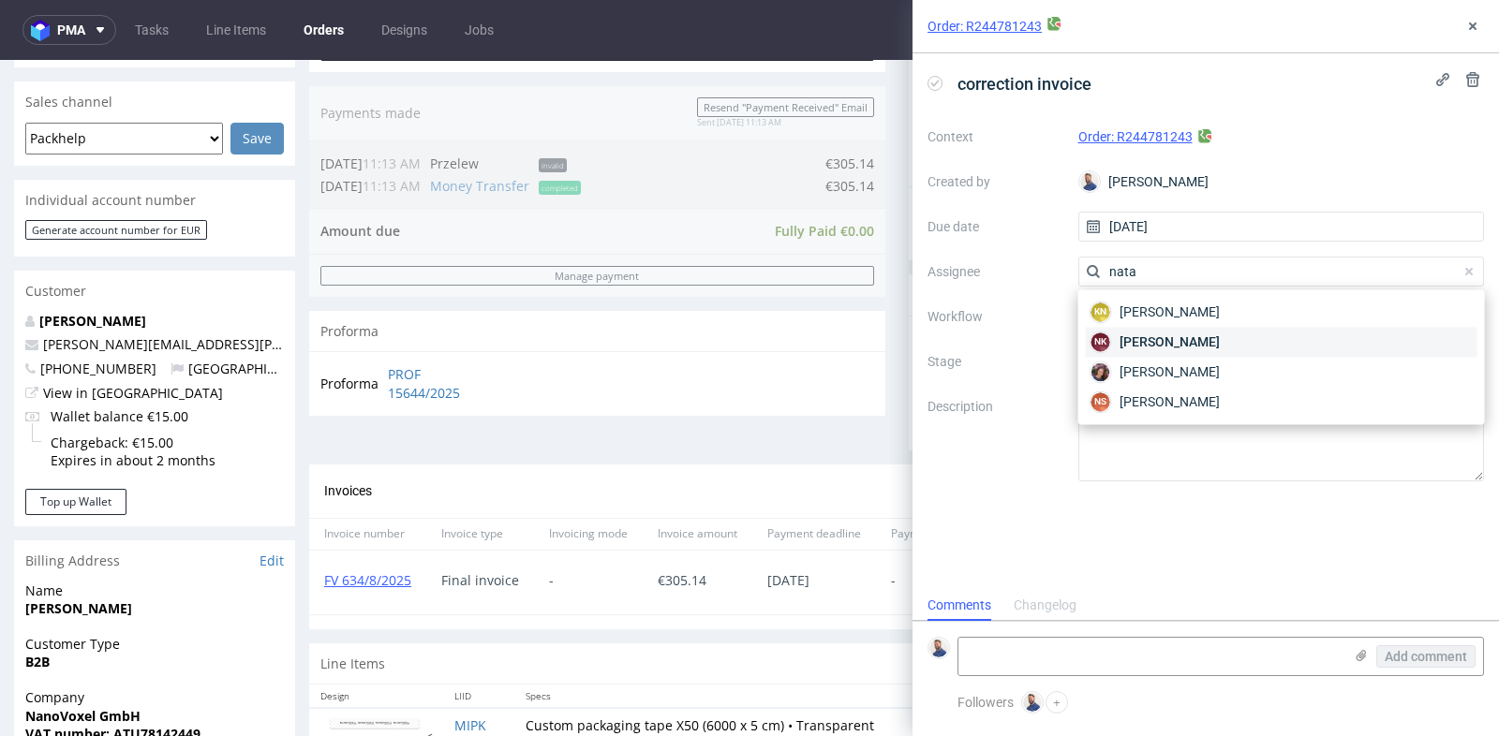
type input "nata"
click at [1178, 337] on span "[PERSON_NAME]" at bounding box center [1170, 342] width 100 height 19
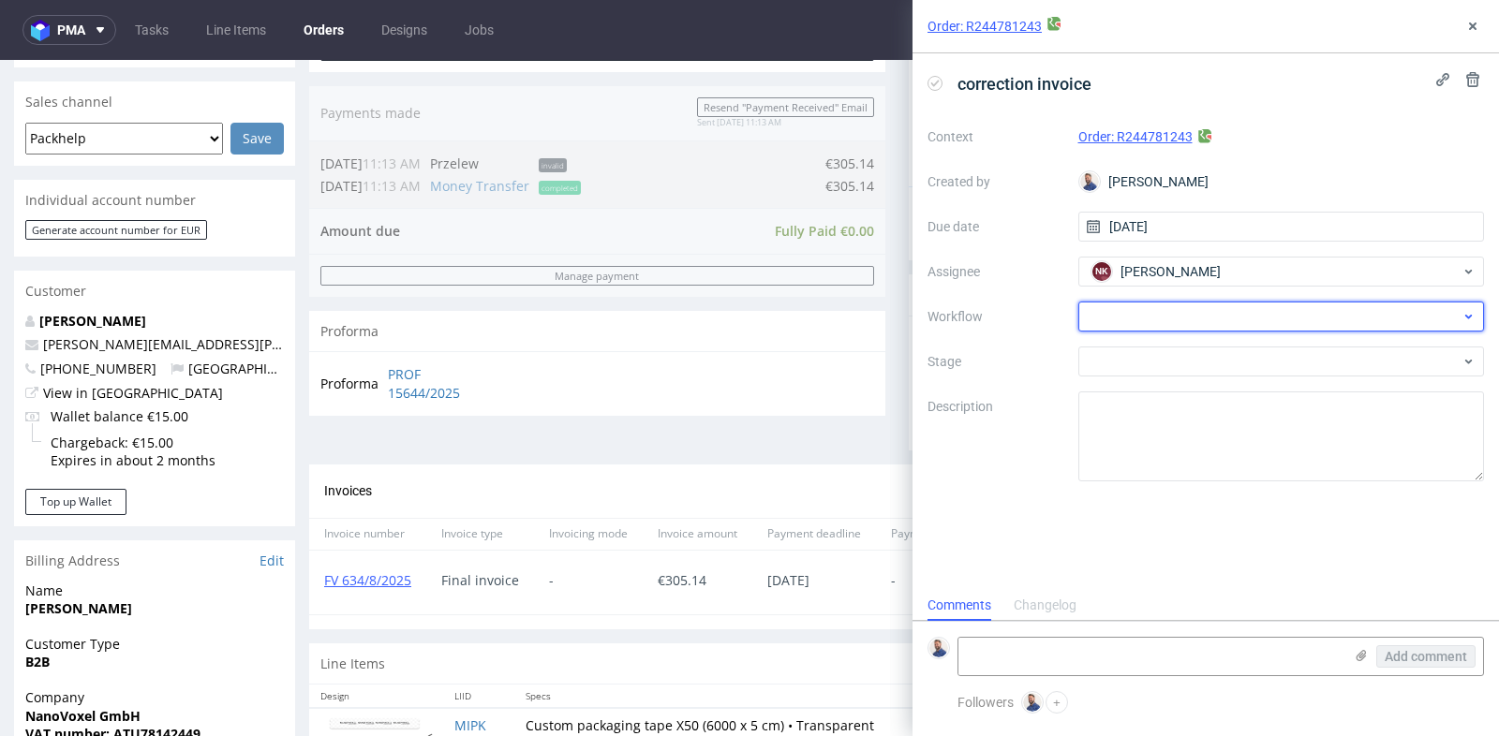
click at [1189, 315] on div at bounding box center [1281, 317] width 407 height 30
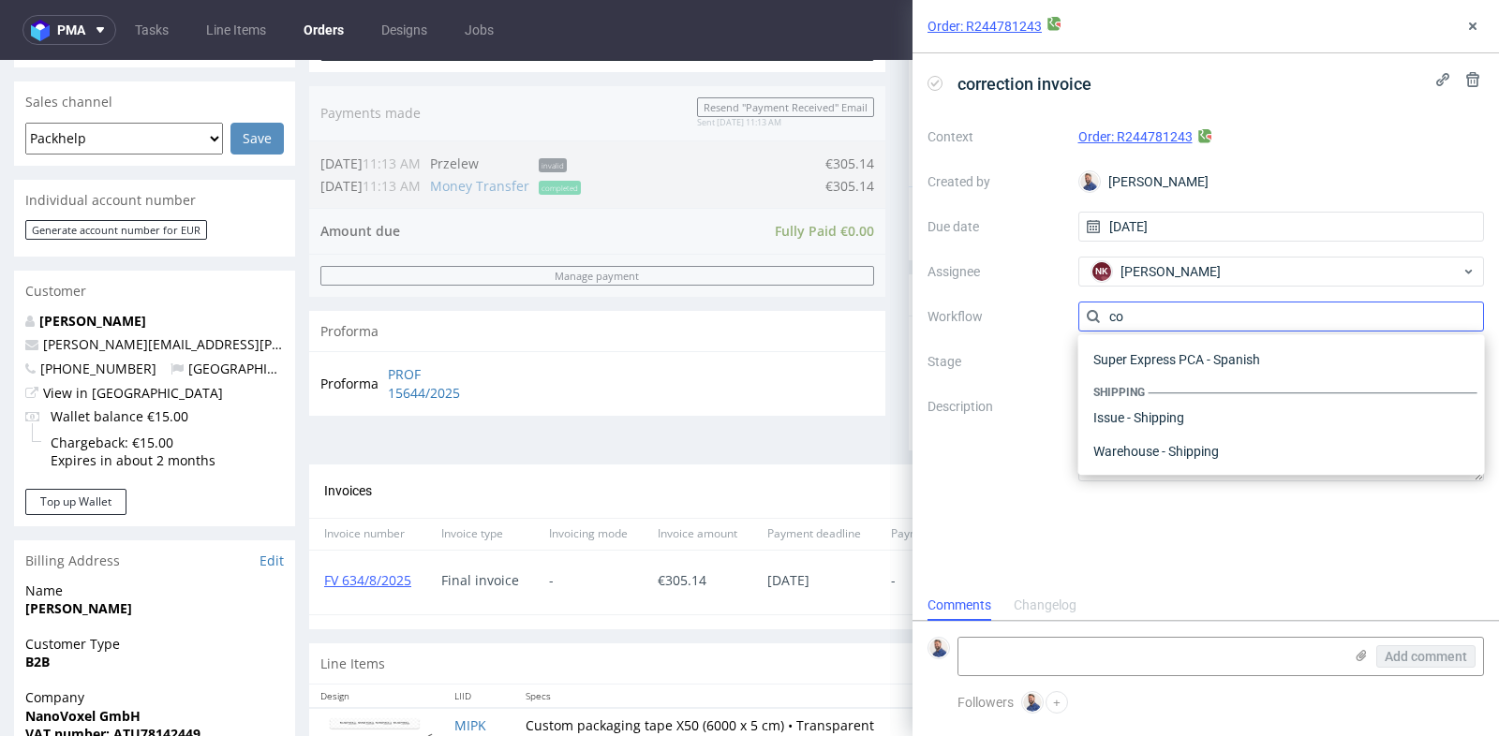
scroll to position [0, 0]
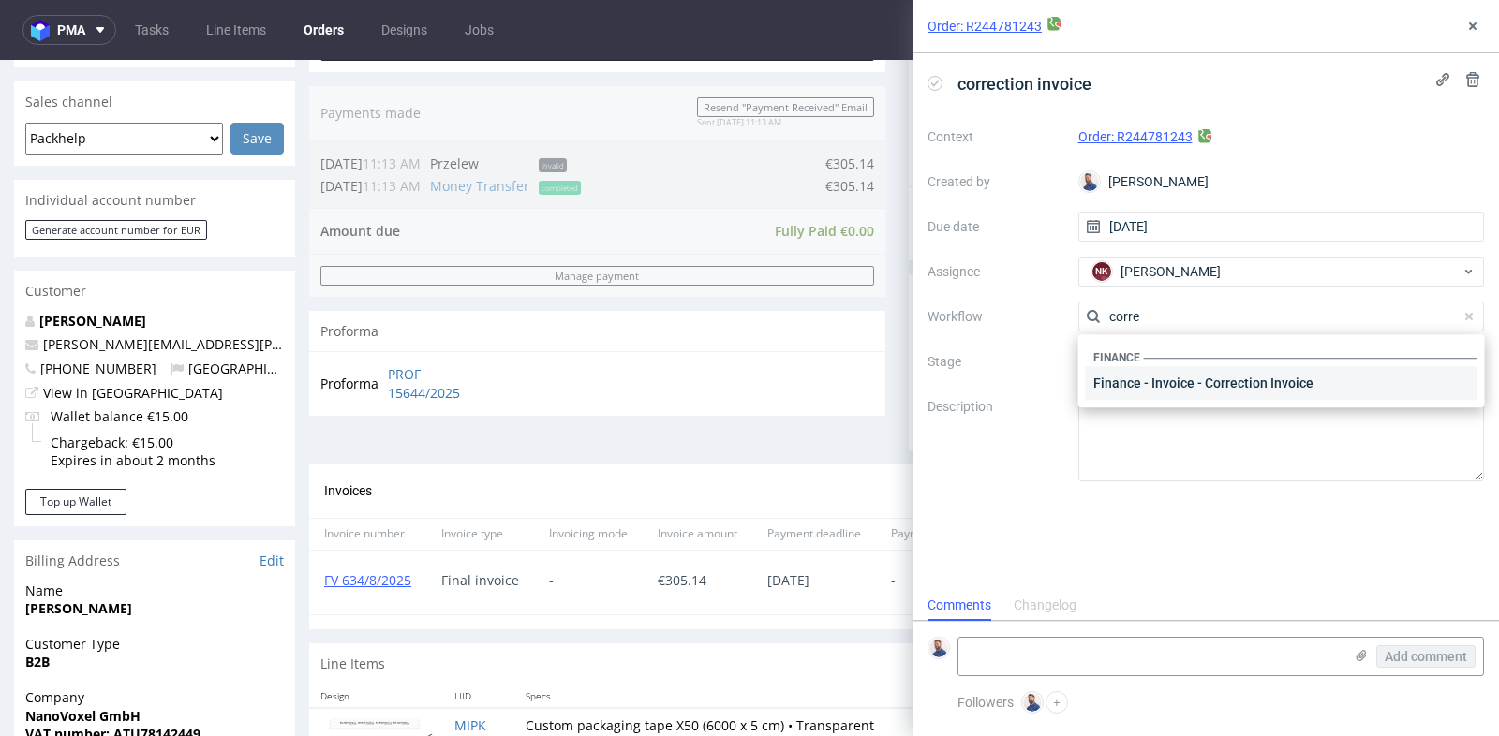
type input "corre"
click at [1182, 379] on div "Finance - Invoice - Correction Invoice" at bounding box center [1282, 383] width 392 height 34
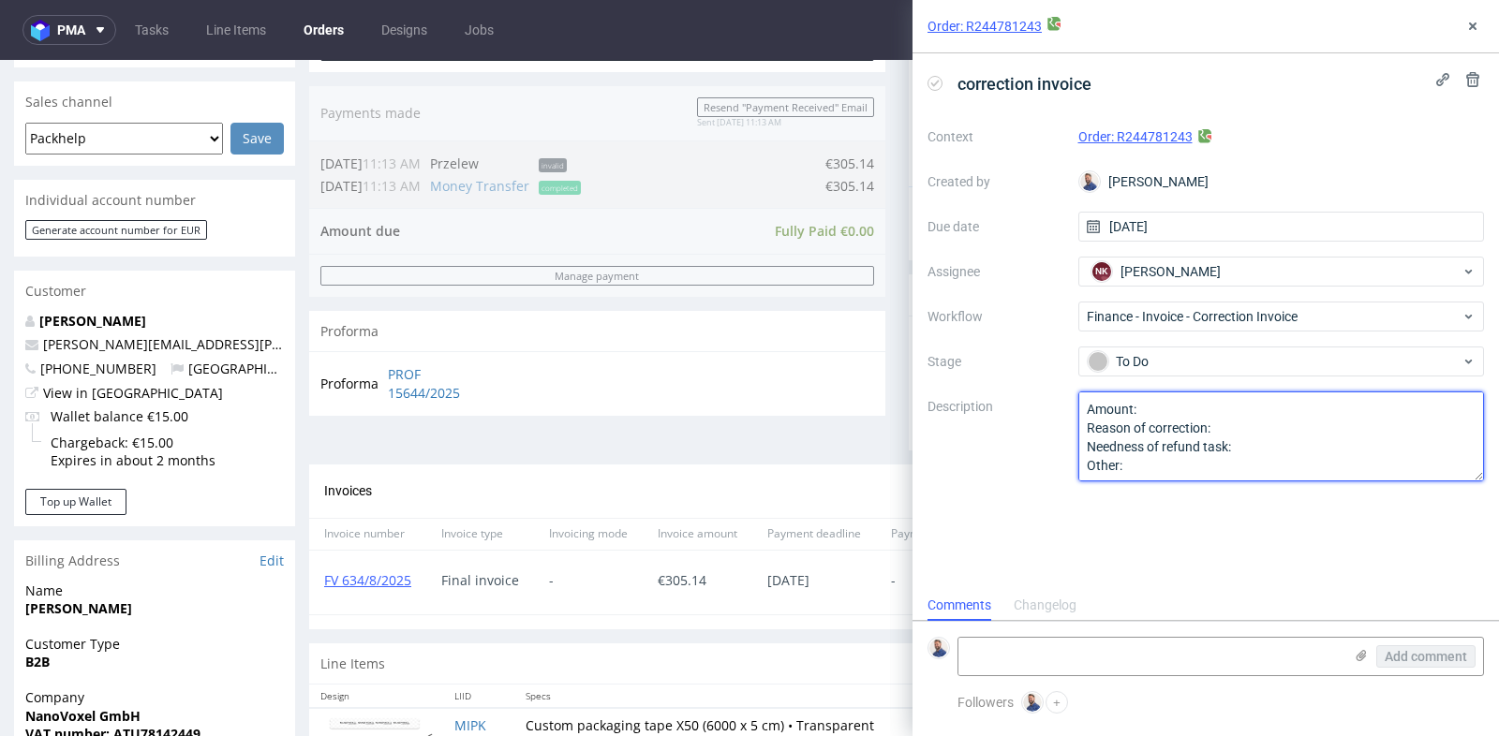
click at [1206, 403] on textarea "Amount: Reason of correction: Needness of refund task: Other:" at bounding box center [1281, 437] width 407 height 90
click at [1254, 427] on textarea "Amount: Reason of correction: Needness of refund task: Other:" at bounding box center [1281, 437] width 407 height 90
click at [1252, 446] on textarea "Amount: Reason of correction: Needness of refund task: Other:" at bounding box center [1281, 437] width 407 height 90
type textarea "Amount: 103.5 Reason of correction: refund Needness of refund task: yes Other:"
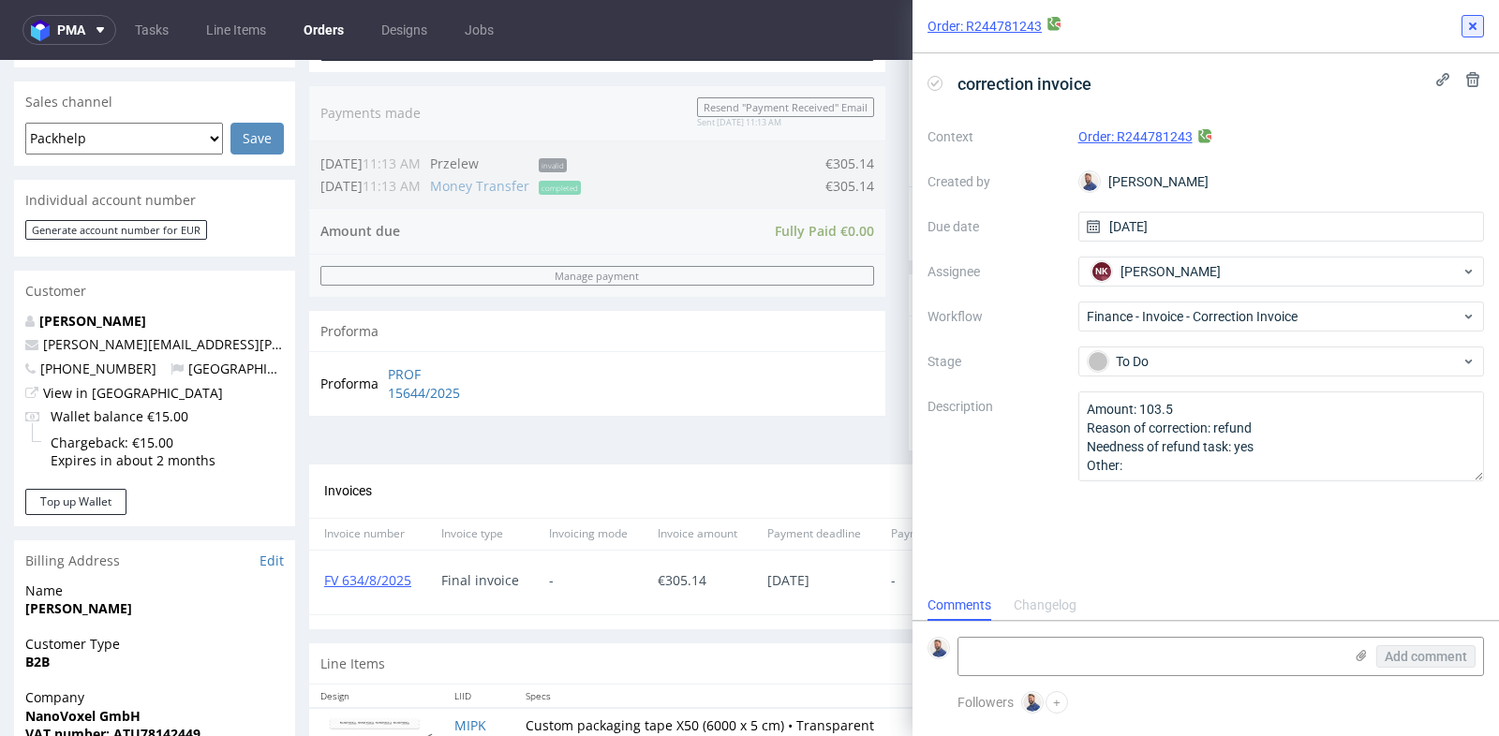
click at [1469, 28] on use at bounding box center [1472, 25] width 7 height 7
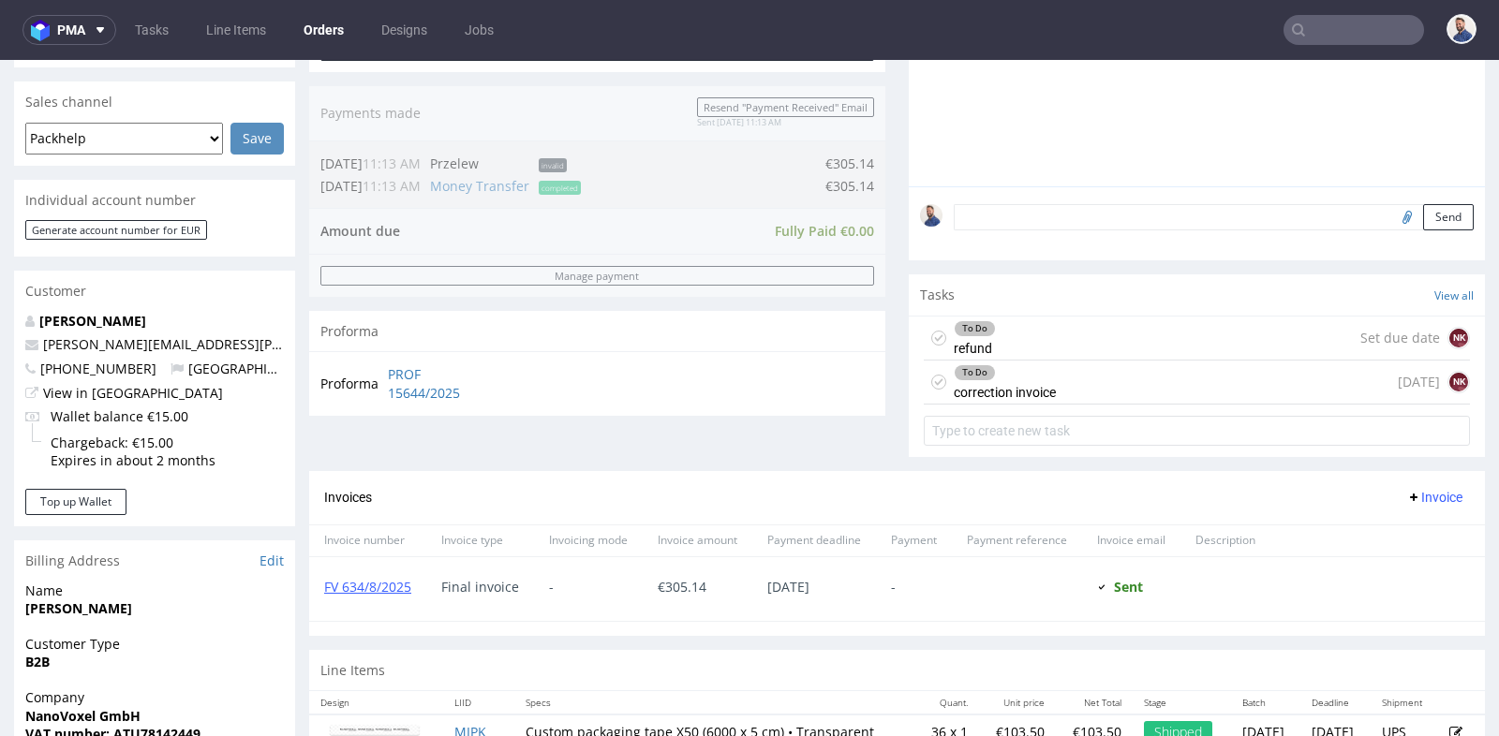
click at [1360, 328] on div "Set due date NK" at bounding box center [1415, 338] width 110 height 22
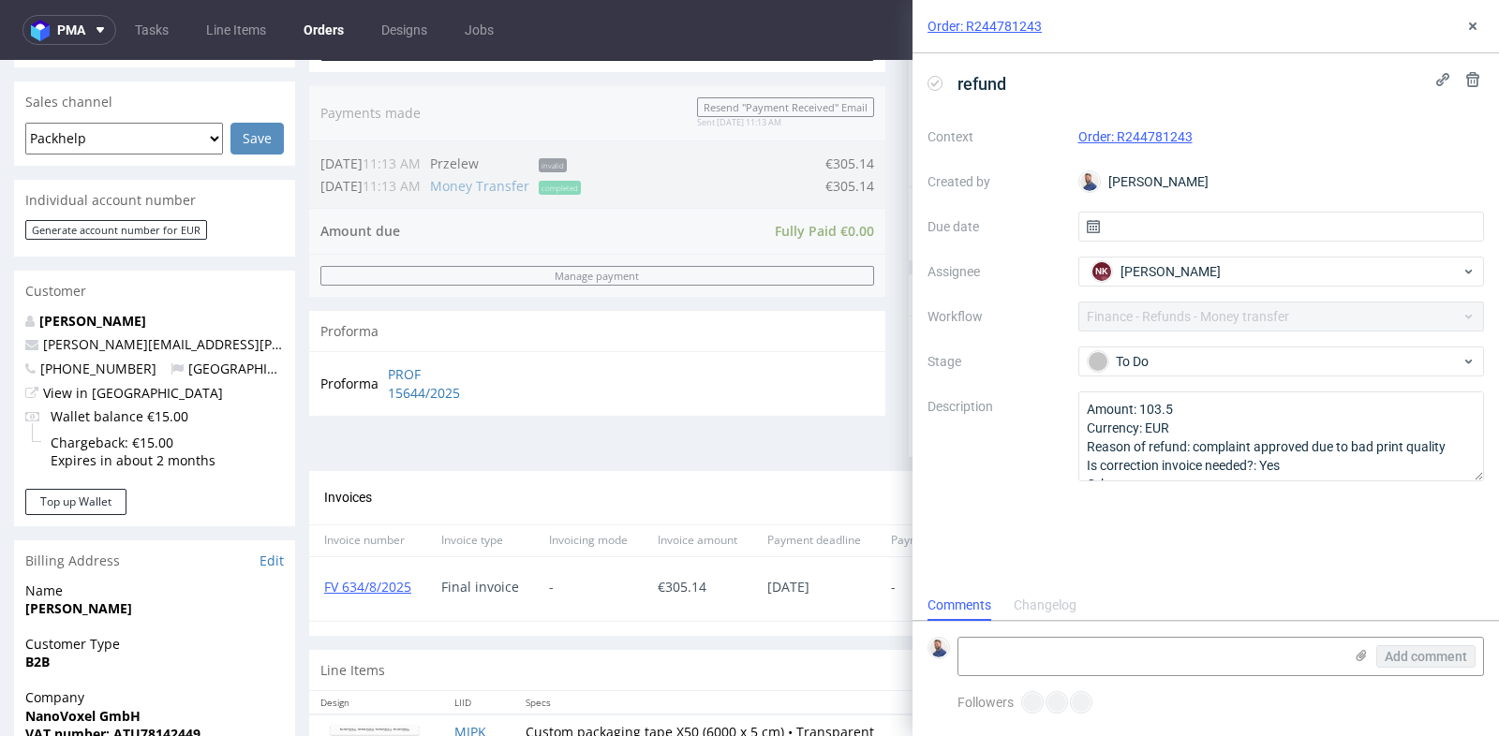
scroll to position [14, 0]
click at [1239, 231] on input "text" at bounding box center [1281, 227] width 407 height 30
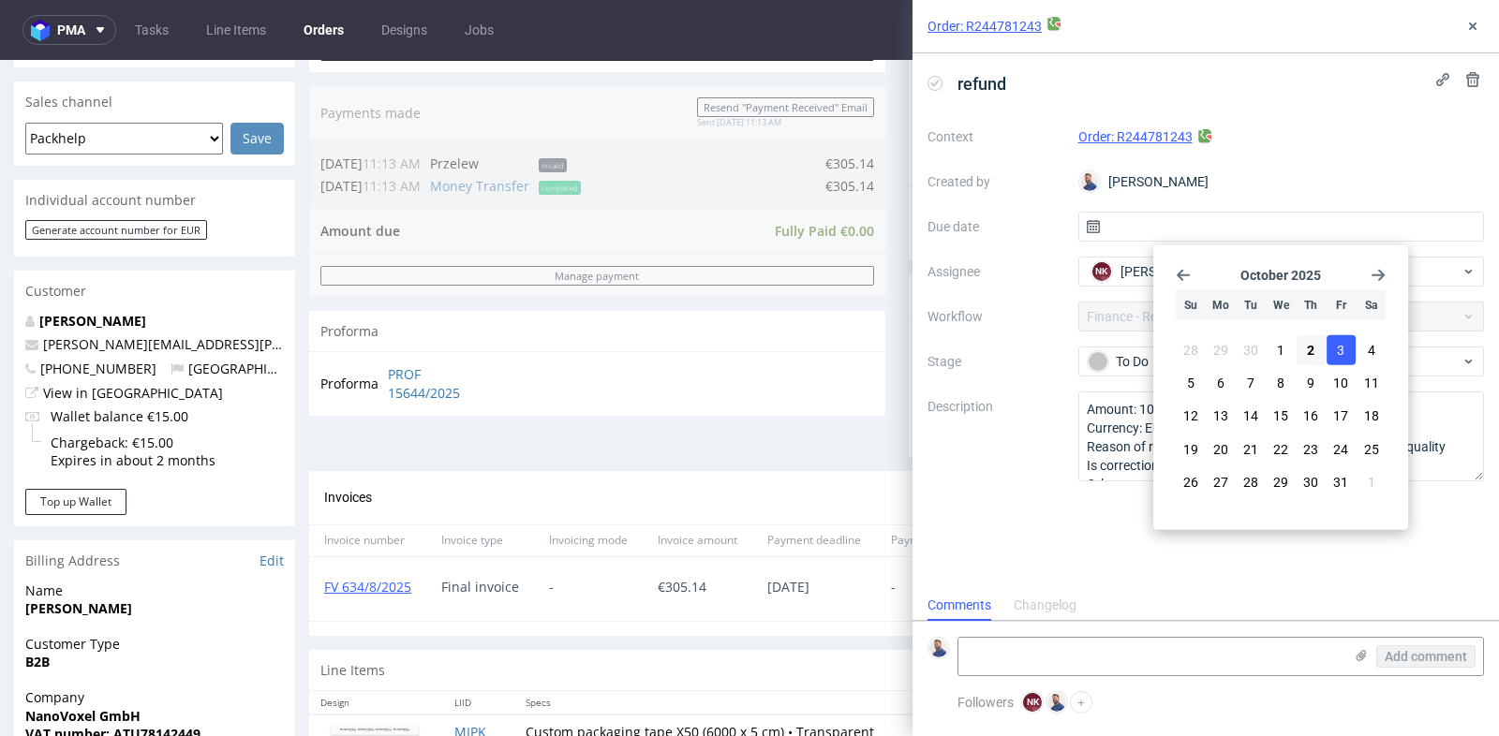
click at [1334, 345] on button "3" at bounding box center [1341, 350] width 29 height 30
type input "[DATE]"
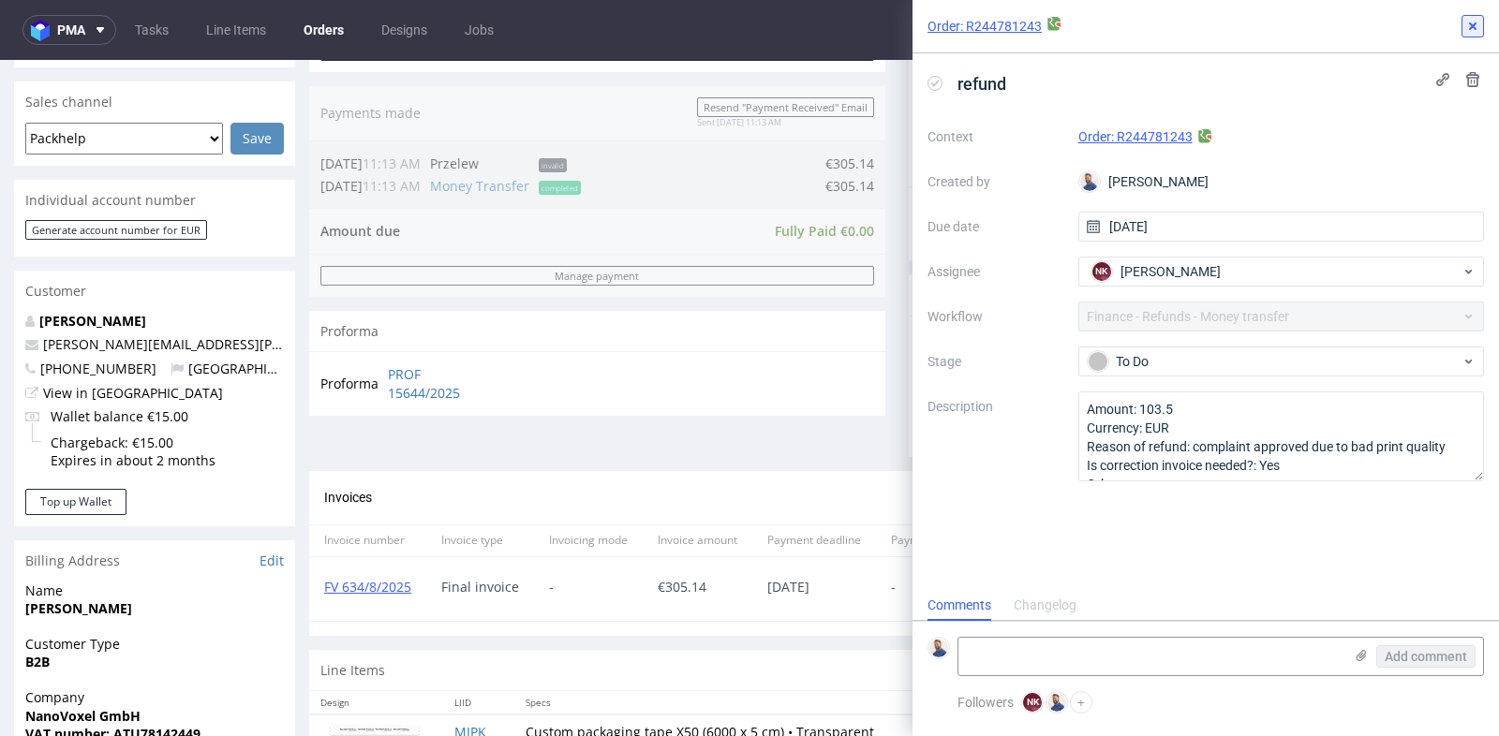
click at [1475, 21] on icon at bounding box center [1472, 26] width 15 height 15
